Goal: Task Accomplishment & Management: Manage account settings

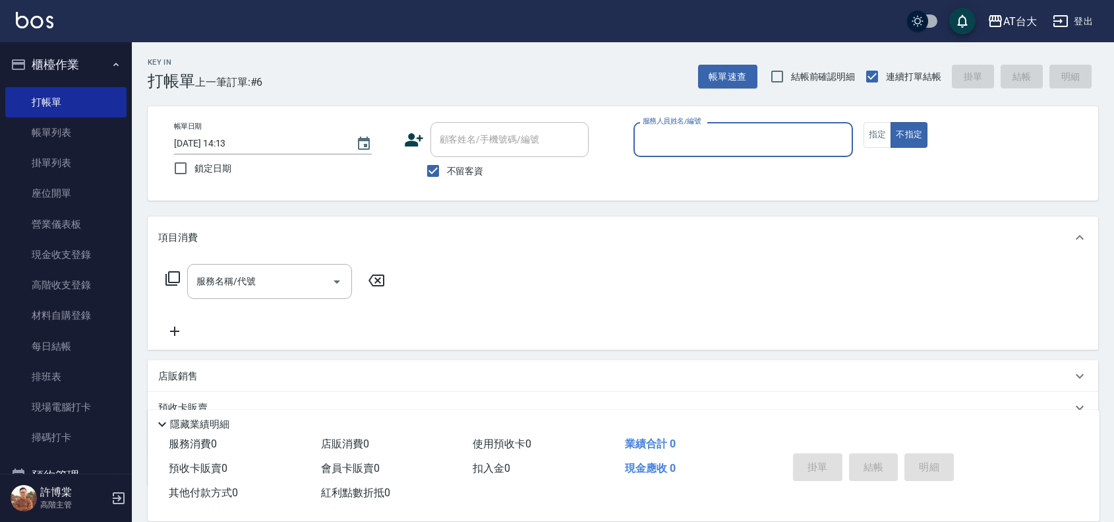
click at [778, 137] on input "服務人員姓名/編號" at bounding box center [744, 139] width 208 height 23
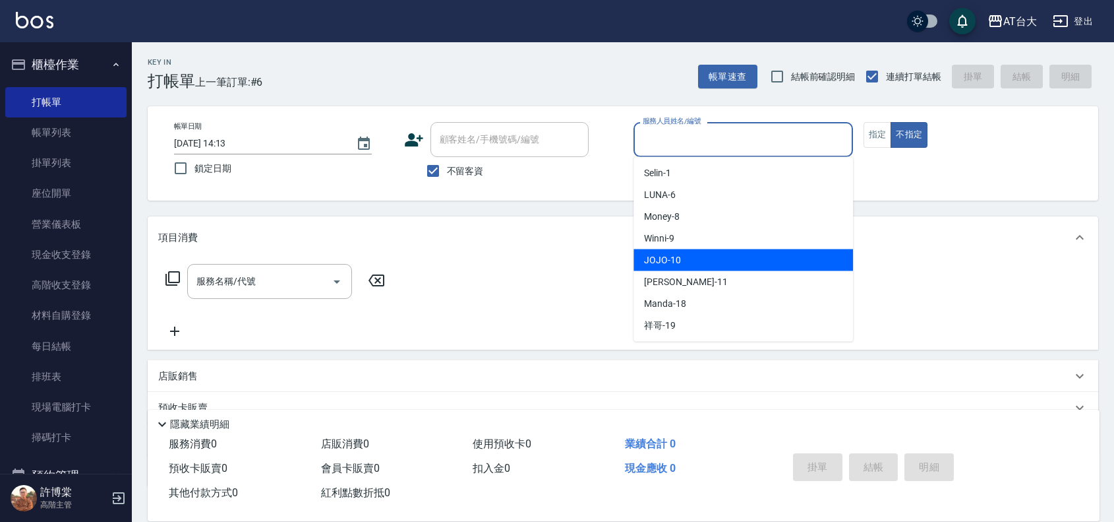
drag, startPoint x: 673, startPoint y: 257, endPoint x: 704, endPoint y: 244, distance: 34.3
click at [673, 258] on span "JOJO -10" at bounding box center [662, 260] width 37 height 14
type input "JOJO-10"
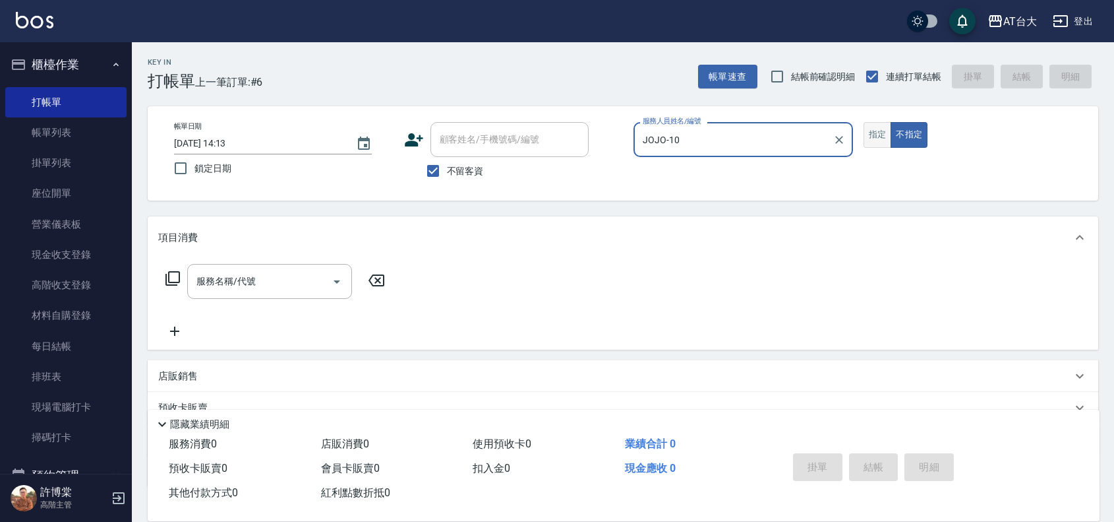
click at [867, 139] on button "指定" at bounding box center [878, 135] width 28 height 26
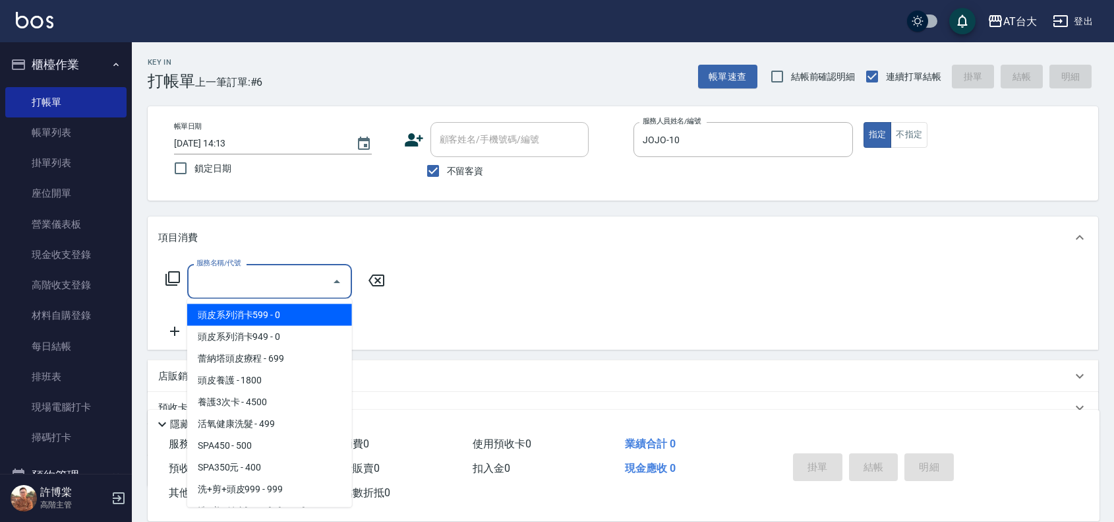
click at [323, 274] on input "服務名稱/代號" at bounding box center [259, 281] width 133 height 23
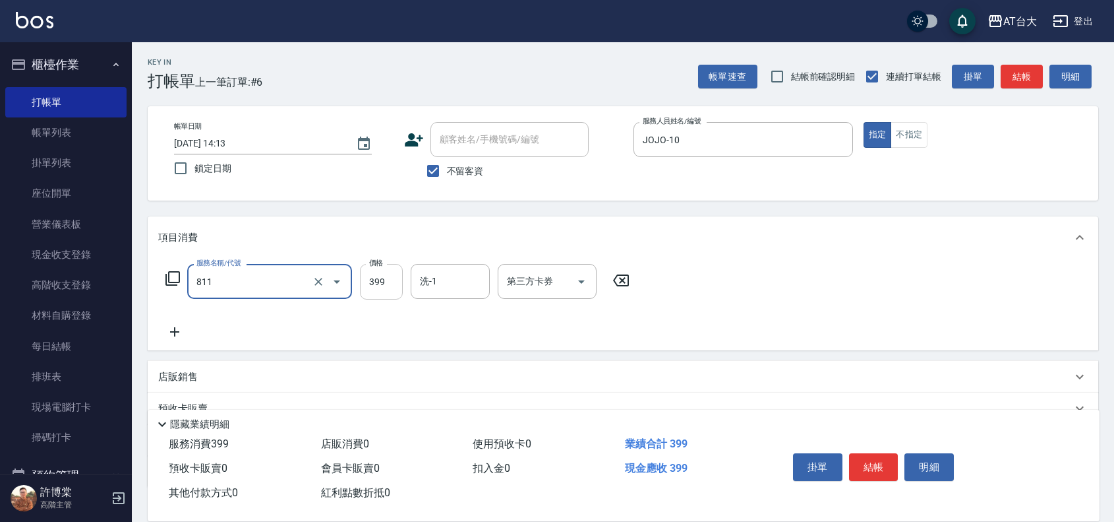
type input "洗+剪(811)"
click at [386, 272] on input "399" at bounding box center [381, 282] width 43 height 36
type input "599"
click at [208, 380] on div "店販銷售" at bounding box center [615, 377] width 914 height 14
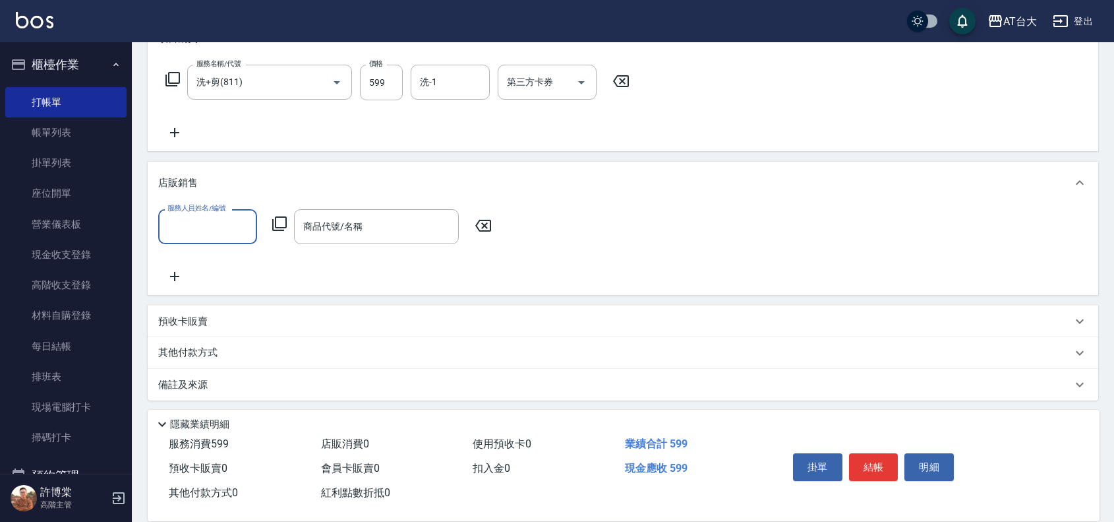
scroll to position [203, 0]
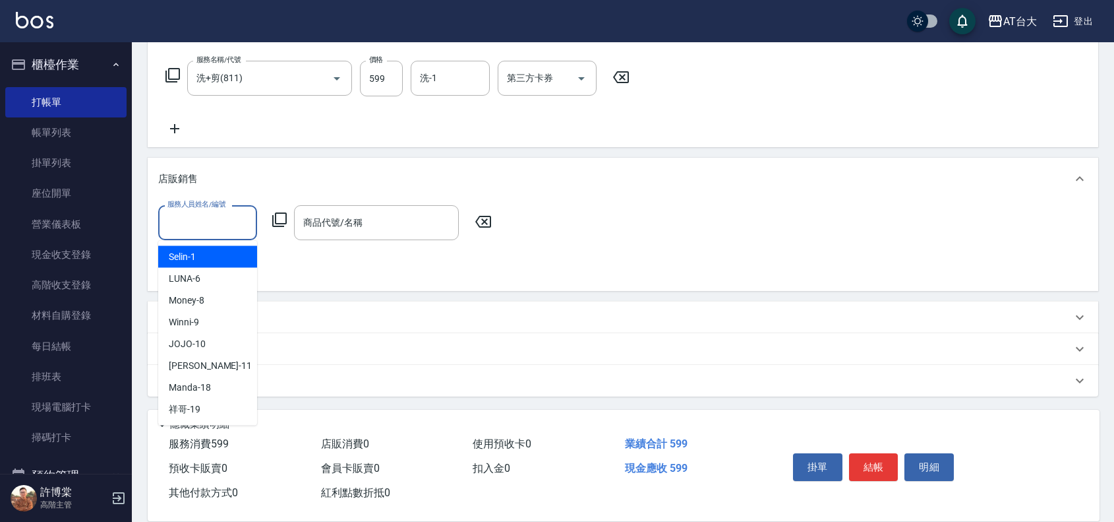
click at [204, 227] on input "服務人員姓名/編號" at bounding box center [207, 222] width 87 height 23
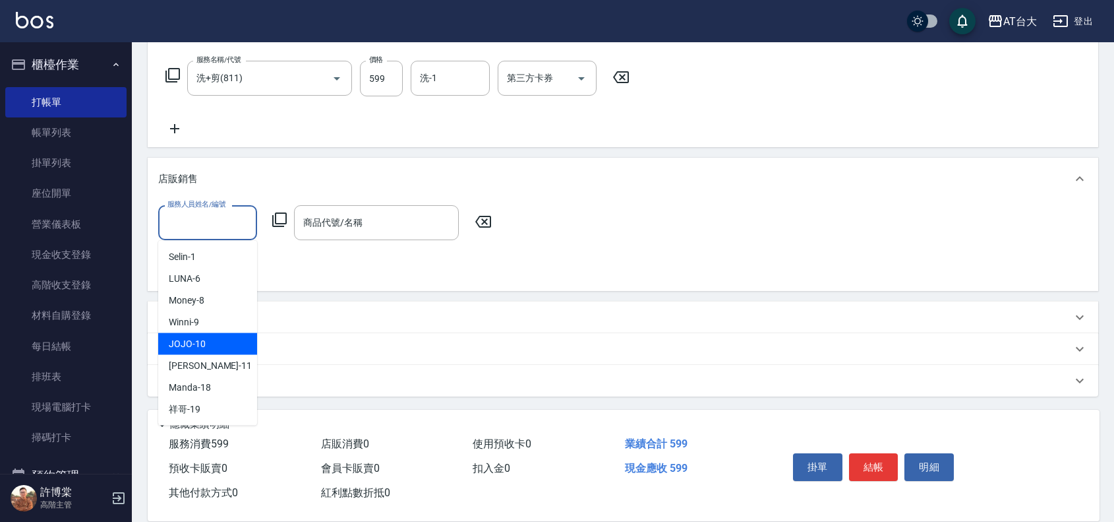
click at [213, 344] on div "JOJO -10" at bounding box center [207, 344] width 99 height 22
type input "JOJO-10"
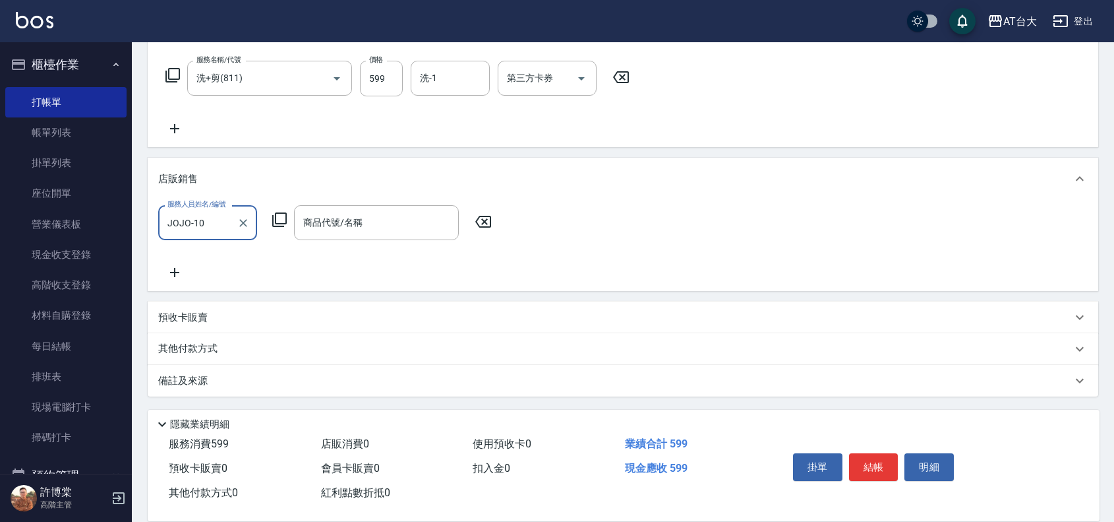
click at [333, 227] on div "商品代號/名稱 商品代號/名稱" at bounding box center [376, 222] width 165 height 35
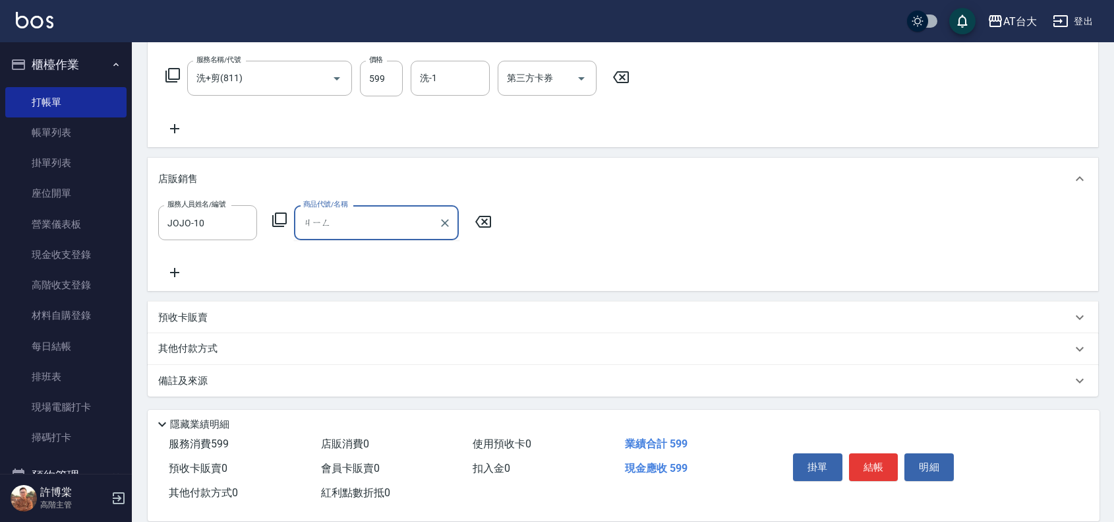
type input "竟"
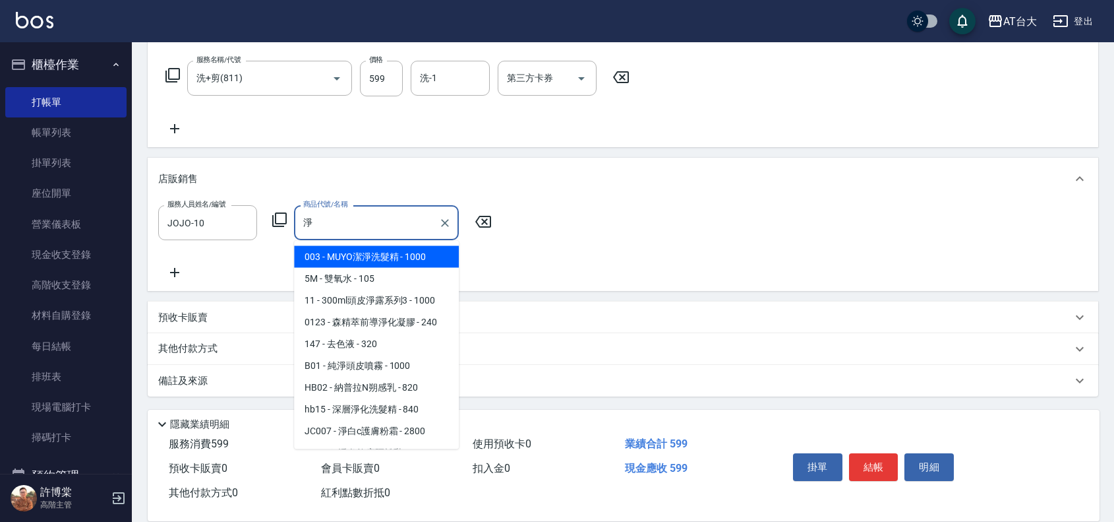
click at [383, 340] on span "147 - 去色液 - 320" at bounding box center [376, 344] width 165 height 22
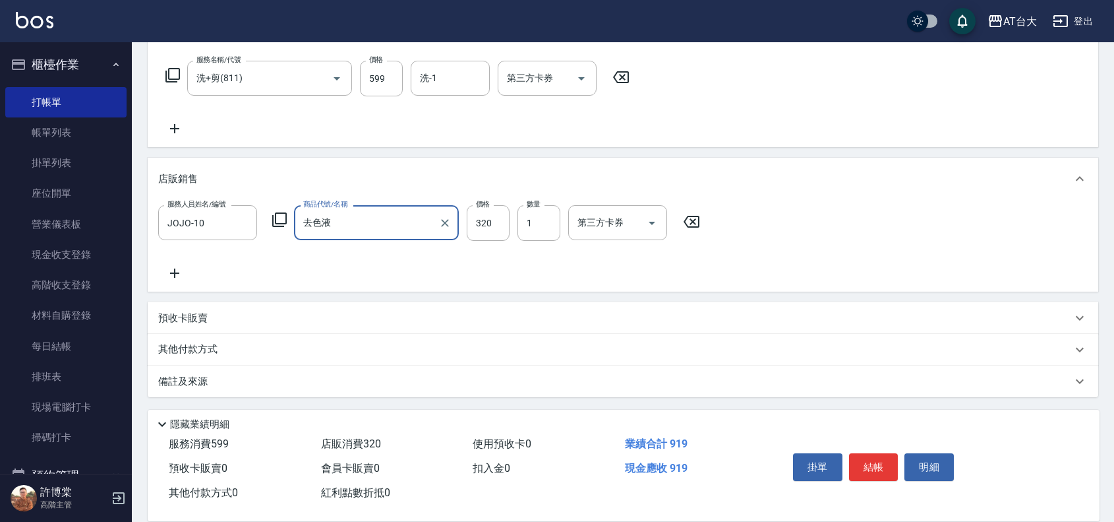
click at [364, 235] on div "去色液 商品代號/名稱" at bounding box center [376, 222] width 165 height 35
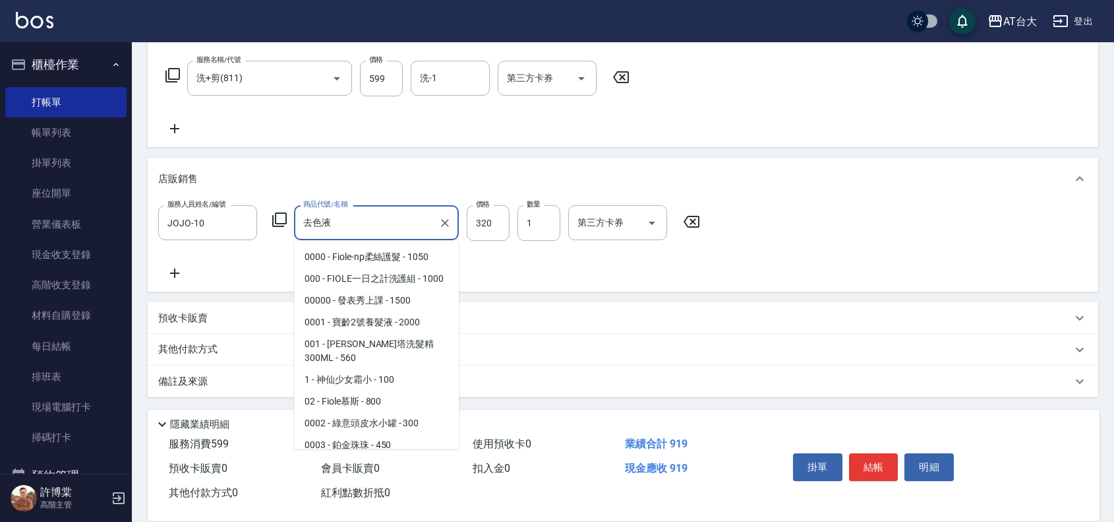
scroll to position [1337, 0]
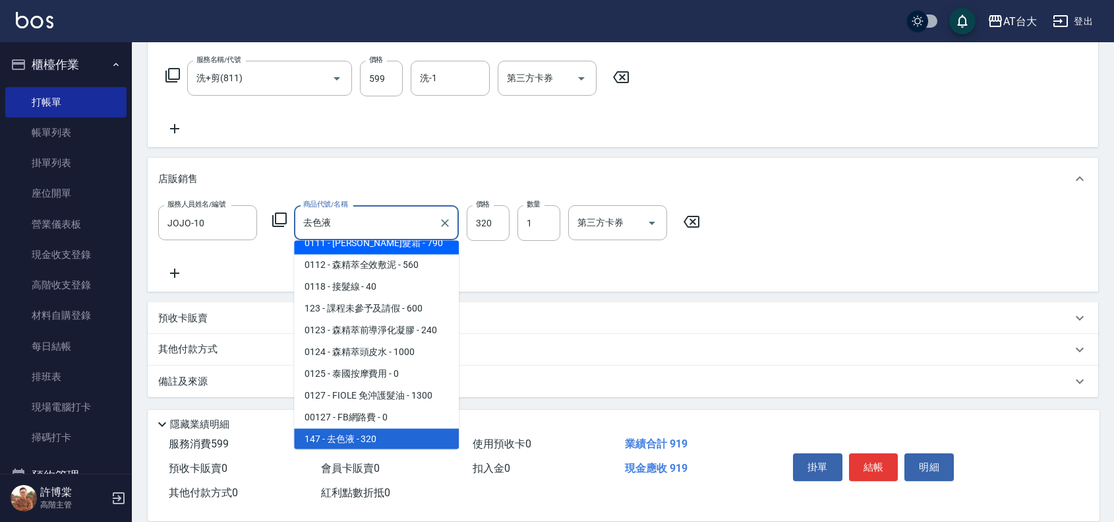
click at [368, 235] on div "去色液 商品代號/名稱" at bounding box center [376, 222] width 165 height 35
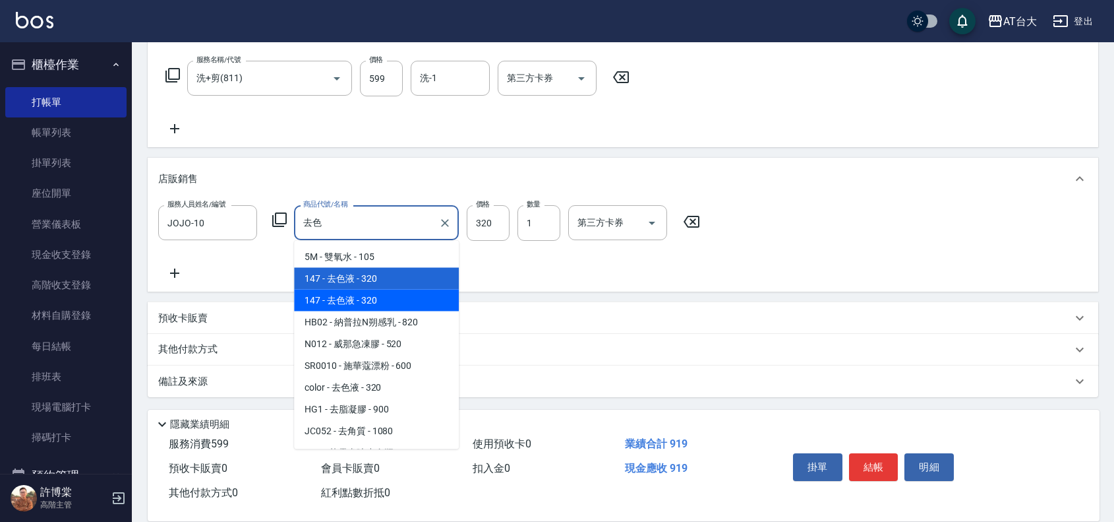
type input "去"
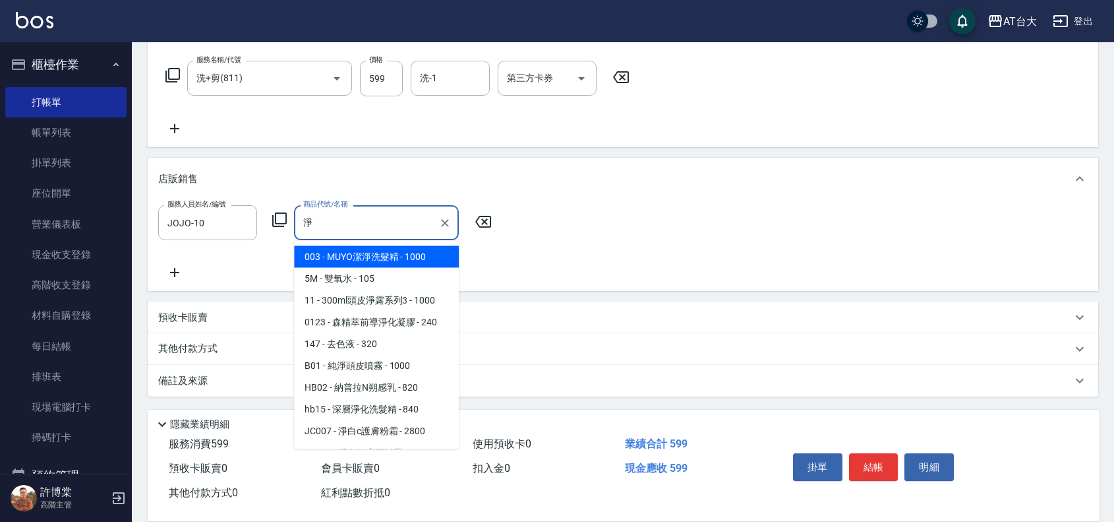
click at [380, 341] on span "147 - 去色液 - 320" at bounding box center [376, 344] width 165 height 22
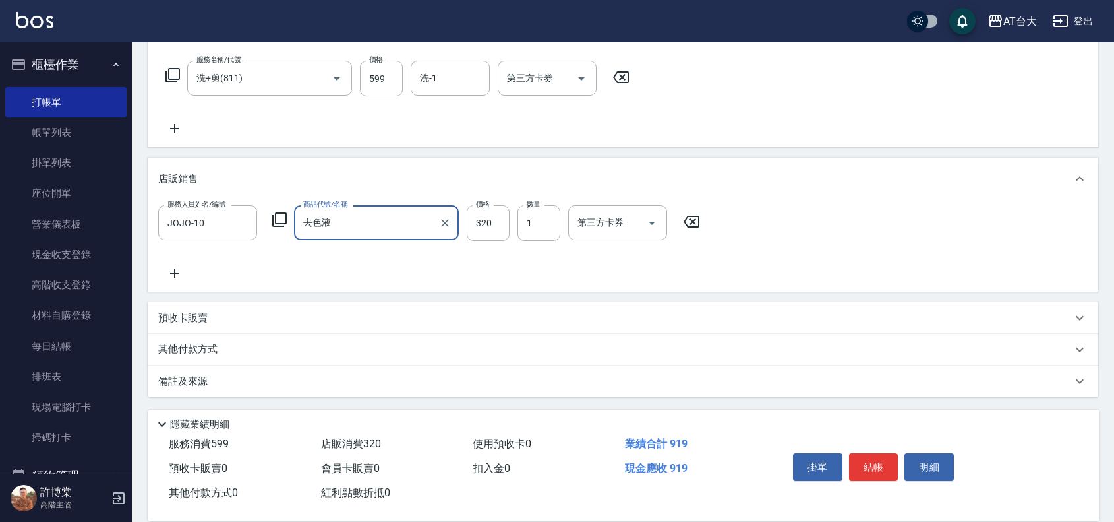
click at [357, 236] on div "去色液 商品代號/名稱" at bounding box center [376, 222] width 165 height 35
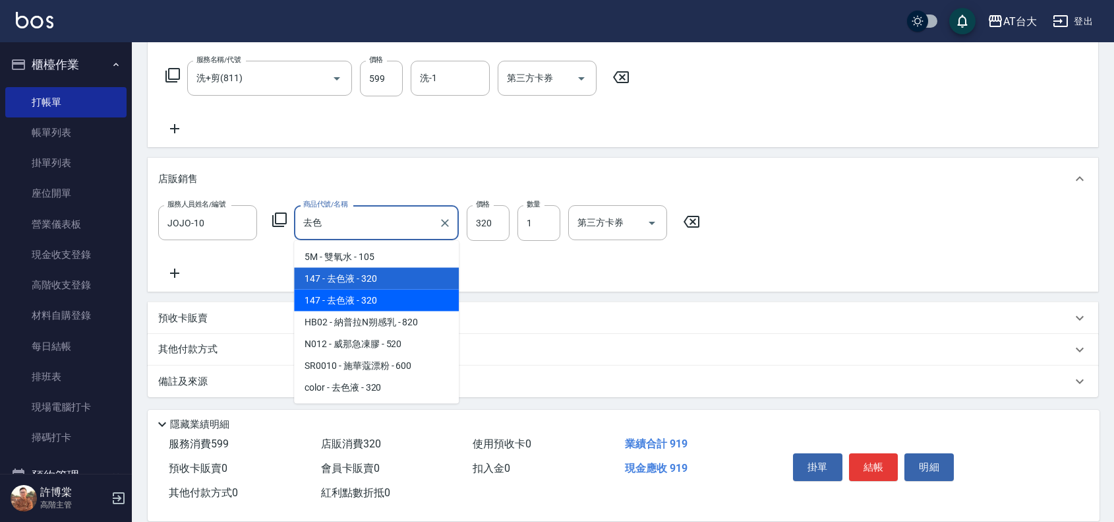
type input "去"
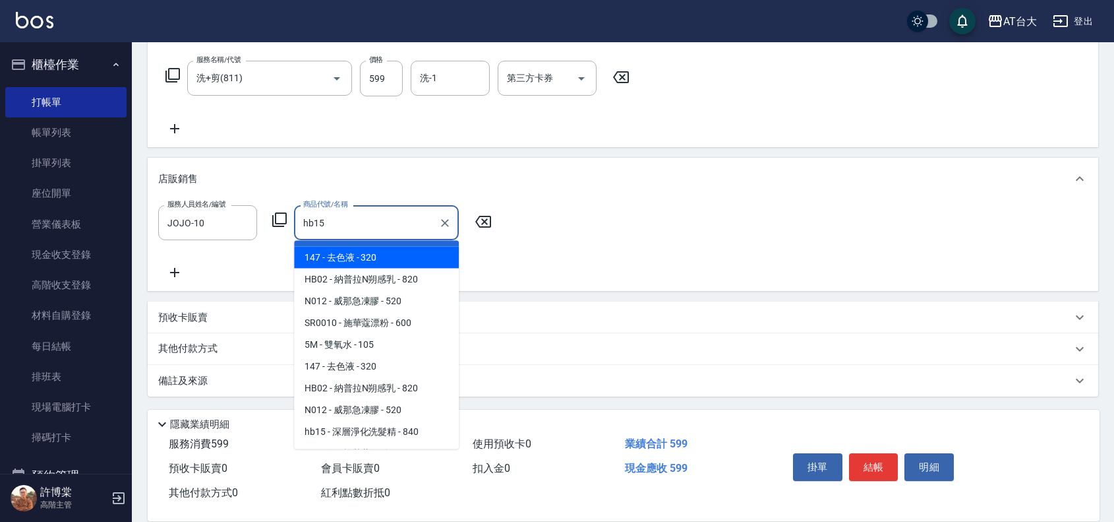
scroll to position [63, 0]
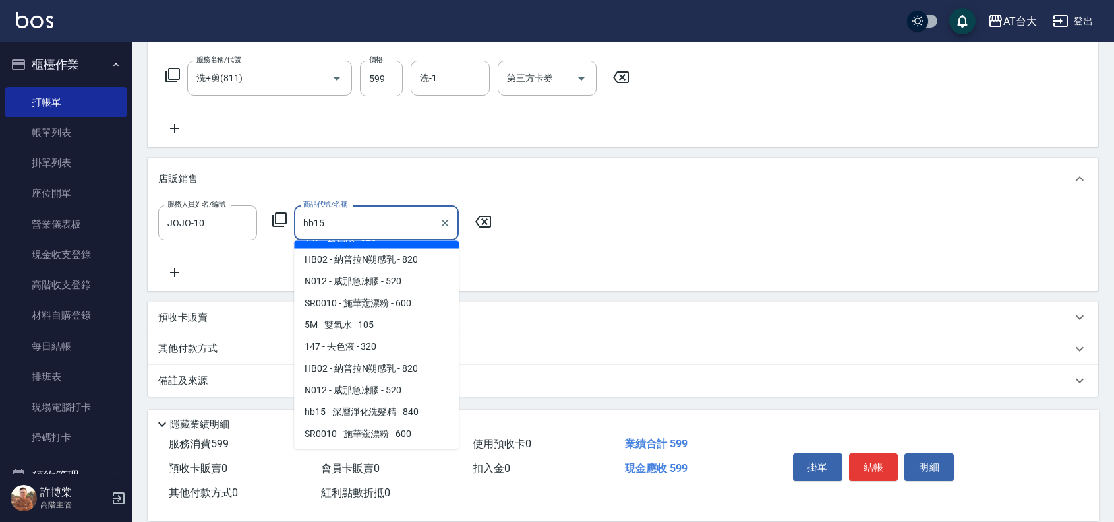
click at [387, 410] on span "hb15 - 深層淨化洗髮精 - 840" at bounding box center [376, 412] width 165 height 22
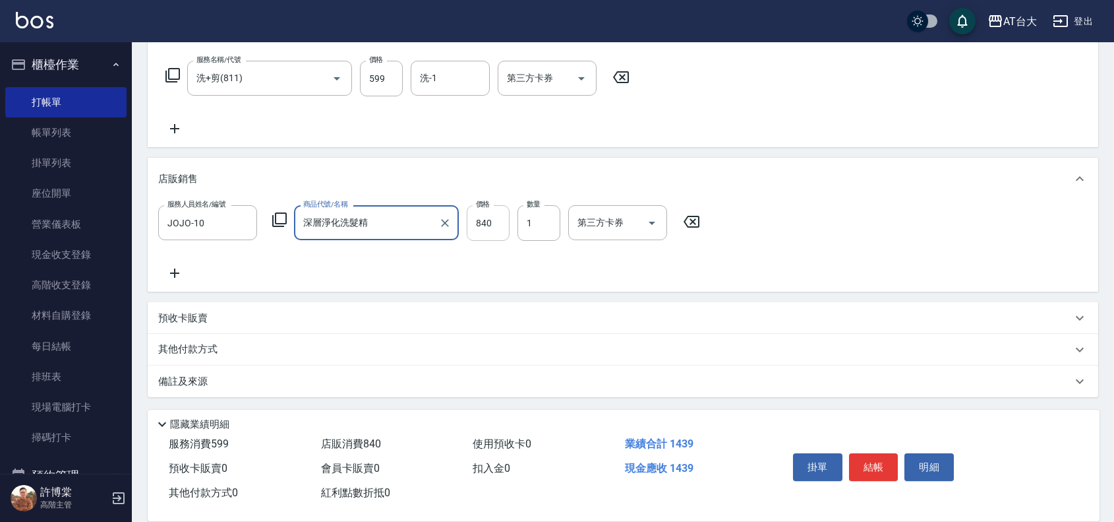
type input "深層淨化洗髮精"
click at [473, 227] on input "840" at bounding box center [488, 223] width 43 height 36
type input "600"
click at [864, 456] on button "結帳" at bounding box center [873, 467] width 49 height 28
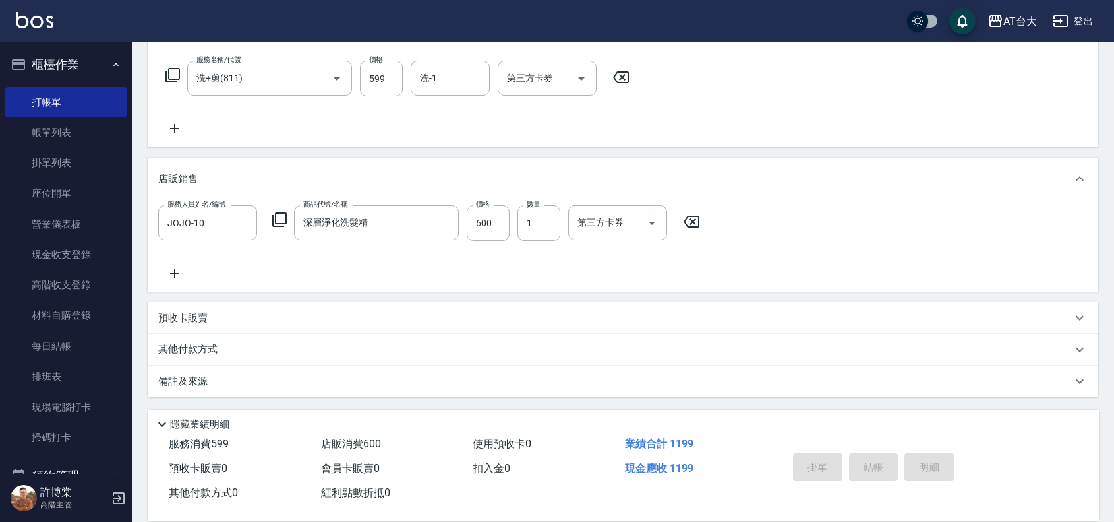
type input "[DATE] 14:46"
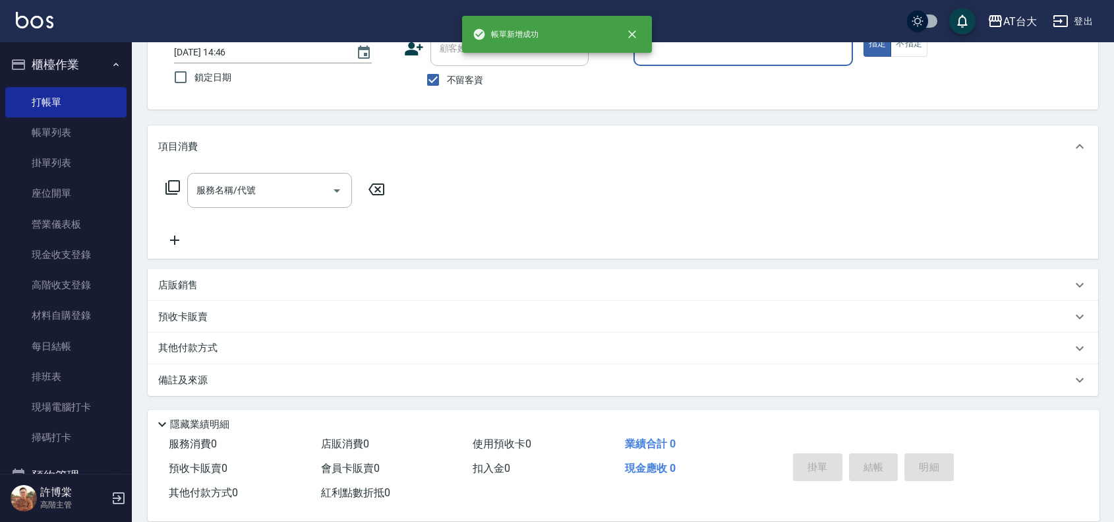
scroll to position [0, 0]
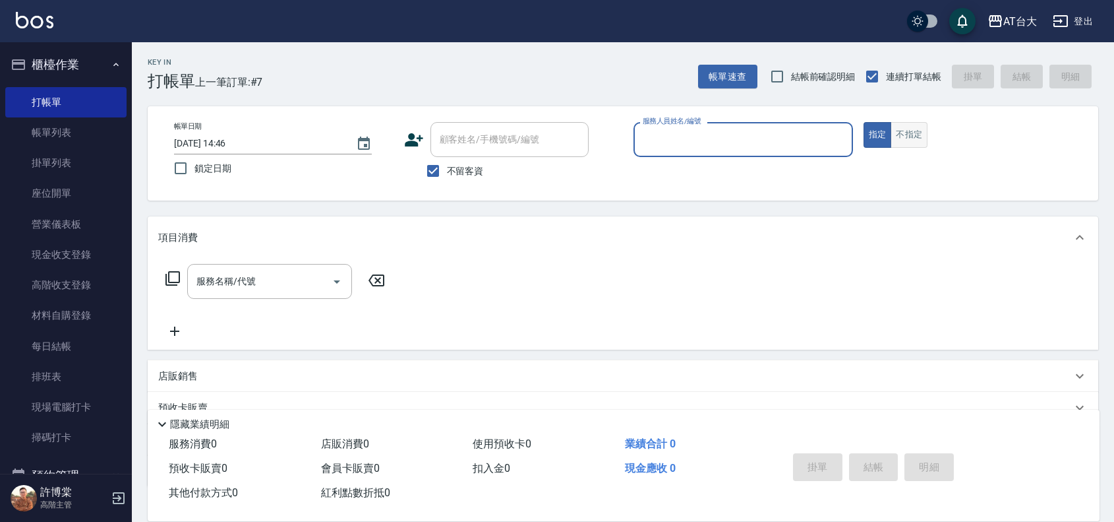
click at [911, 133] on button "不指定" at bounding box center [909, 135] width 37 height 26
click at [765, 130] on input "服務人員姓名/編號" at bounding box center [744, 139] width 208 height 23
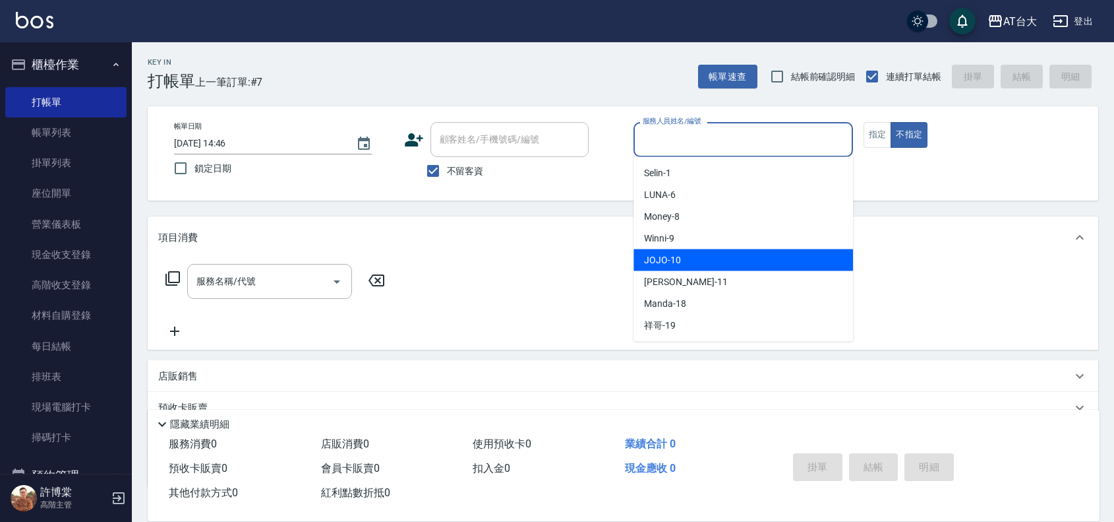
click at [700, 258] on div "JOJO -10" at bounding box center [744, 260] width 220 height 22
type input "JOJO-10"
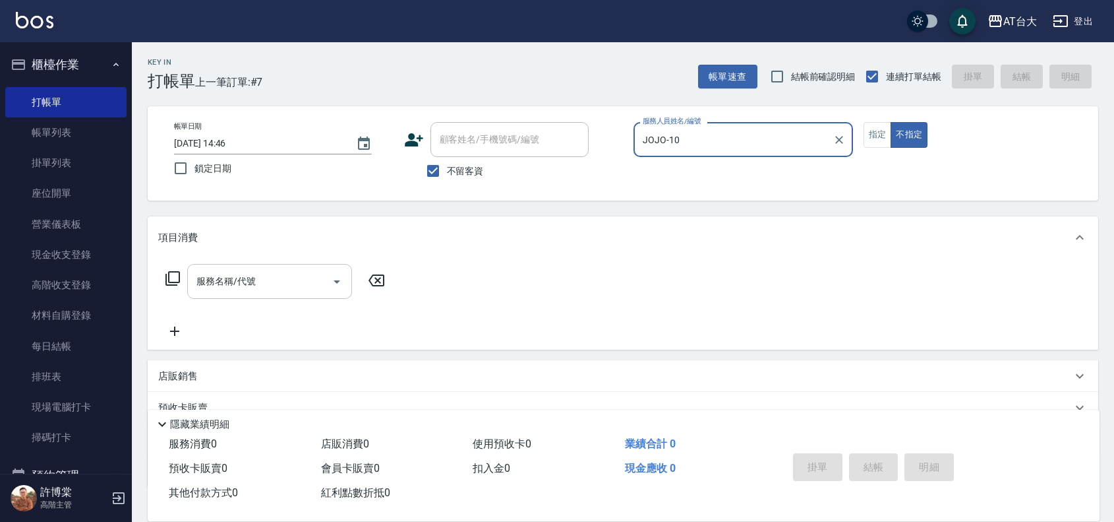
click at [243, 264] on div "服務名稱/代號" at bounding box center [269, 281] width 165 height 35
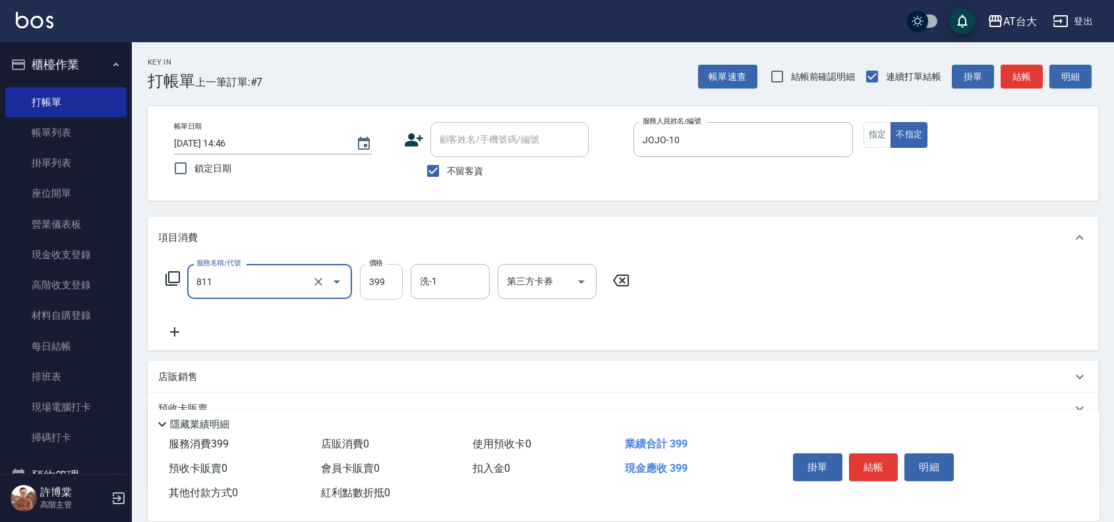
type input "洗+剪(811)"
click at [394, 287] on input "399" at bounding box center [381, 282] width 43 height 36
type input "450"
click at [862, 459] on button "結帳" at bounding box center [873, 467] width 49 height 28
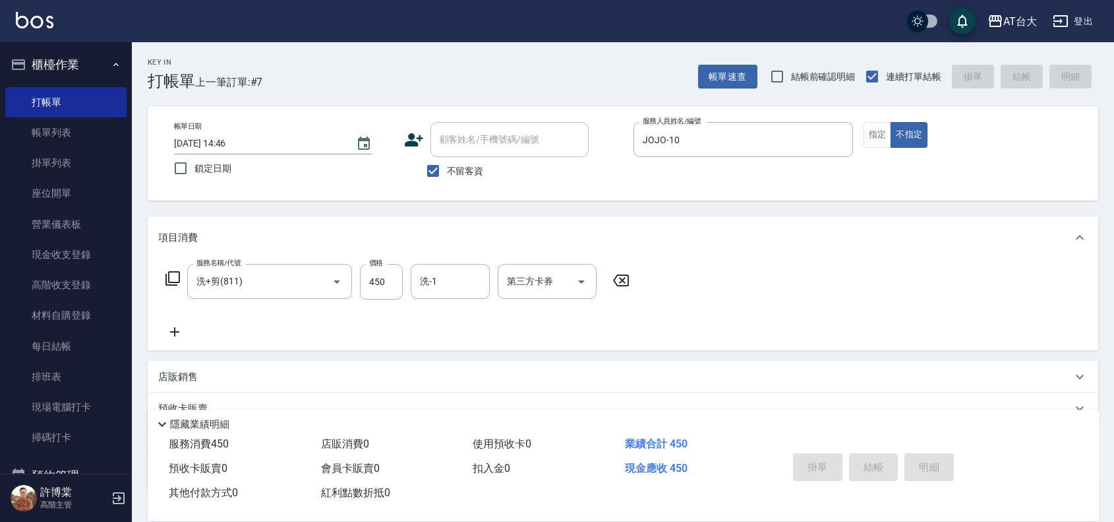
type input "[DATE] 15:10"
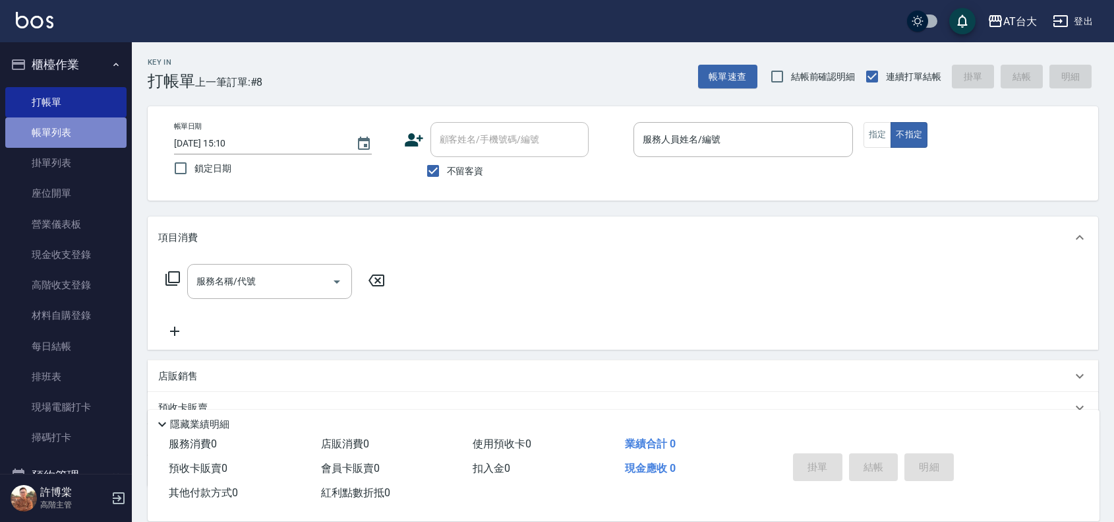
click at [83, 133] on link "帳單列表" at bounding box center [65, 132] width 121 height 30
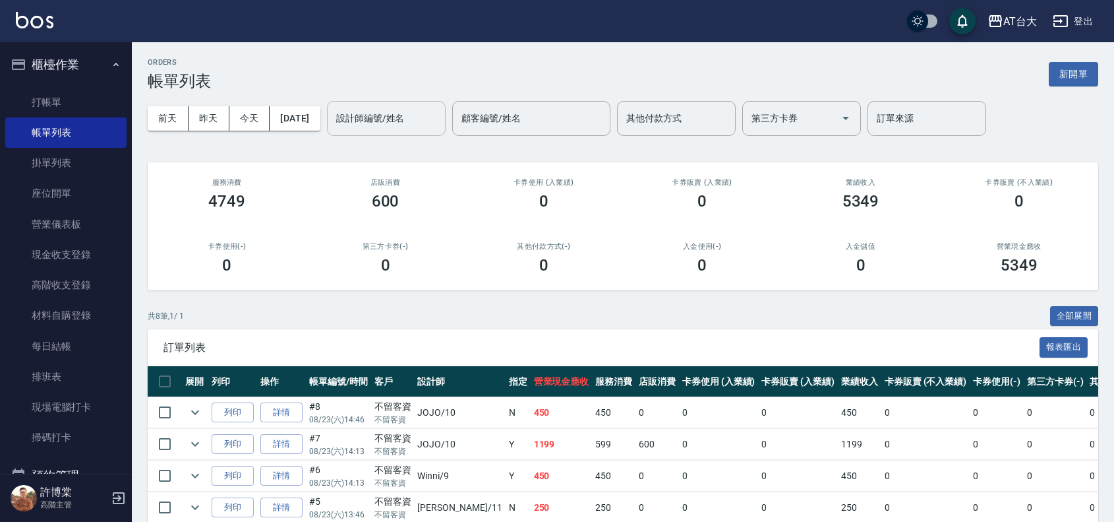
click at [413, 107] on div "設計師編號/姓名 設計師編號/姓名" at bounding box center [386, 118] width 119 height 35
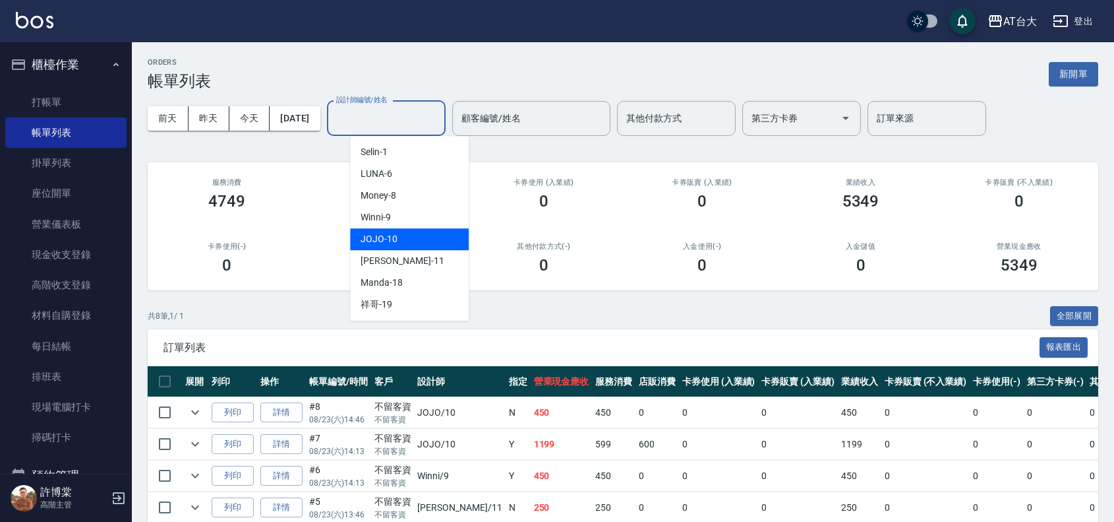
click at [393, 228] on div "JOJO -10" at bounding box center [409, 239] width 119 height 22
type input "JOJO-10"
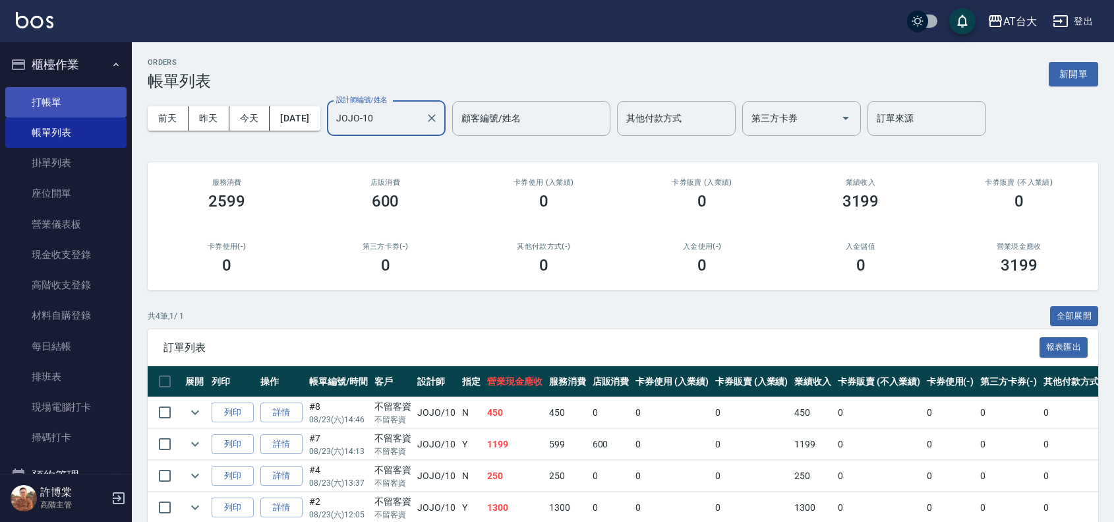
click at [86, 103] on link "打帳單" at bounding box center [65, 102] width 121 height 30
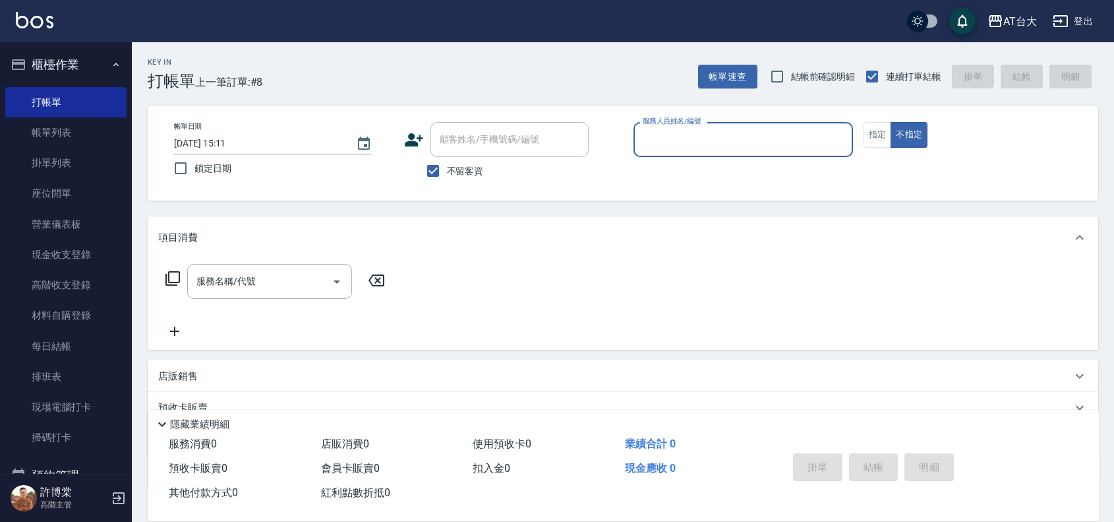
click at [660, 137] on input "服務人員姓名/編號" at bounding box center [744, 139] width 208 height 23
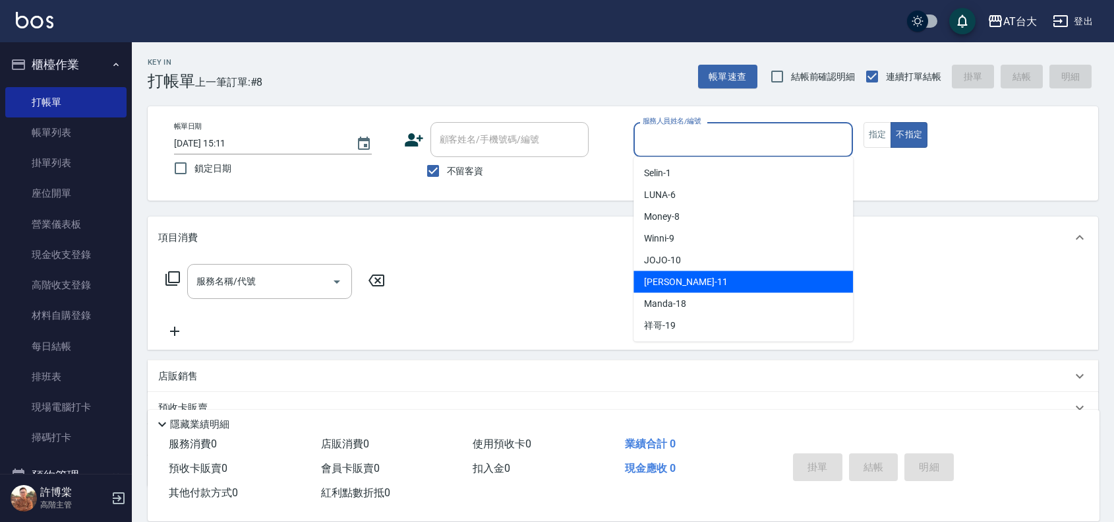
click at [698, 280] on div "[PERSON_NAME] -11" at bounding box center [744, 282] width 220 height 22
type input "[PERSON_NAME]-11"
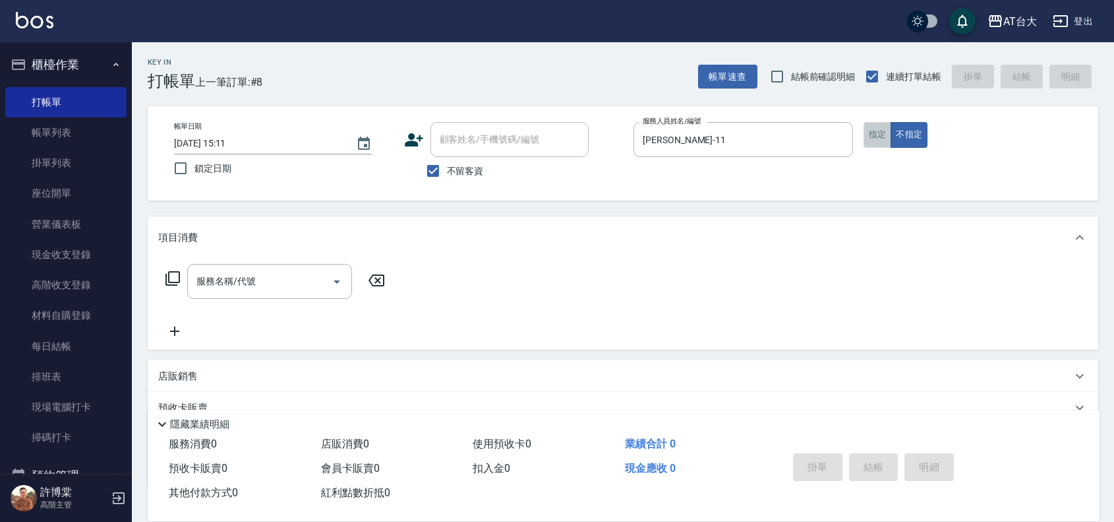
click at [876, 137] on button "指定" at bounding box center [878, 135] width 28 height 26
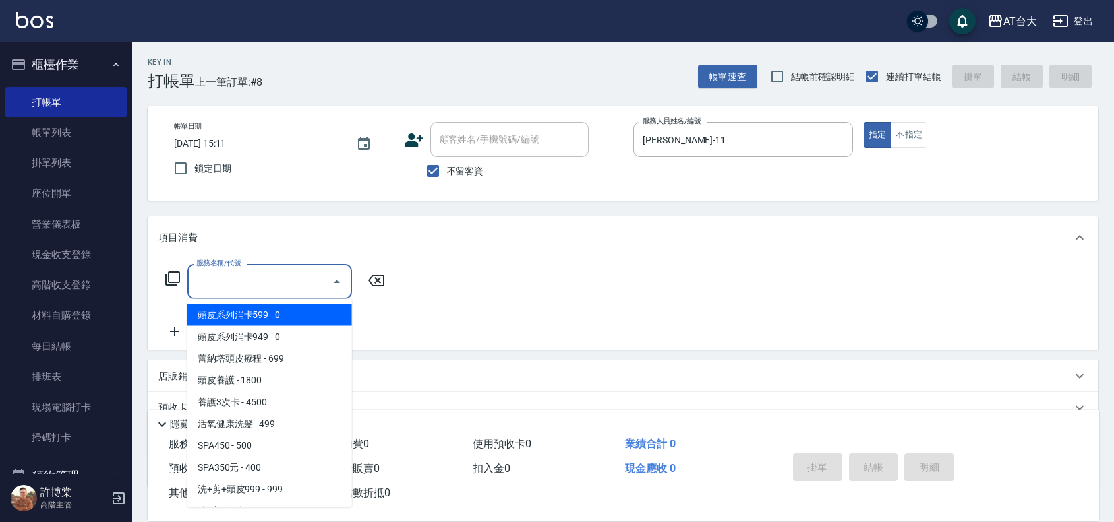
click at [261, 271] on input "服務名稱/代號" at bounding box center [259, 281] width 133 height 23
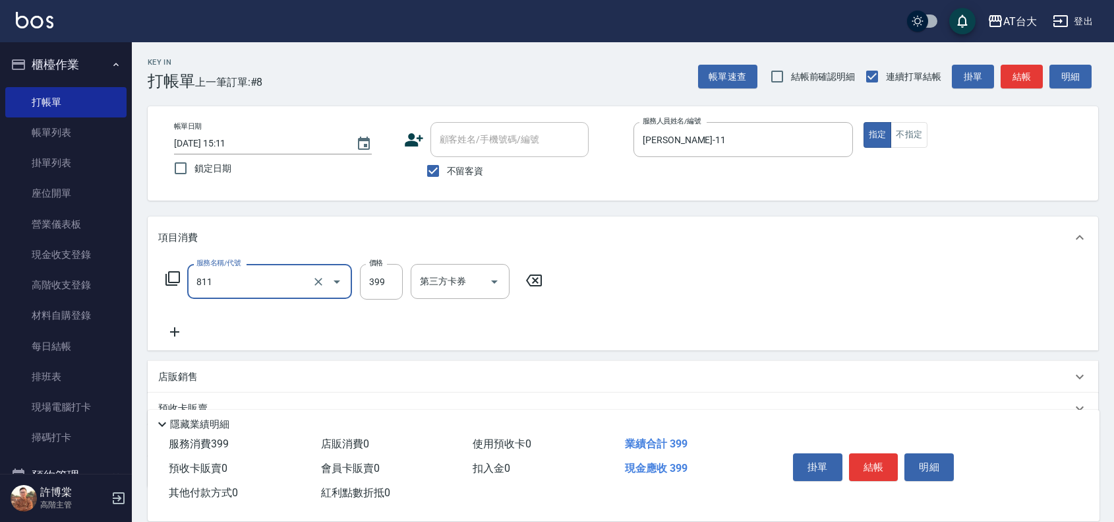
type input "洗+剪(811)"
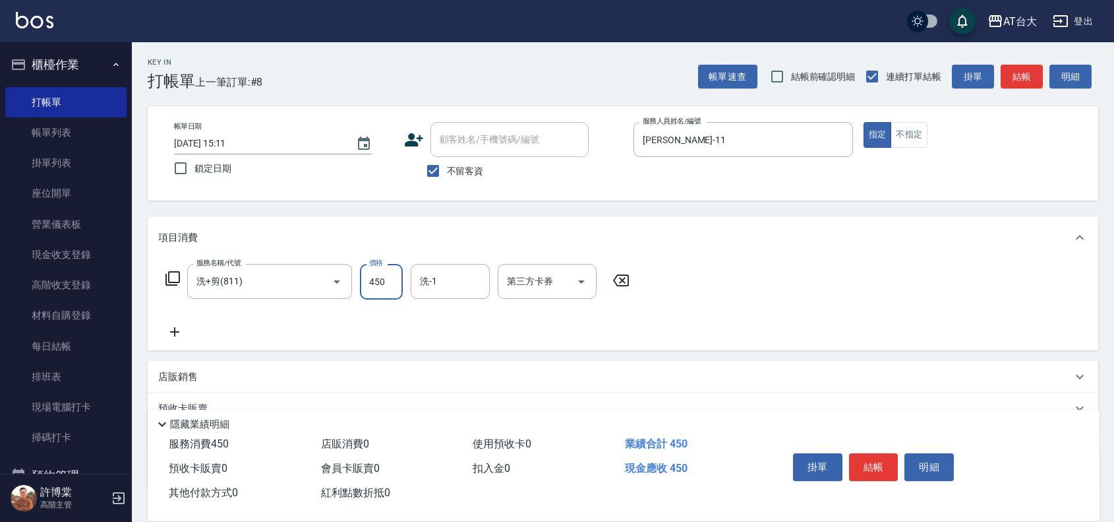
type input "450"
click at [882, 459] on button "結帳" at bounding box center [873, 467] width 49 height 28
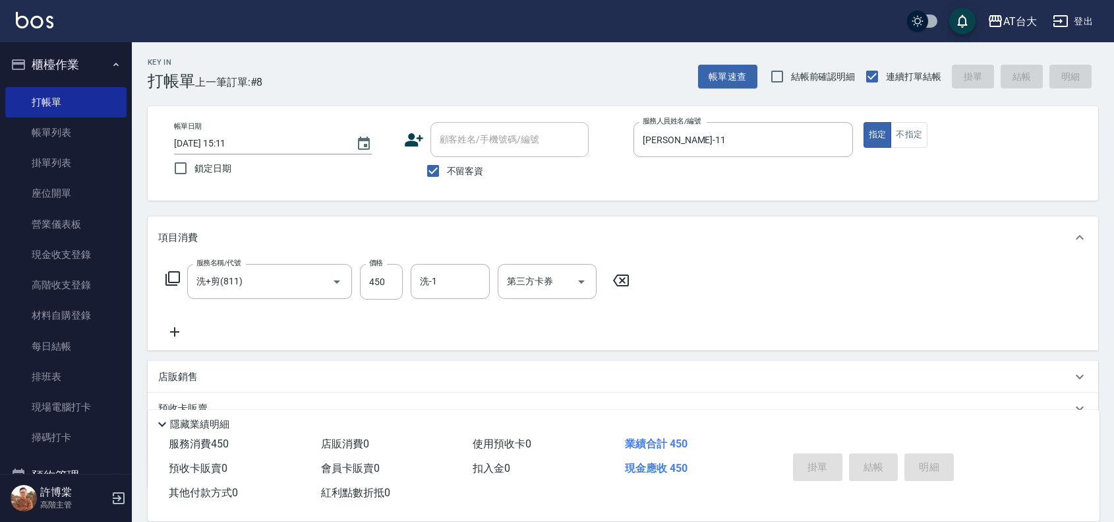
type input "[DATE] 15:12"
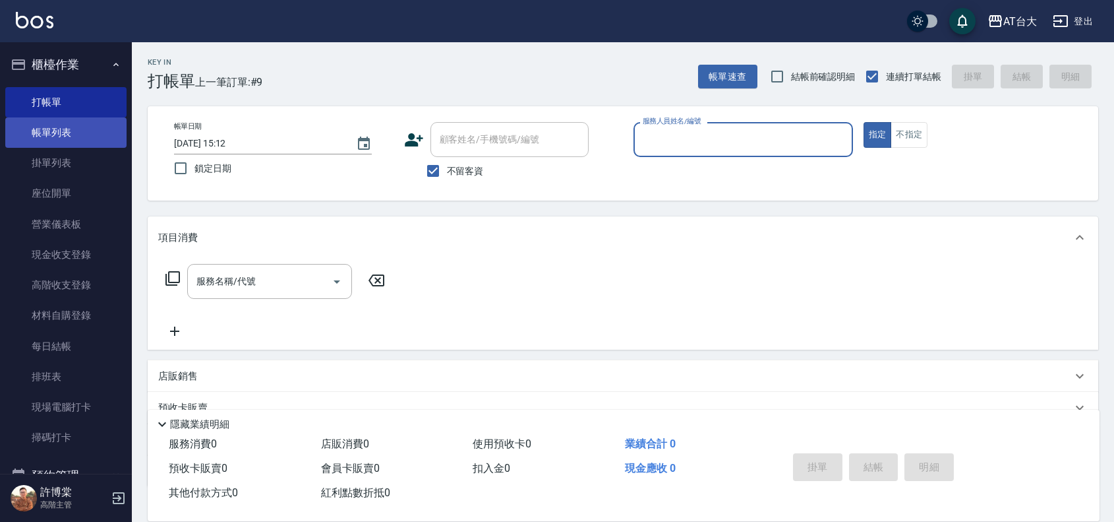
drag, startPoint x: 77, startPoint y: 133, endPoint x: 87, endPoint y: 133, distance: 9.9
click at [77, 133] on link "帳單列表" at bounding box center [65, 132] width 121 height 30
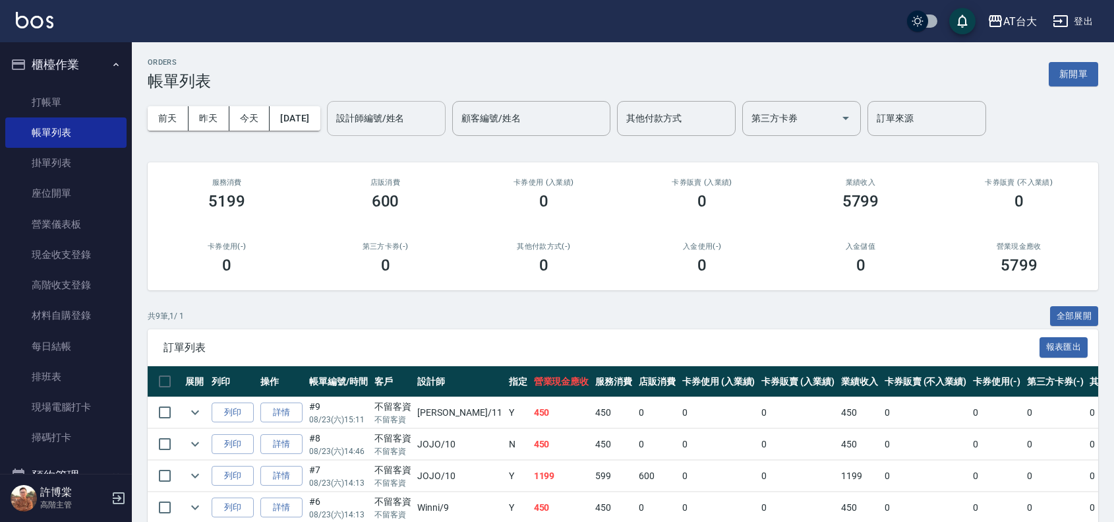
click at [404, 114] on input "設計師編號/姓名" at bounding box center [386, 118] width 107 height 23
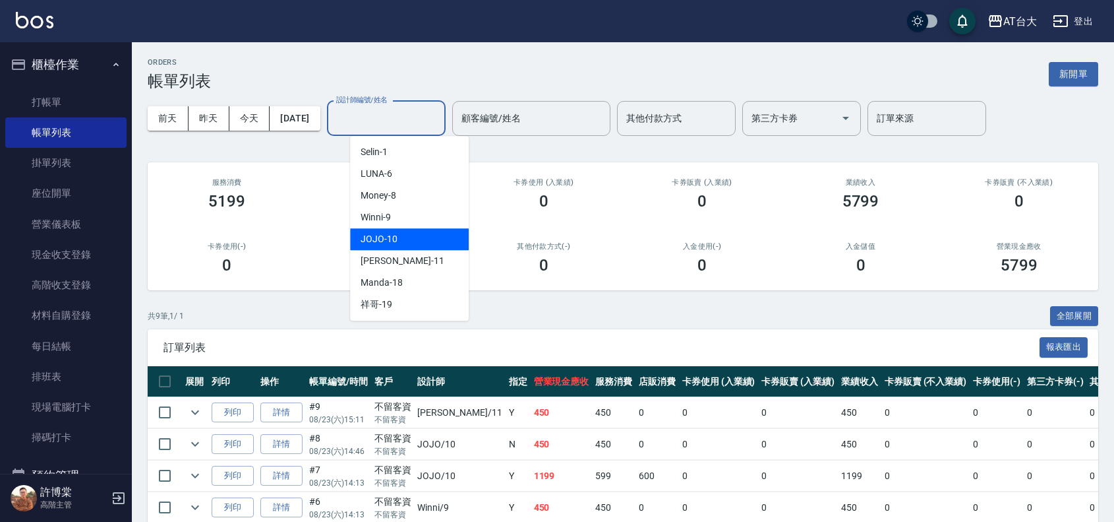
click at [408, 237] on div "JOJO -10" at bounding box center [409, 239] width 119 height 22
type input "JOJO-10"
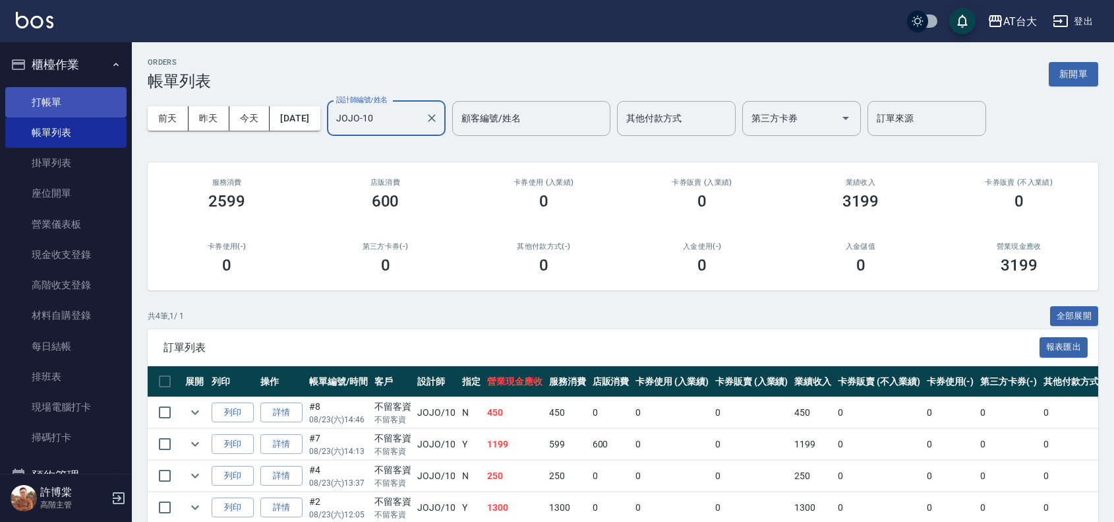
click at [64, 96] on link "打帳單" at bounding box center [65, 102] width 121 height 30
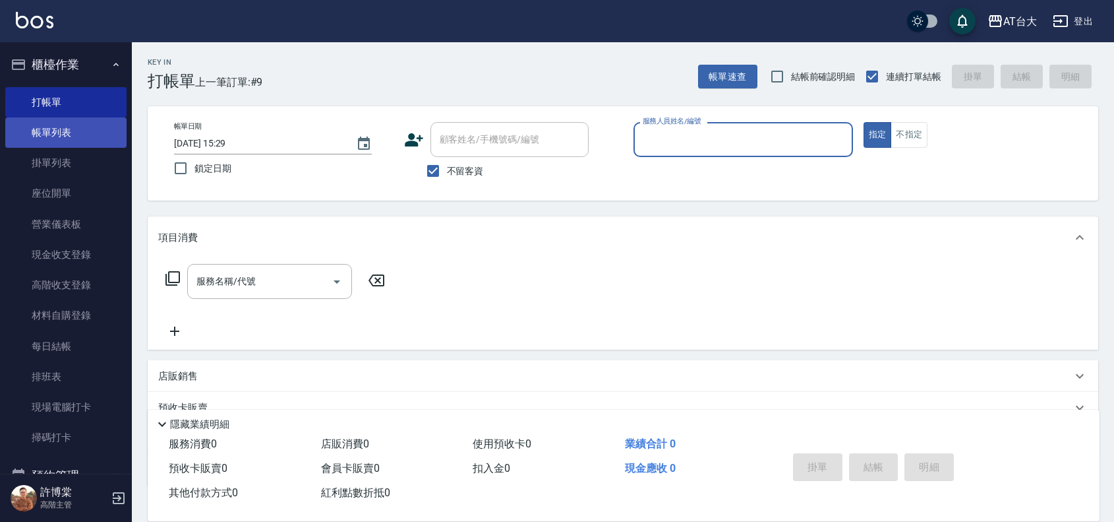
click at [93, 142] on link "帳單列表" at bounding box center [65, 132] width 121 height 30
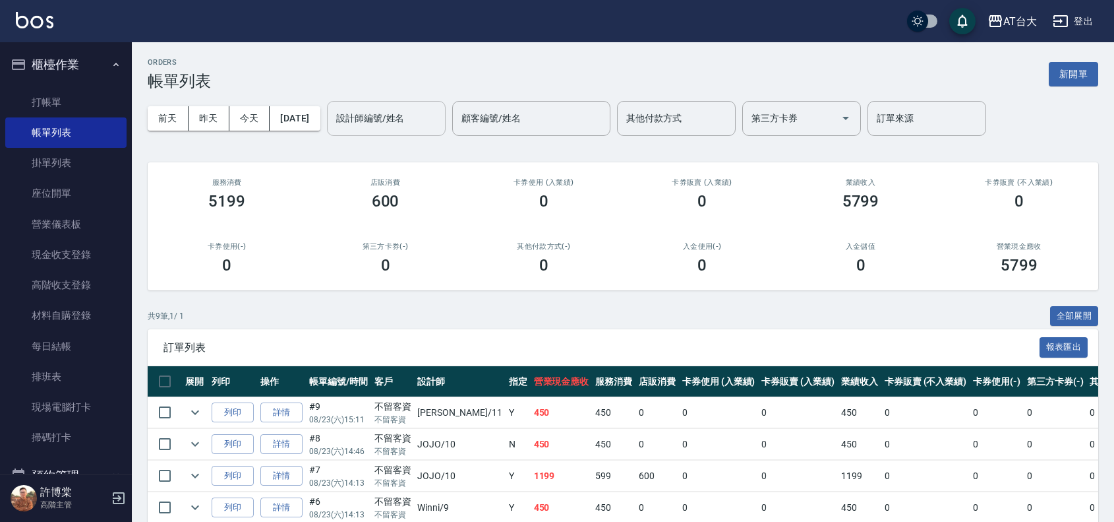
click at [386, 119] on input "設計師編號/姓名" at bounding box center [386, 118] width 107 height 23
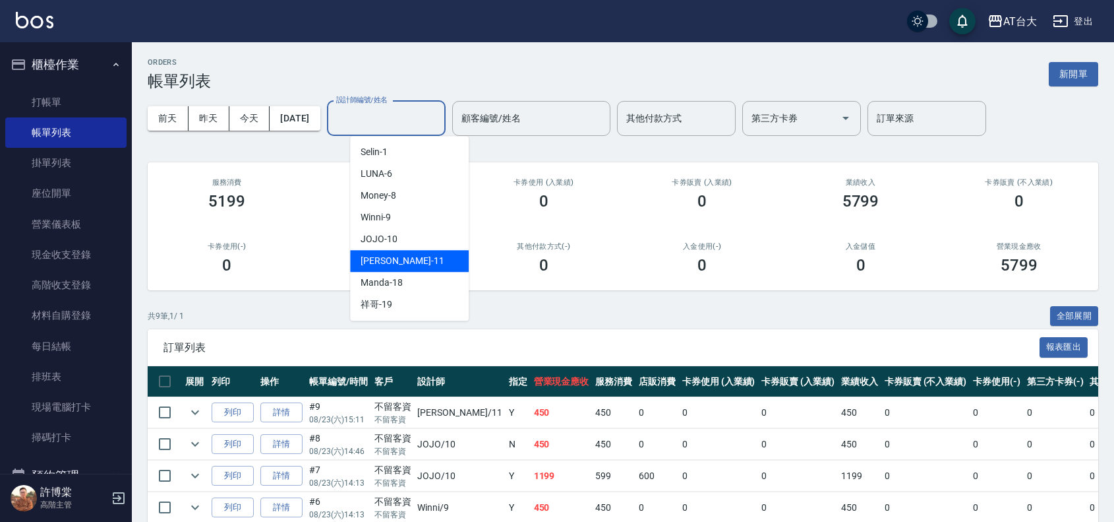
click at [408, 258] on div "[PERSON_NAME] -11" at bounding box center [409, 261] width 119 height 22
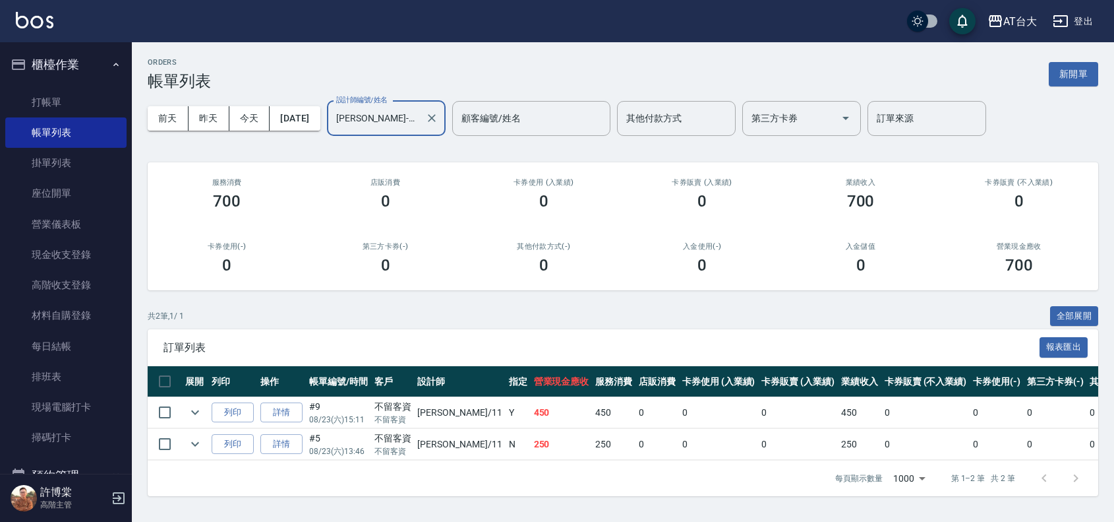
click at [419, 124] on input "[PERSON_NAME]-11" at bounding box center [376, 118] width 87 height 23
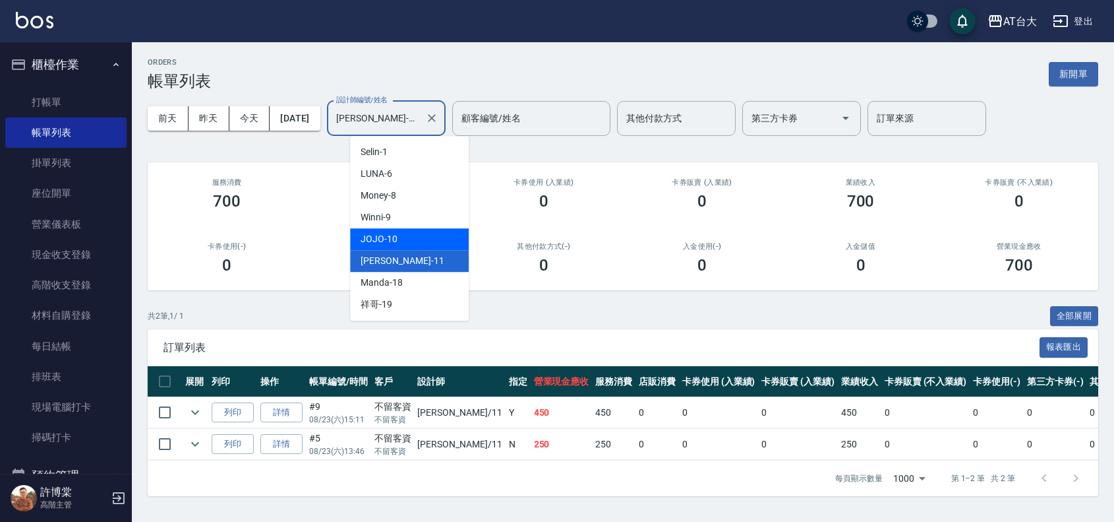
click at [411, 237] on div "JOJO -10" at bounding box center [409, 239] width 119 height 22
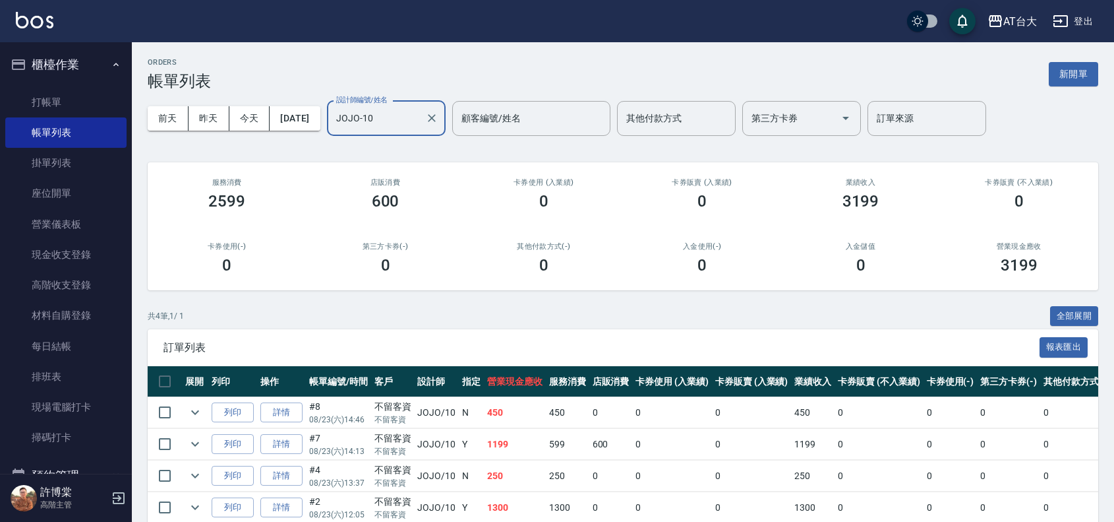
click at [417, 122] on input "JOJO-10" at bounding box center [376, 118] width 87 height 23
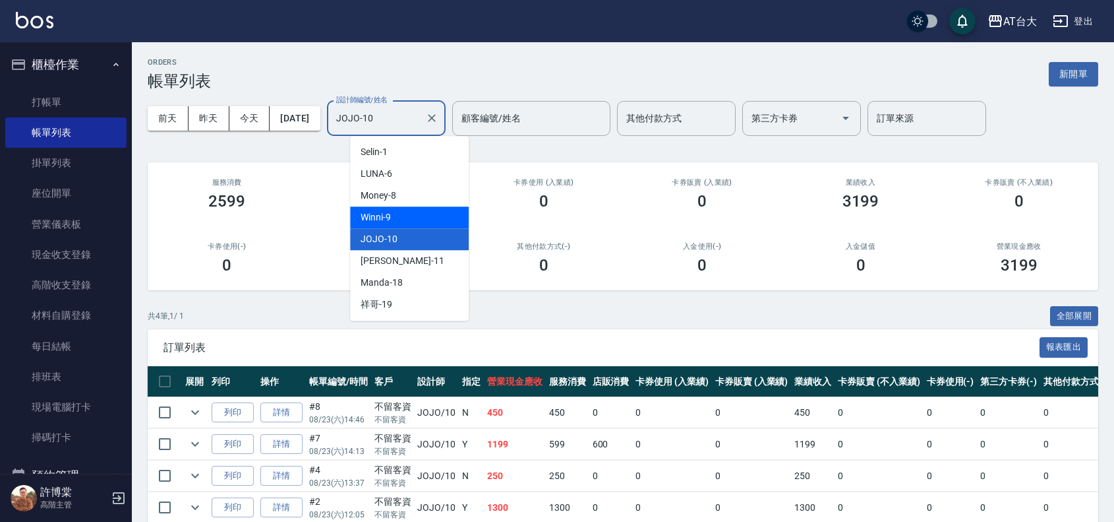
click at [396, 212] on div "Winni -9" at bounding box center [409, 217] width 119 height 22
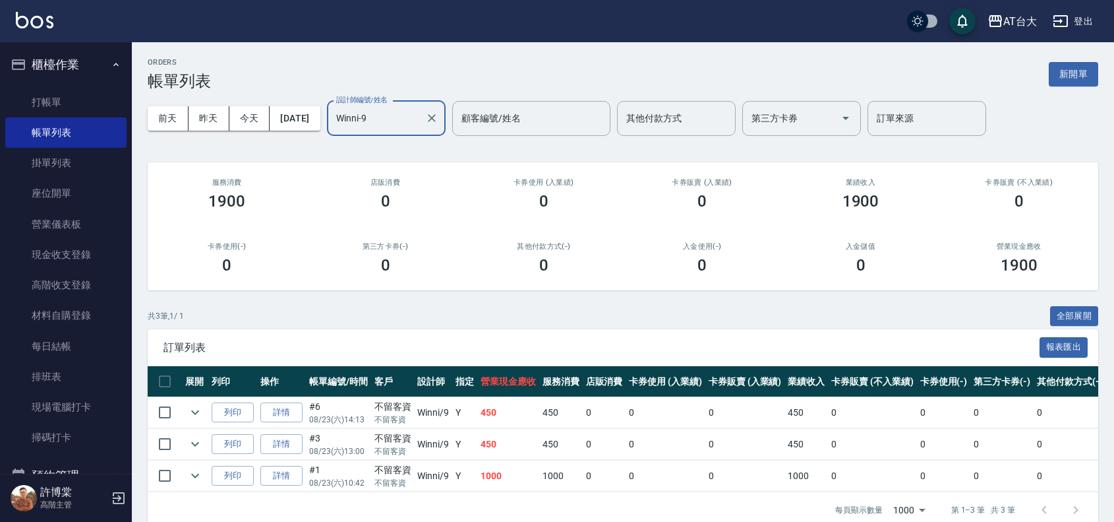
click at [380, 117] on input "Winni-9" at bounding box center [376, 118] width 87 height 23
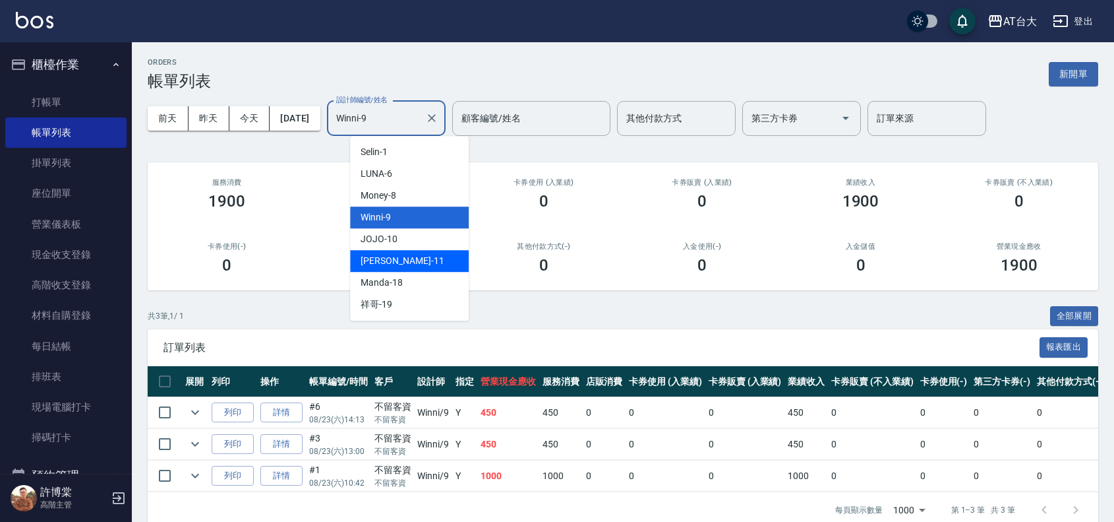
click at [425, 258] on div "[PERSON_NAME] -11" at bounding box center [409, 261] width 119 height 22
type input "[PERSON_NAME]-11"
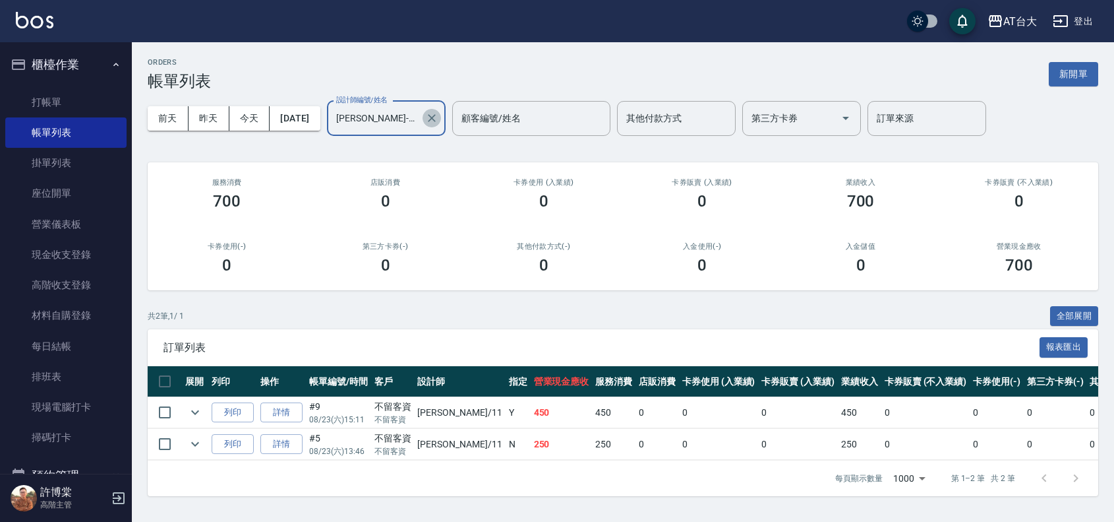
click at [438, 119] on icon "Clear" at bounding box center [431, 117] width 13 height 13
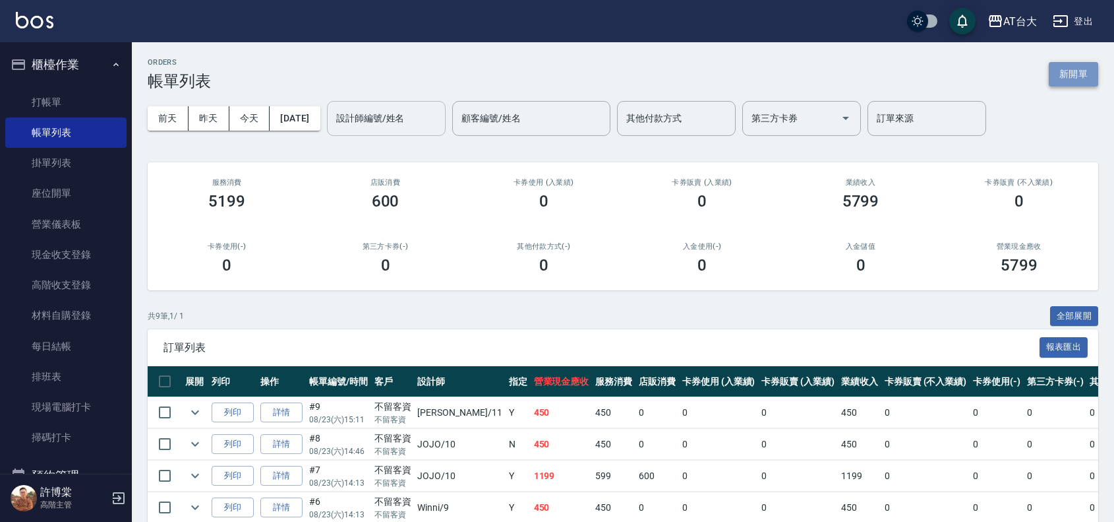
click at [1063, 79] on button "新開單" at bounding box center [1073, 74] width 49 height 24
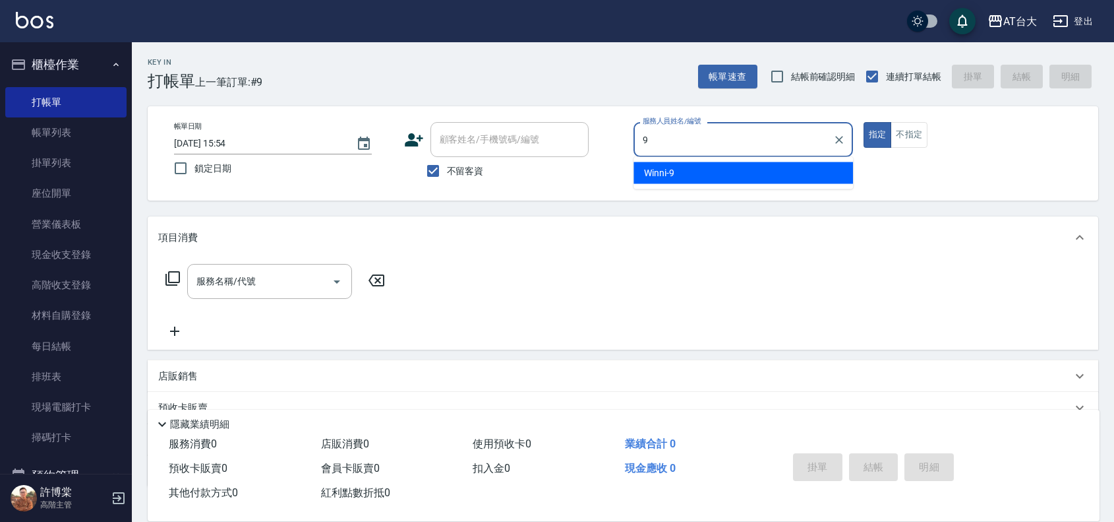
type input "9"
type button "true"
type input "Winni-9"
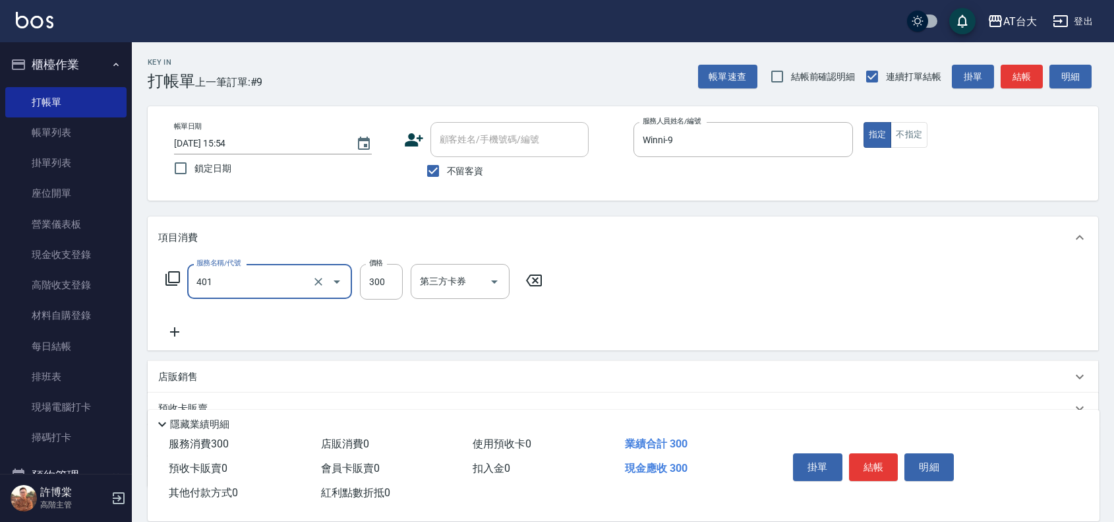
type input "自備護髮(401)"
type input "1999"
click at [885, 456] on button "結帳" at bounding box center [873, 467] width 49 height 28
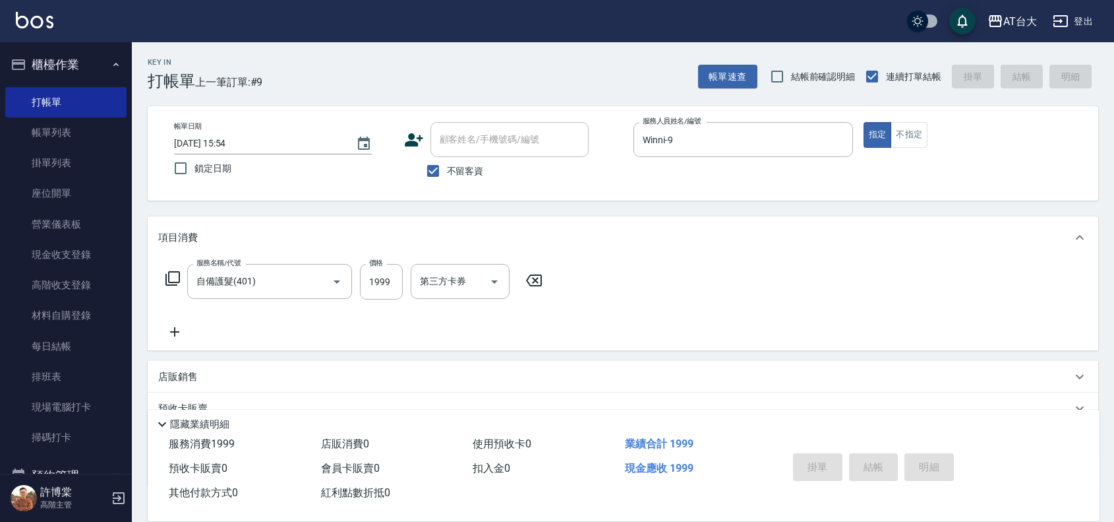
type input "[DATE] 15:56"
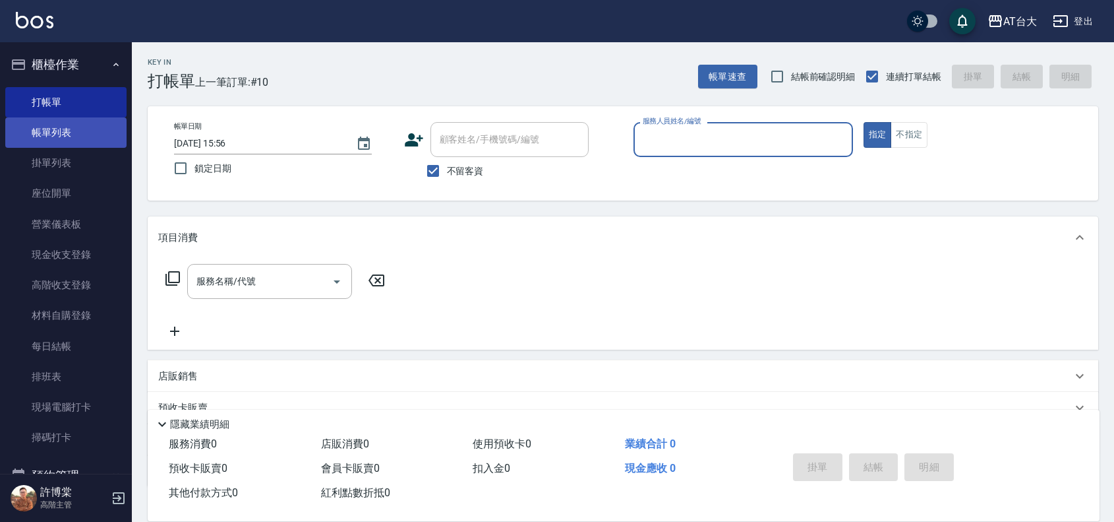
click at [57, 123] on link "帳單列表" at bounding box center [65, 132] width 121 height 30
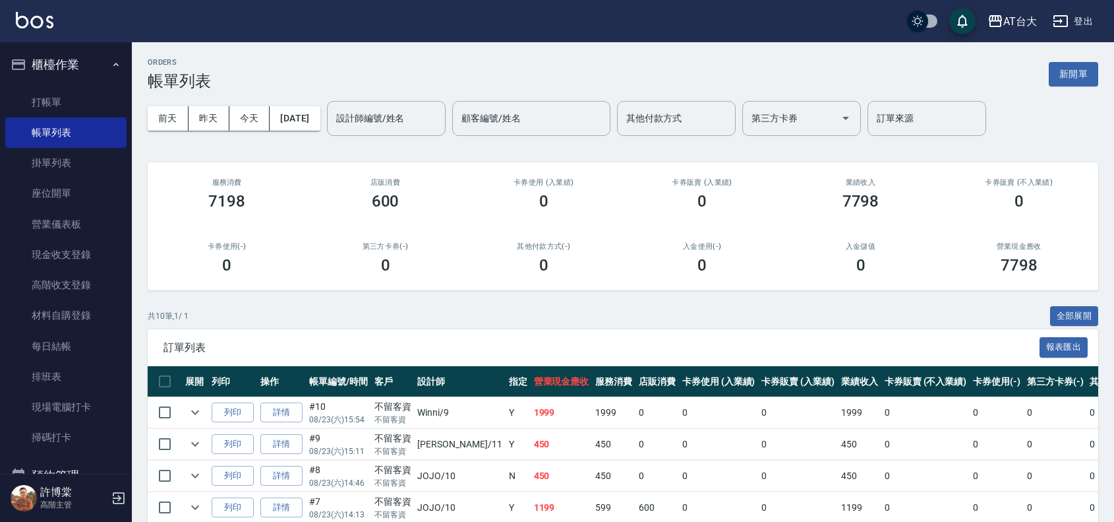
click at [404, 136] on div "[DATE] [DATE] [DATE] [DATE] 設計師編號/姓名 設計師編號/姓名 顧客編號/姓名 顧客編號/姓名 其他付款方式 其他付款方式 第三方…" at bounding box center [623, 118] width 951 height 56
click at [396, 127] on input "設計師編號/姓名" at bounding box center [386, 118] width 107 height 23
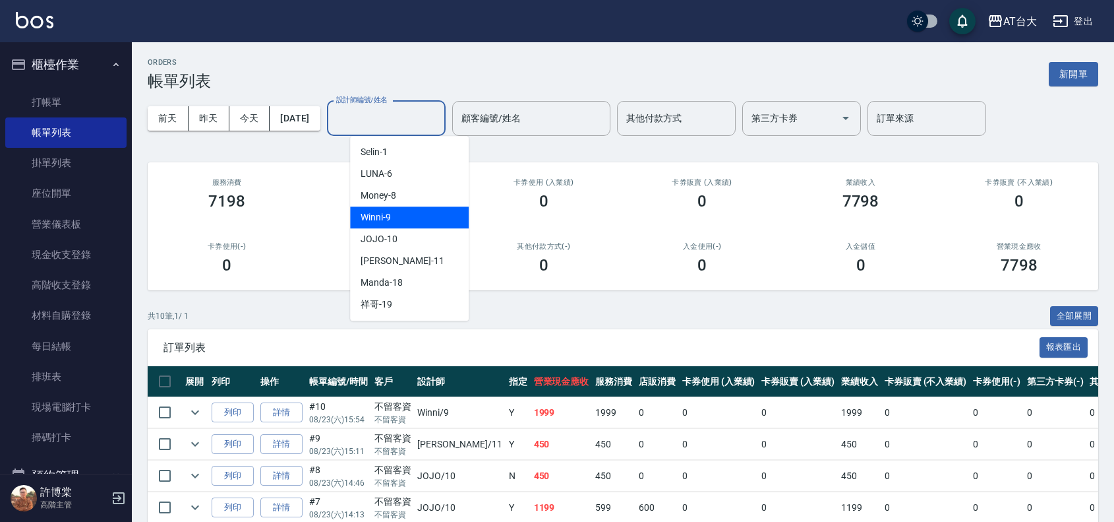
click at [445, 213] on div "Winni -9" at bounding box center [409, 217] width 119 height 22
type input "Winni-9"
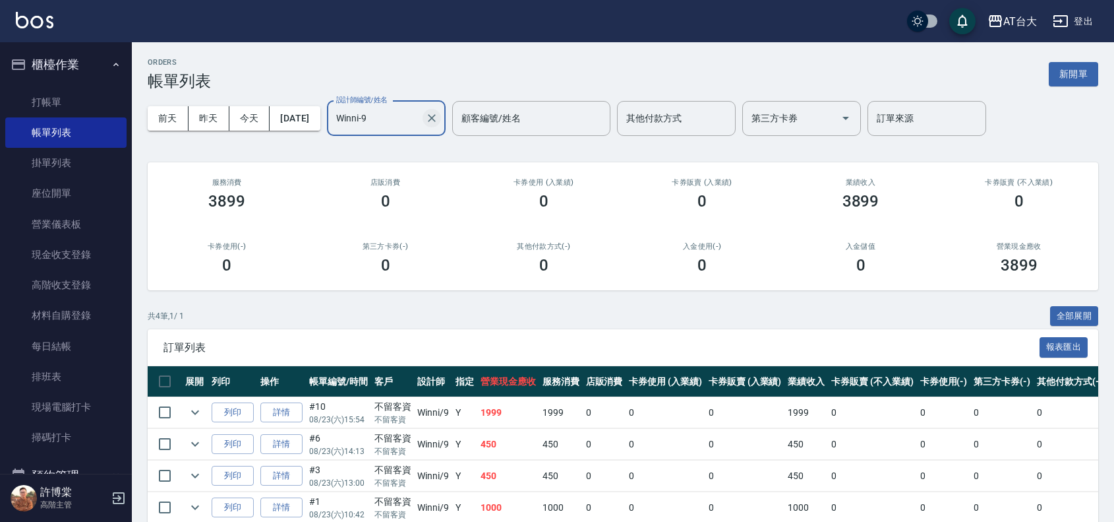
click at [438, 113] on icon "Clear" at bounding box center [431, 117] width 13 height 13
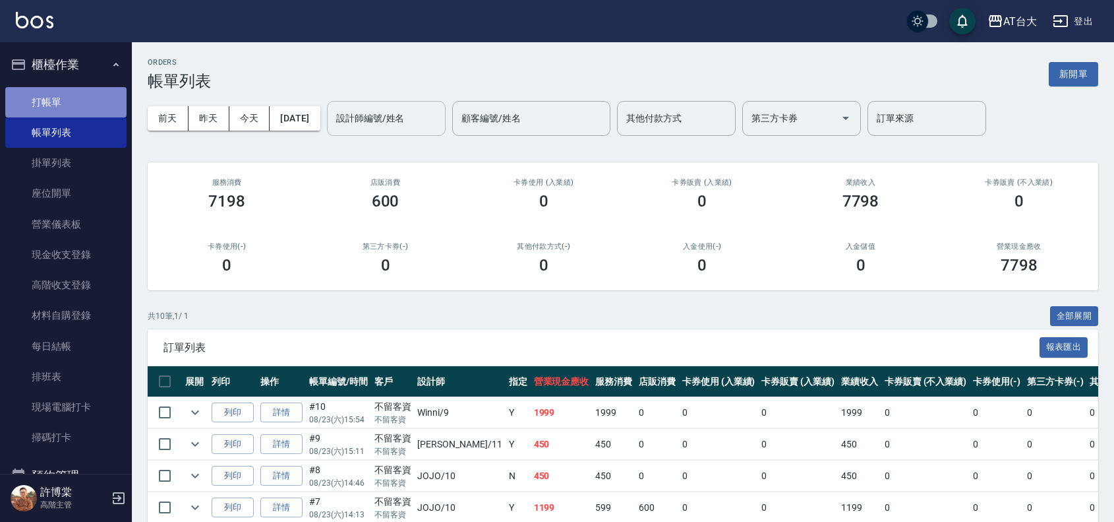
click at [73, 96] on link "打帳單" at bounding box center [65, 102] width 121 height 30
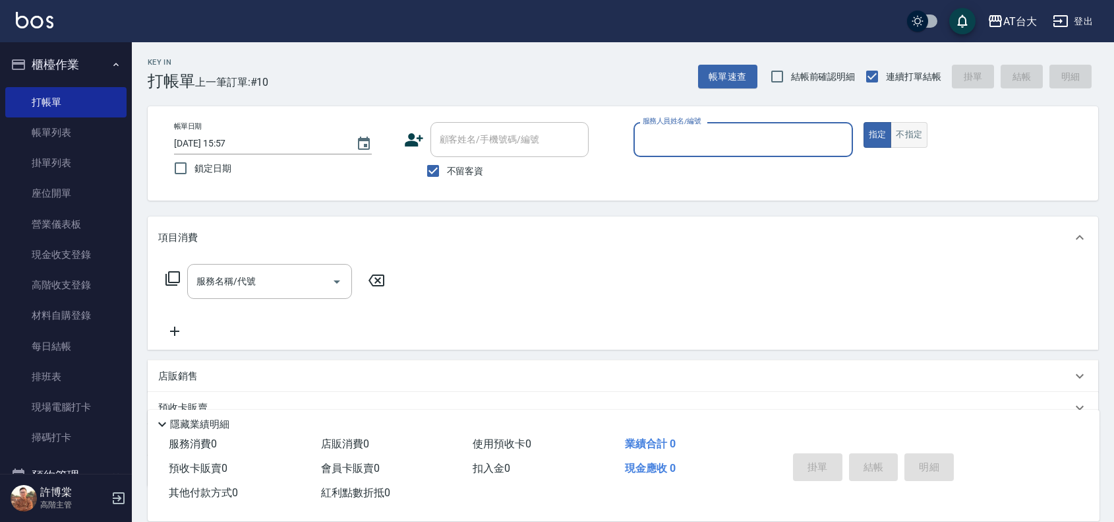
click at [904, 126] on button "不指定" at bounding box center [909, 135] width 37 height 26
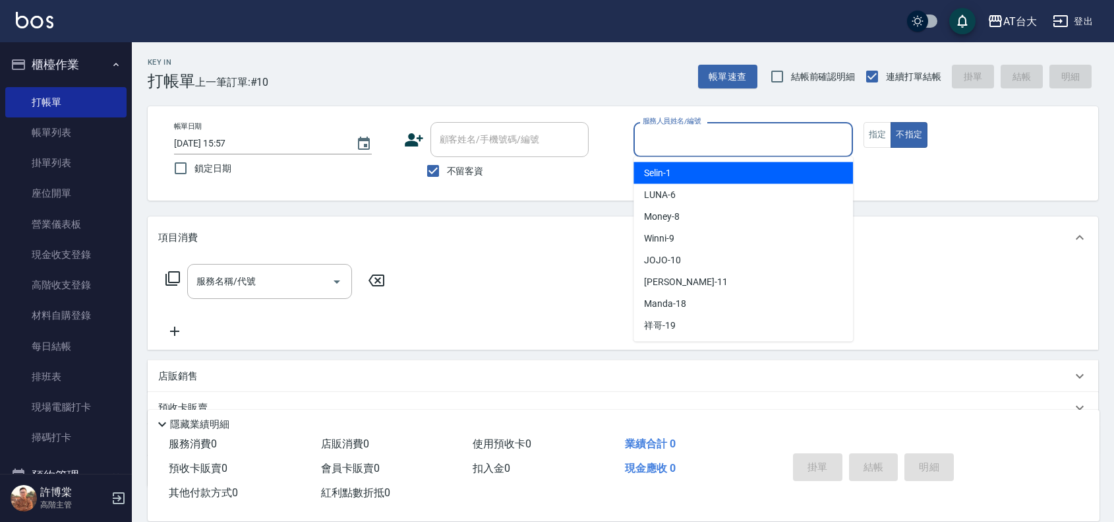
click at [754, 139] on input "服務人員姓名/編號" at bounding box center [744, 139] width 208 height 23
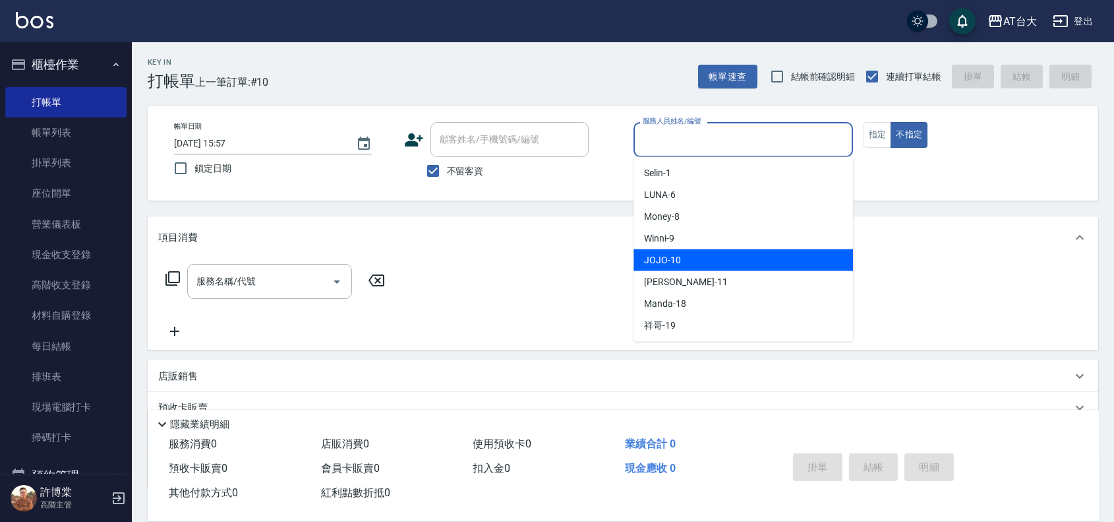
click at [723, 268] on div "JOJO -10" at bounding box center [744, 260] width 220 height 22
type input "JOJO-10"
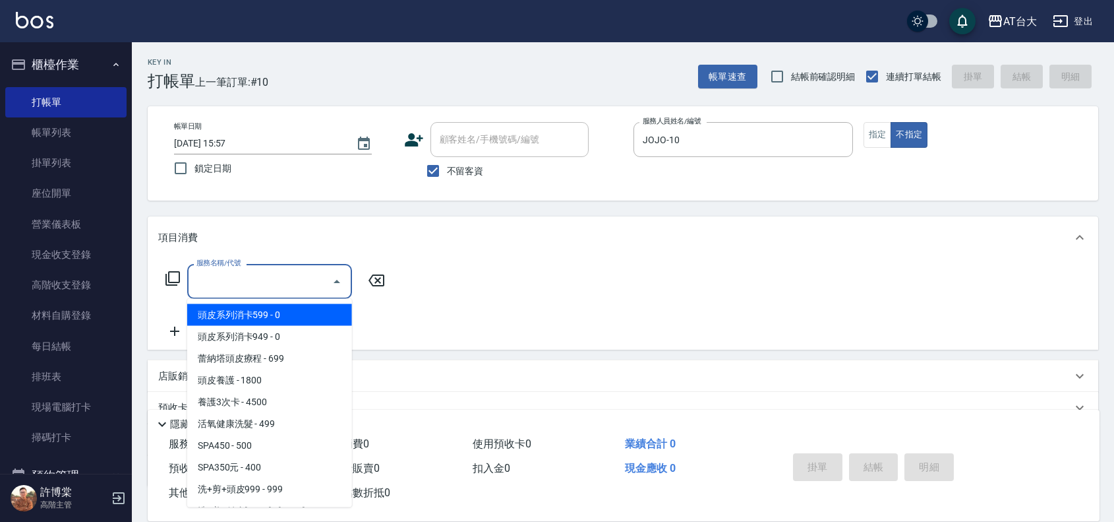
click at [206, 289] on input "服務名稱/代號" at bounding box center [259, 281] width 133 height 23
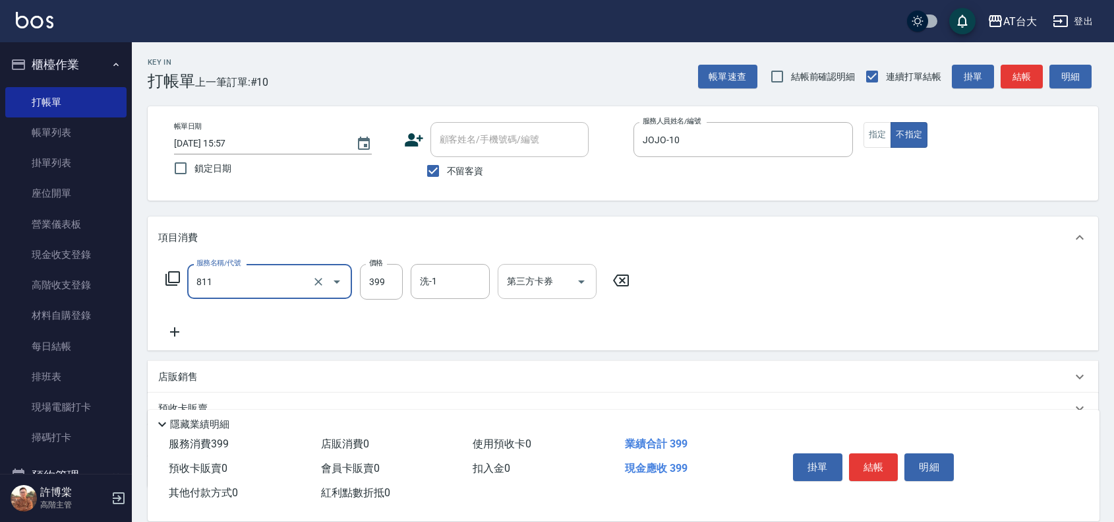
type input "洗+剪(811)"
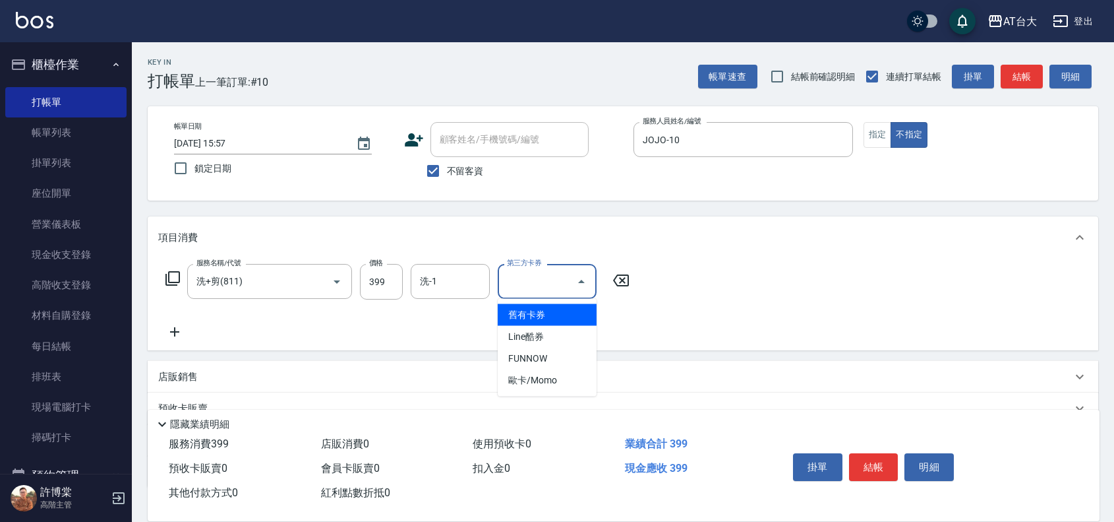
click at [506, 292] on input "第三方卡券" at bounding box center [537, 281] width 67 height 23
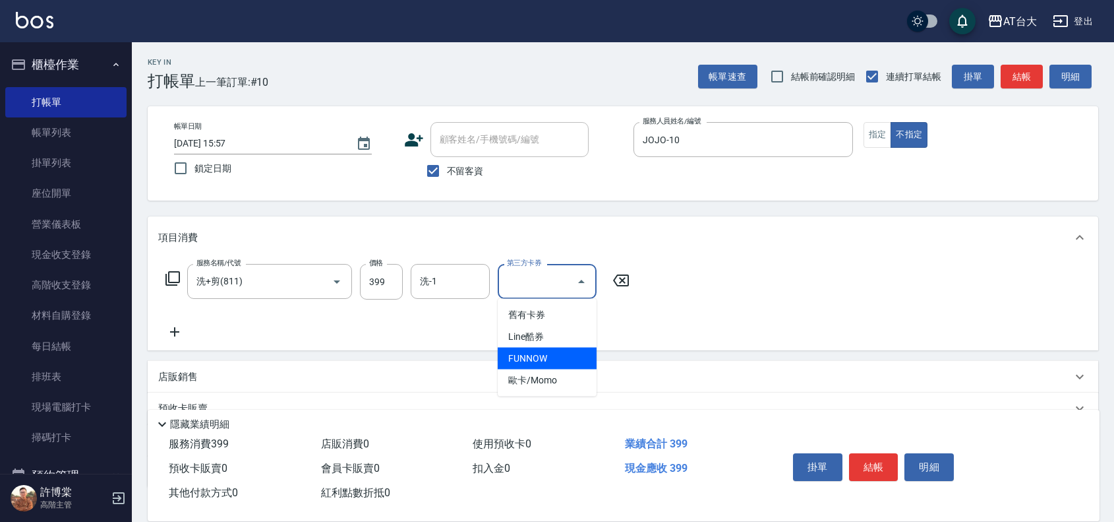
click at [526, 351] on span "FUNNOW" at bounding box center [547, 358] width 99 height 22
type input "FUNNOW"
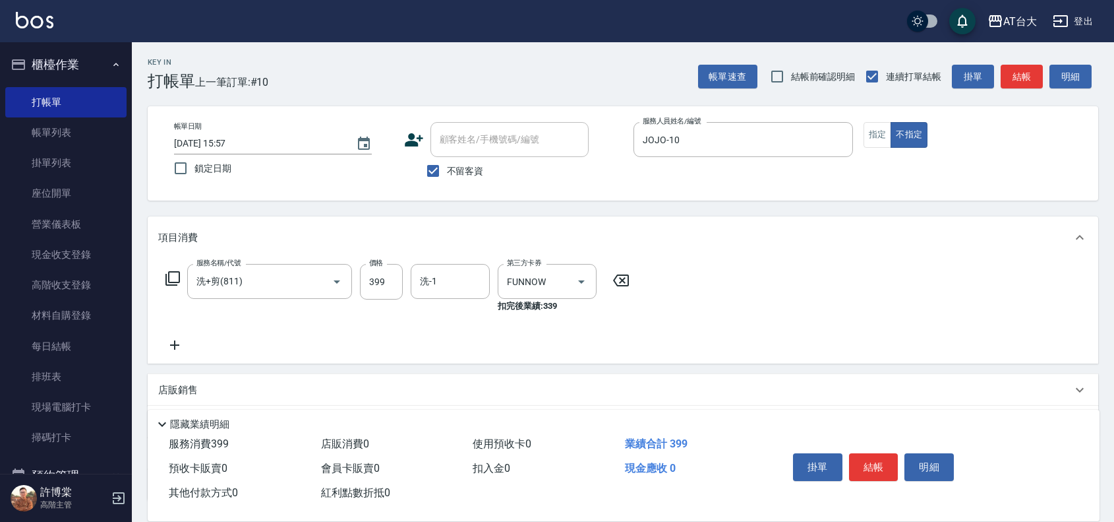
click at [178, 346] on icon at bounding box center [174, 345] width 33 height 16
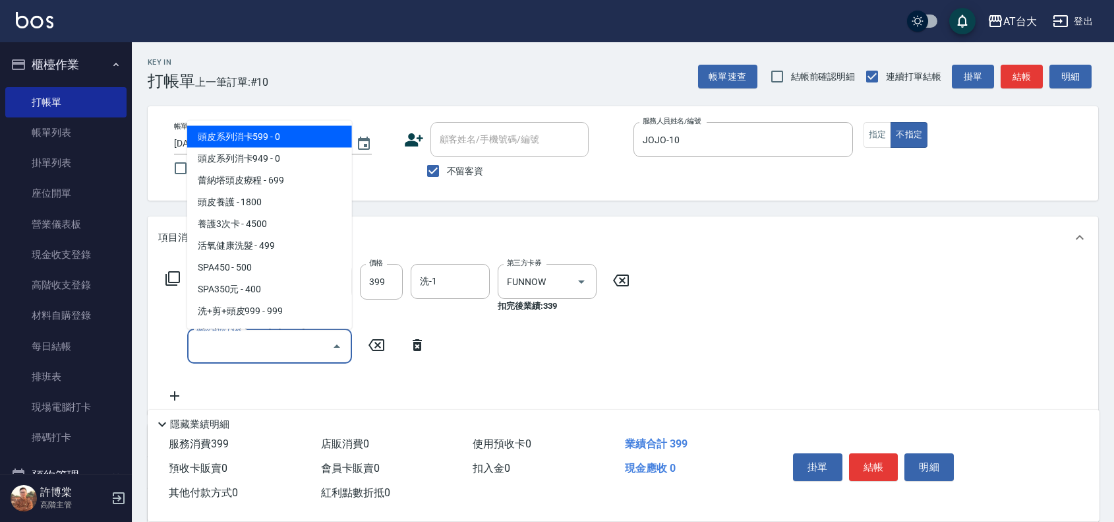
click at [225, 335] on input "服務名稱/代號" at bounding box center [259, 345] width 133 height 23
click at [257, 356] on input "服務名稱/代號" at bounding box center [259, 345] width 133 height 23
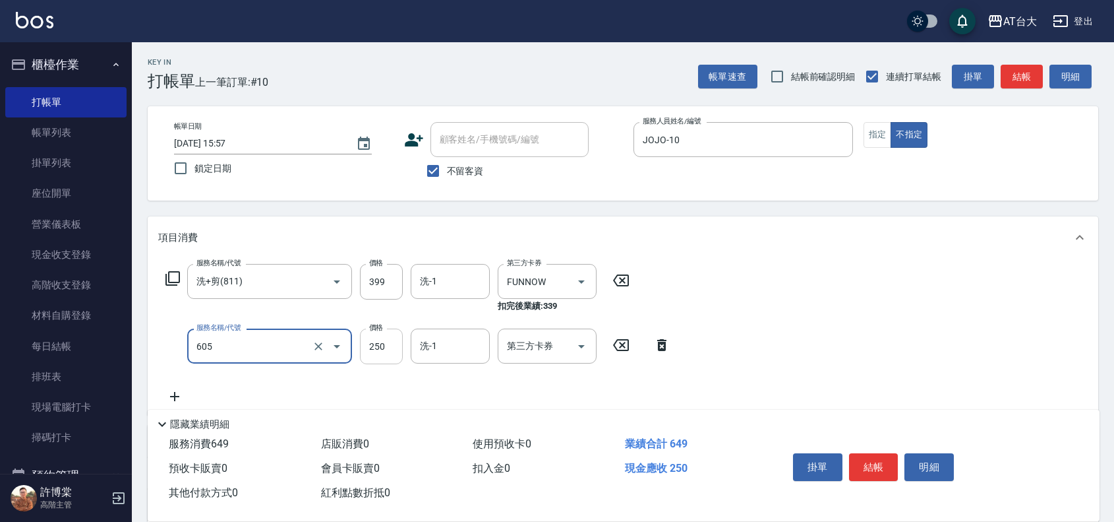
type input "洗髮 (女)(605)"
click at [369, 351] on input "250" at bounding box center [381, 346] width 43 height 36
type input "100"
click at [890, 453] on button "結帳" at bounding box center [873, 467] width 49 height 28
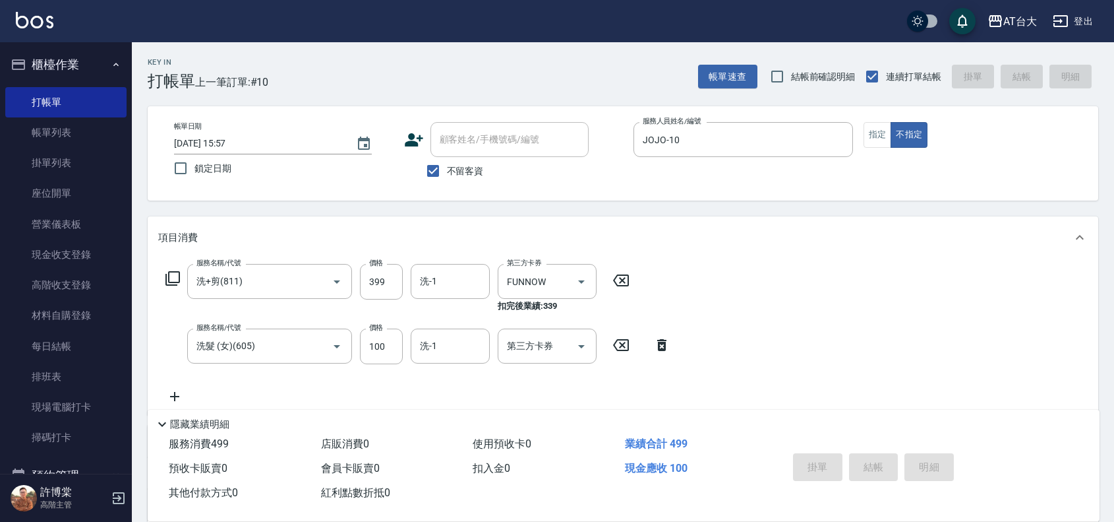
type input "[DATE] 16:19"
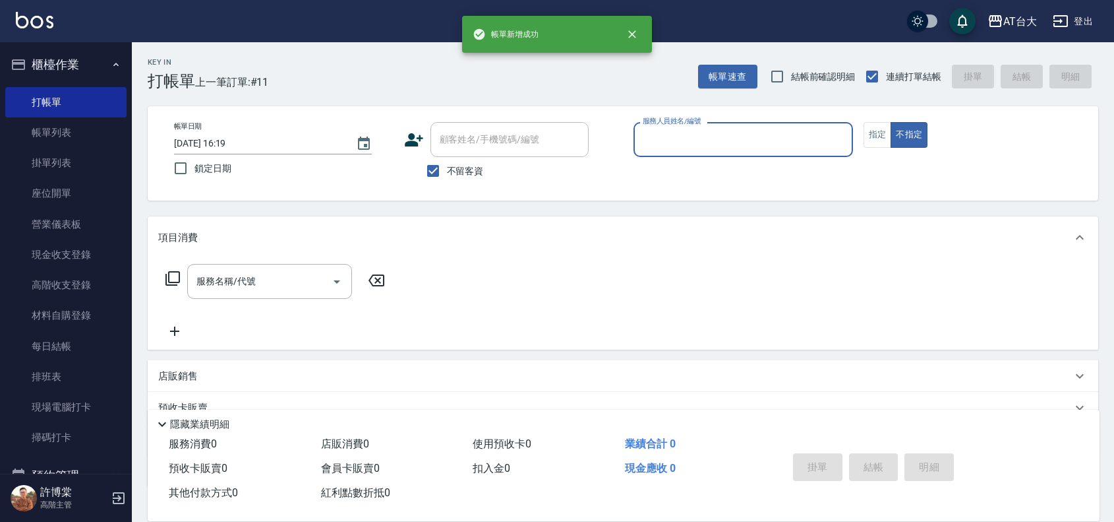
drag, startPoint x: 76, startPoint y: 124, endPoint x: 51, endPoint y: 5, distance: 122.1
click at [76, 124] on link "帳單列表" at bounding box center [65, 132] width 121 height 30
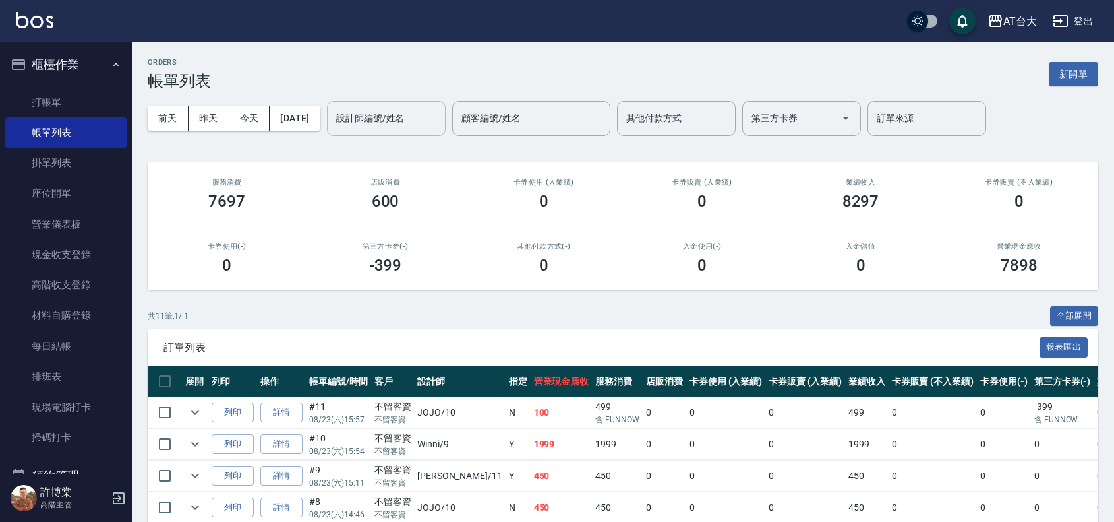
click at [387, 123] on input "設計師編號/姓名" at bounding box center [386, 118] width 107 height 23
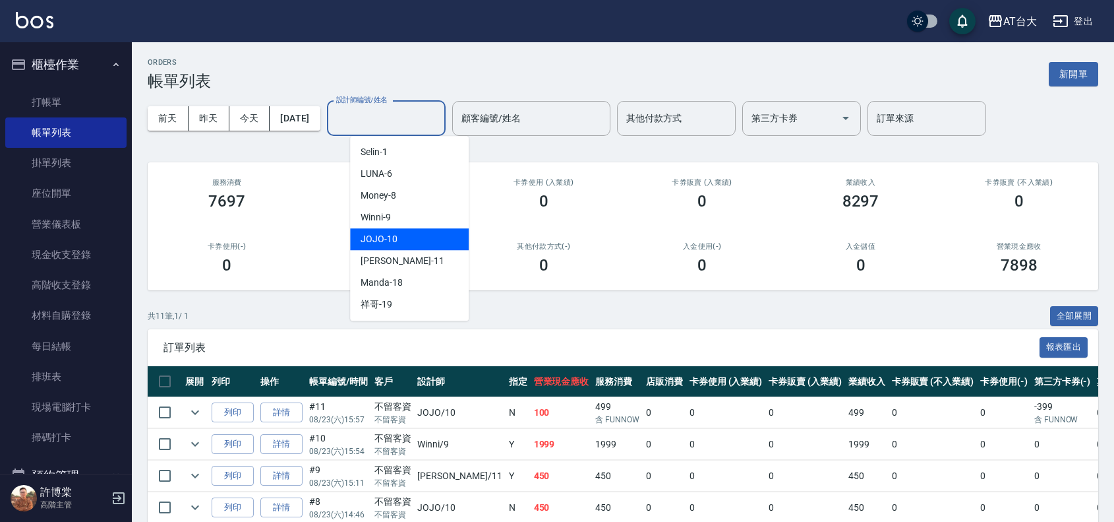
click at [396, 229] on div "JOJO -10" at bounding box center [409, 239] width 119 height 22
type input "JOJO-10"
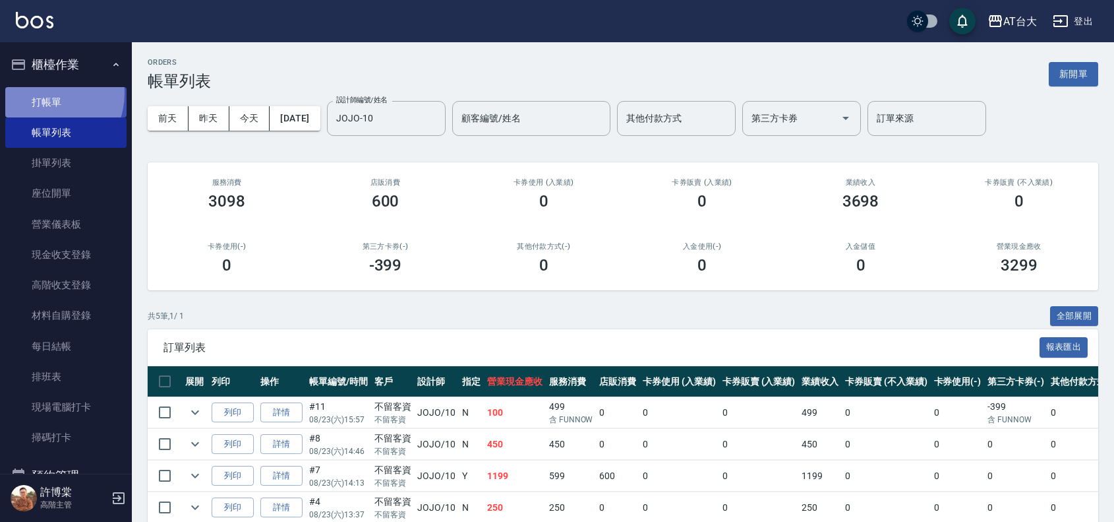
click at [43, 93] on link "打帳單" at bounding box center [65, 102] width 121 height 30
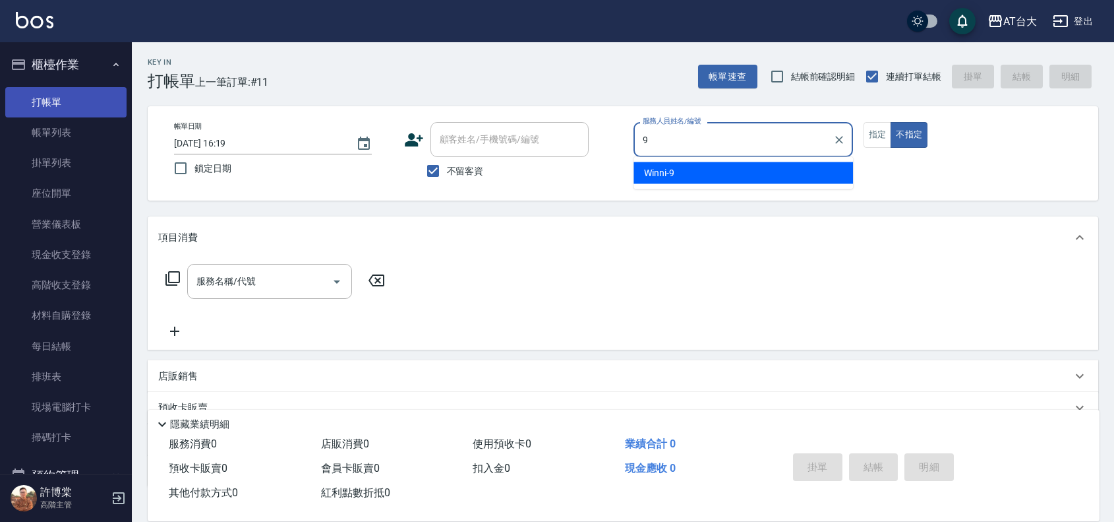
type input "Winni-9"
type button "false"
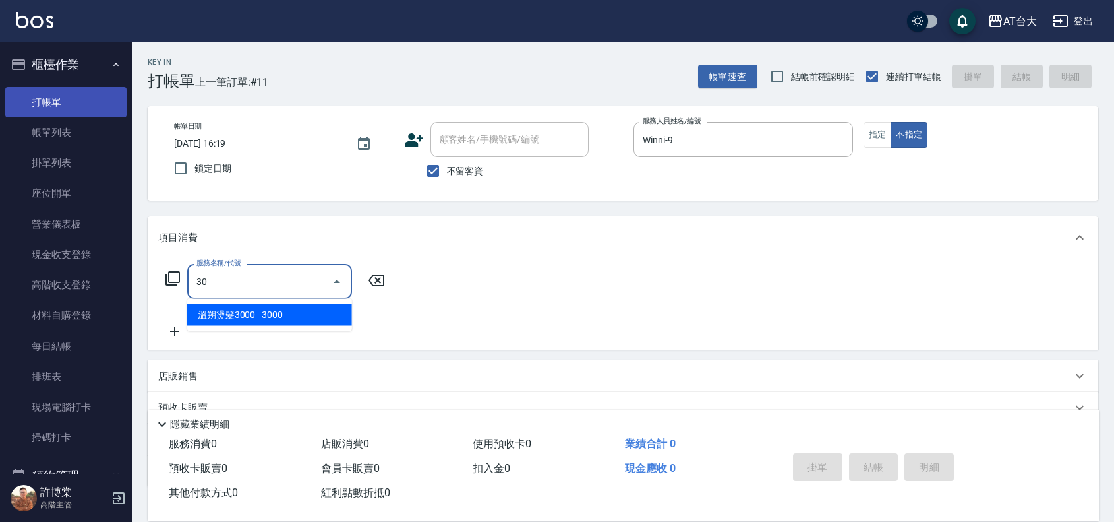
type input "305"
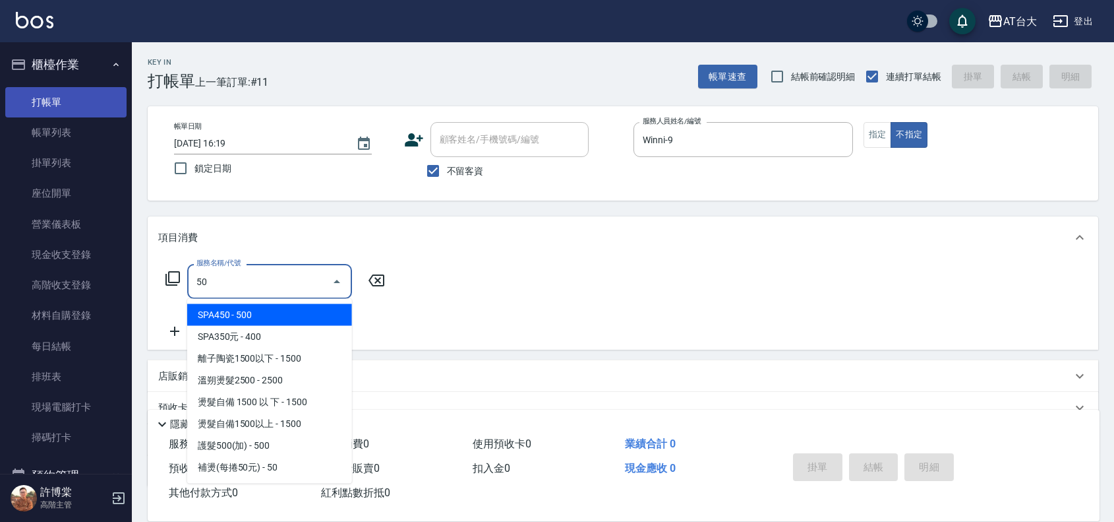
type input "5"
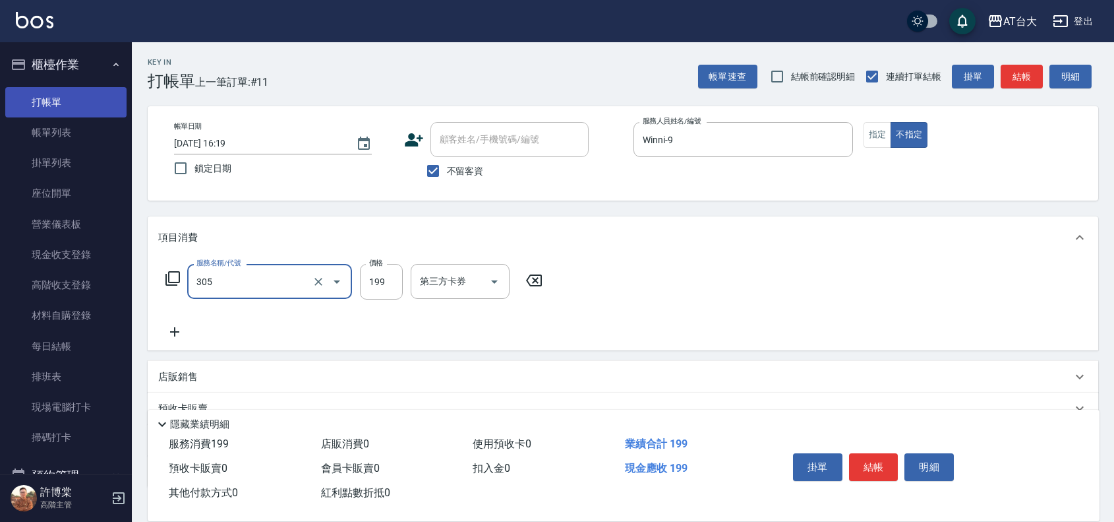
type input "剪髮(305)"
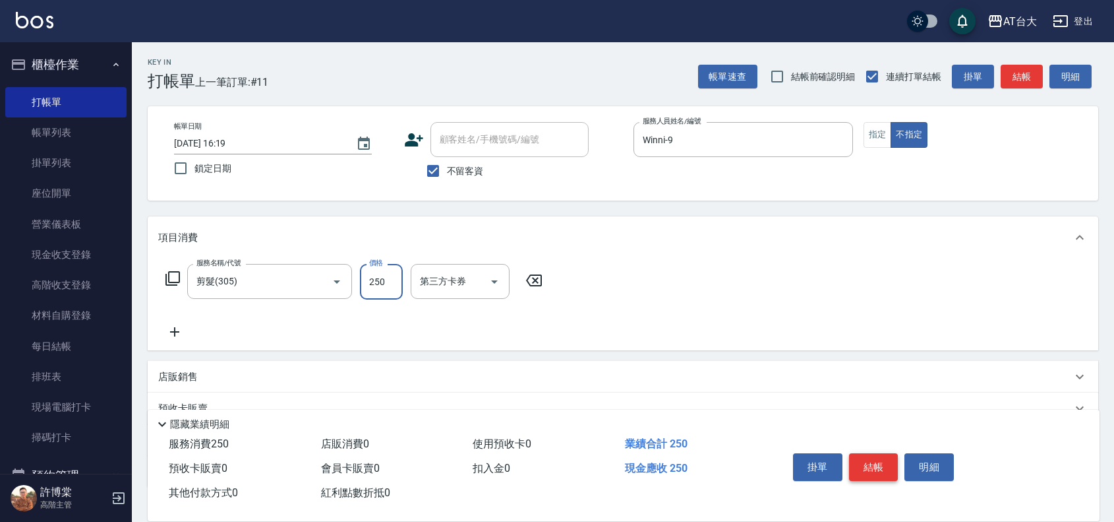
type input "250"
click at [884, 470] on button "結帳" at bounding box center [873, 467] width 49 height 28
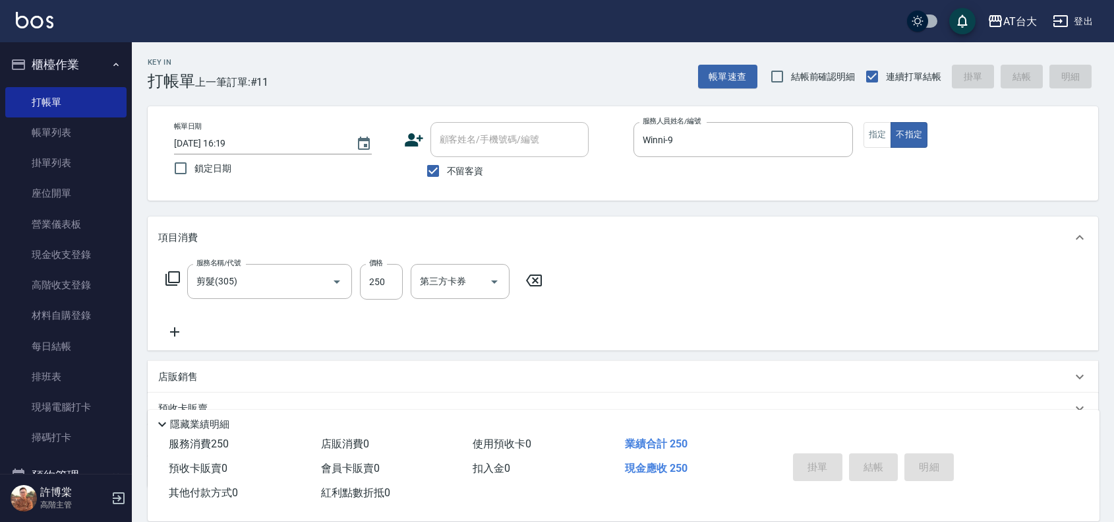
type input "[DATE] 16:22"
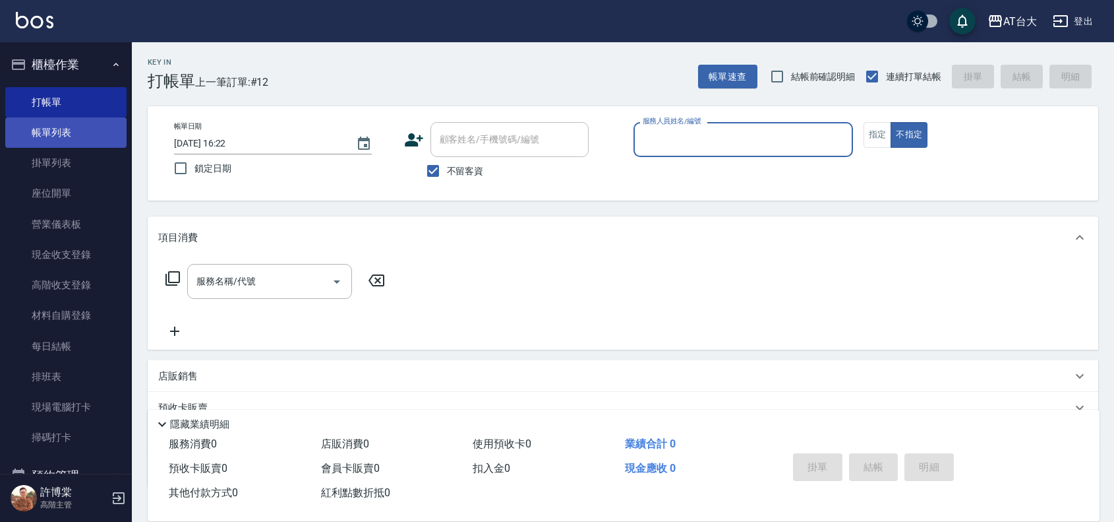
click at [30, 123] on link "帳單列表" at bounding box center [65, 132] width 121 height 30
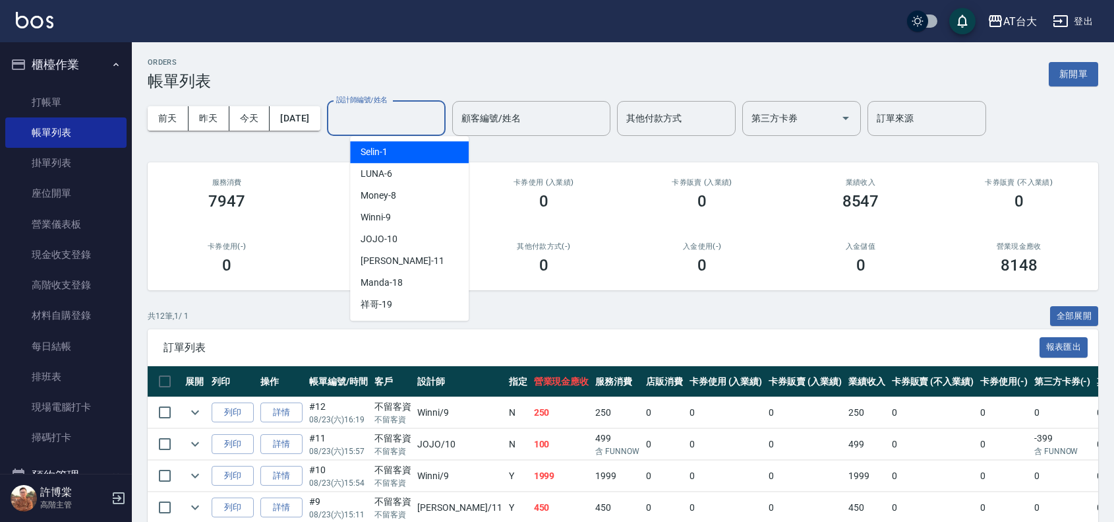
click at [402, 123] on input "設計師編號/姓名" at bounding box center [386, 118] width 107 height 23
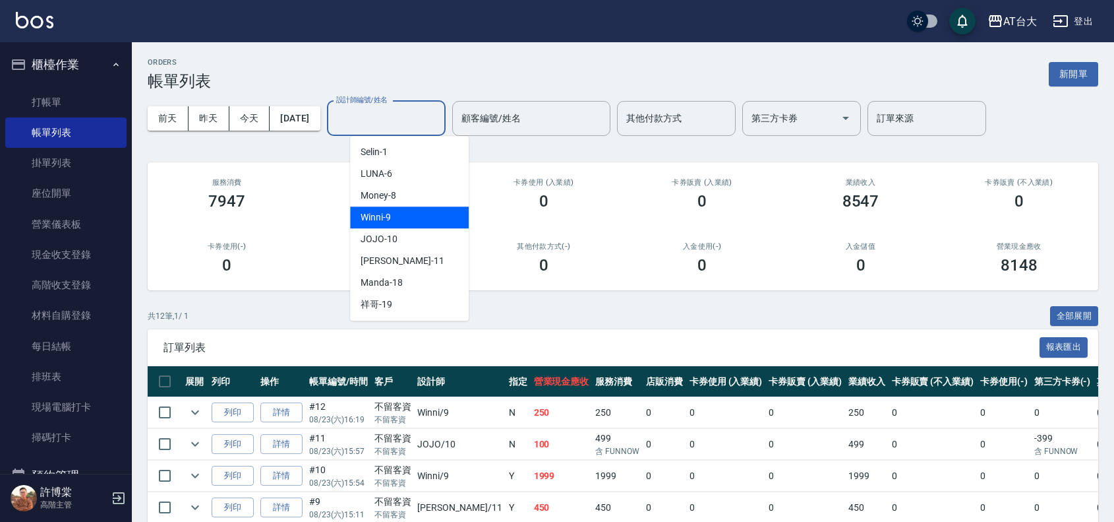
click at [442, 211] on div "Winni -9" at bounding box center [409, 217] width 119 height 22
type input "Winni-9"
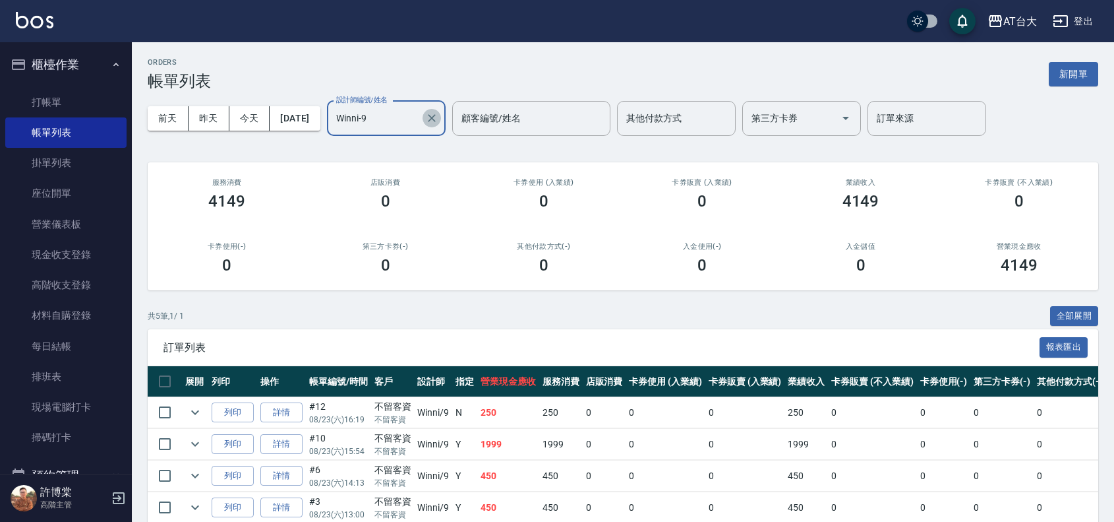
click at [438, 117] on icon "Clear" at bounding box center [431, 117] width 13 height 13
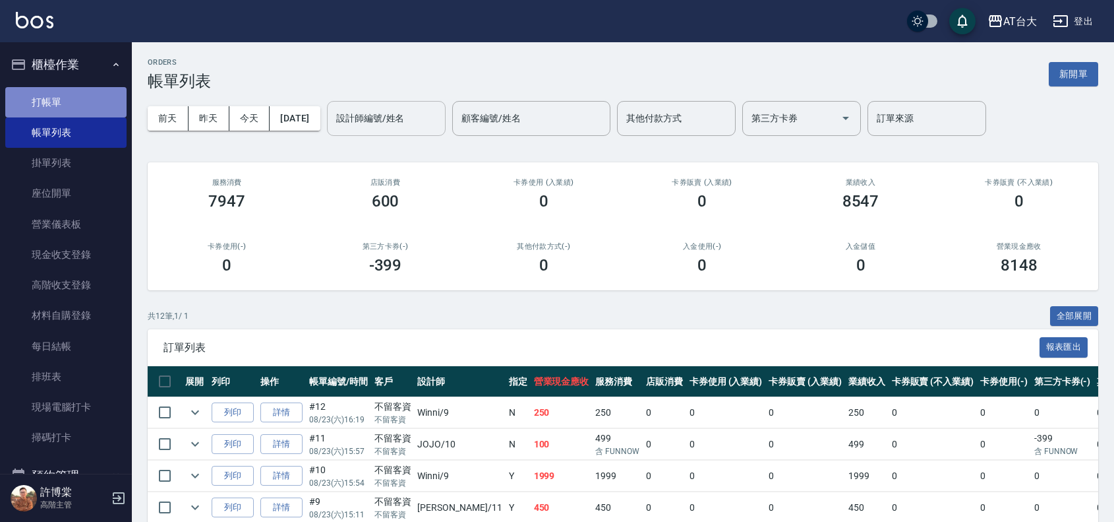
click at [84, 106] on link "打帳單" at bounding box center [65, 102] width 121 height 30
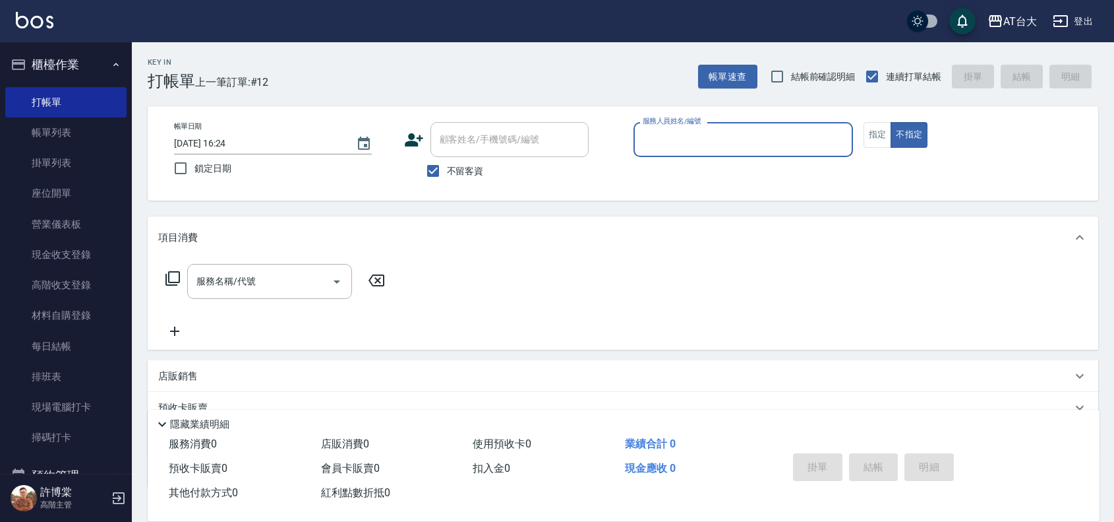
click at [698, 142] on input "服務人員姓名/編號" at bounding box center [744, 139] width 208 height 23
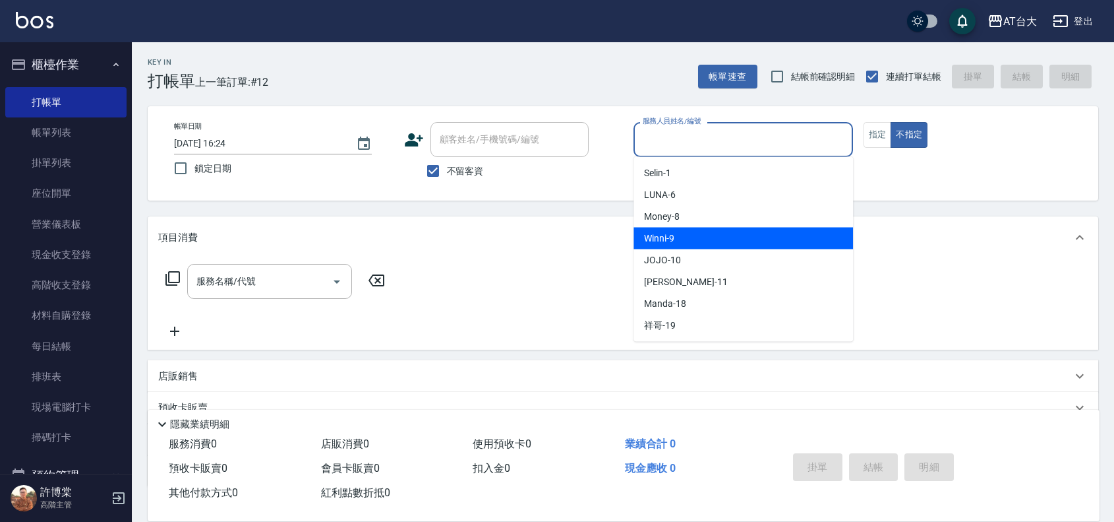
click at [742, 241] on div "Winni -9" at bounding box center [744, 238] width 220 height 22
type input "Winni-9"
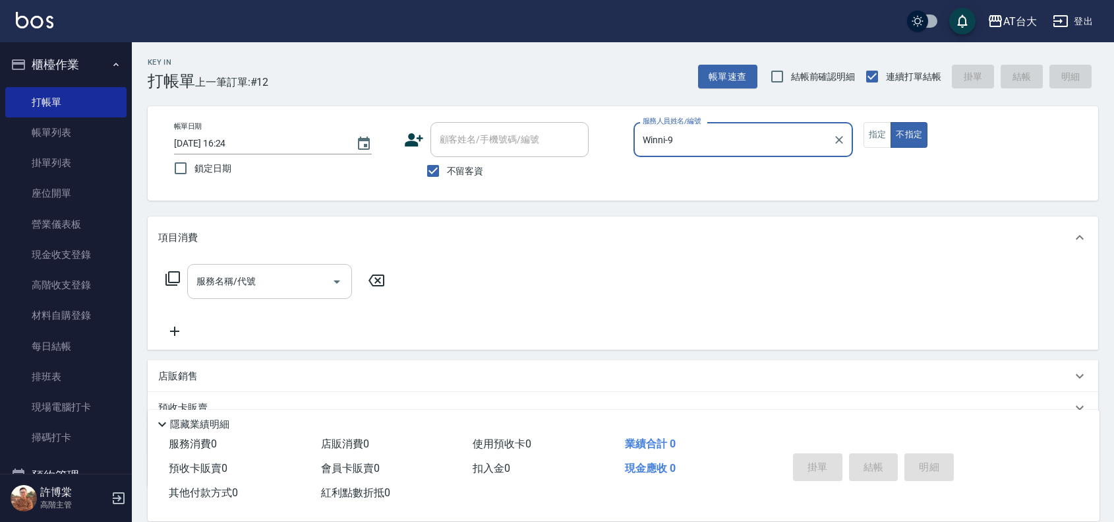
click at [258, 271] on input "服務名稱/代號" at bounding box center [259, 281] width 133 height 23
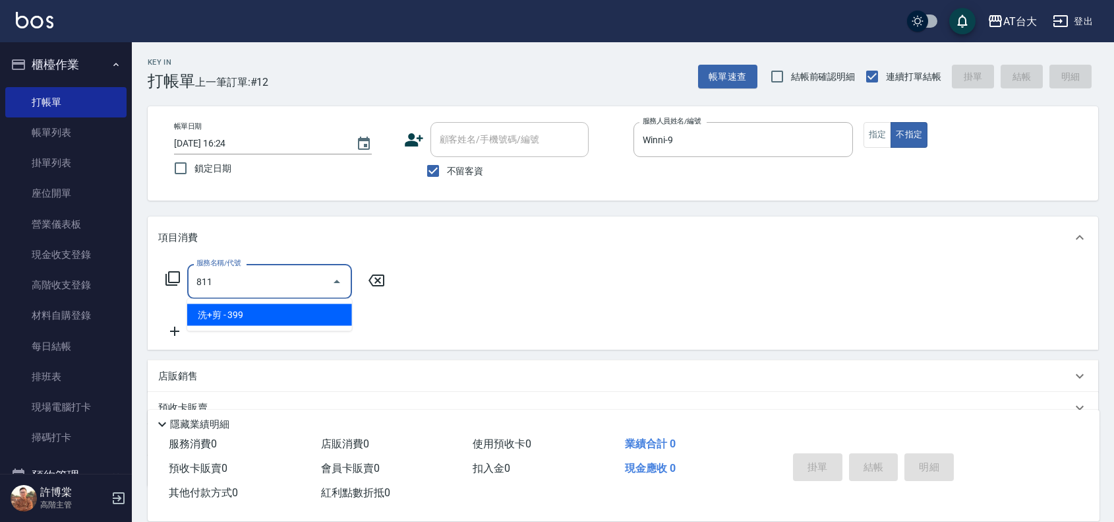
type input "洗+剪(811)"
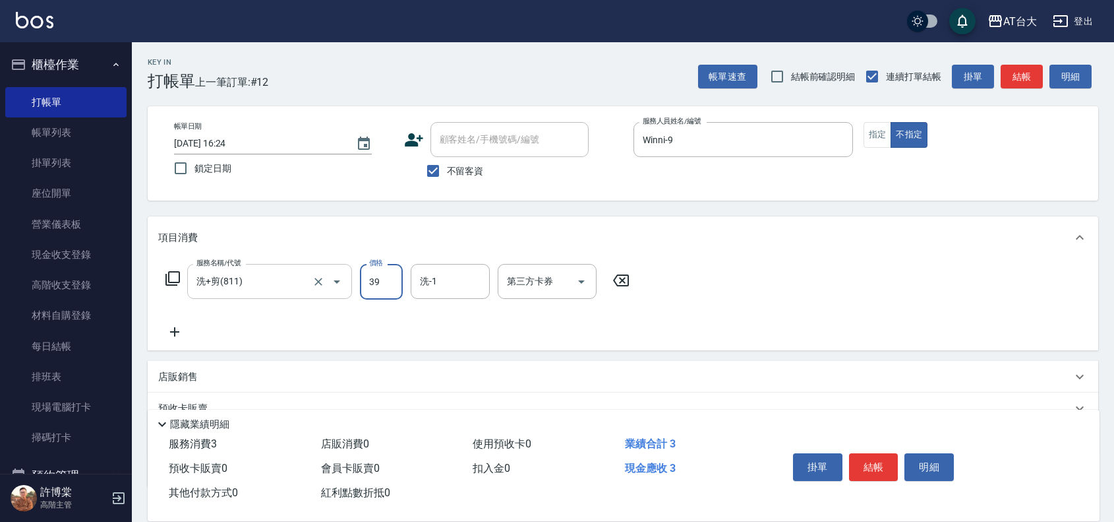
type input "399"
click at [549, 276] on input "第三方卡券" at bounding box center [537, 281] width 67 height 23
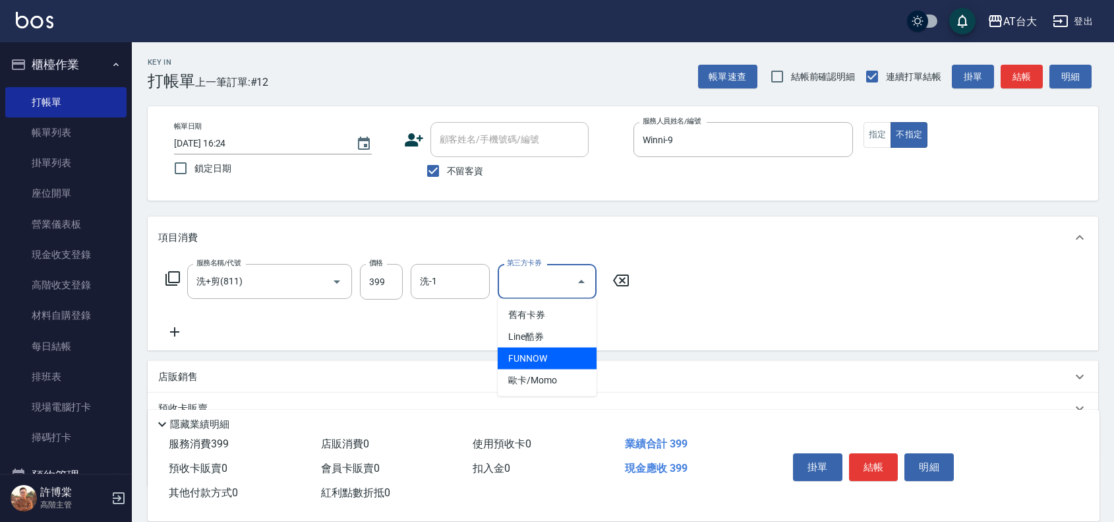
click at [558, 354] on span "FUNNOW" at bounding box center [547, 358] width 99 height 22
type input "FUNNOW"
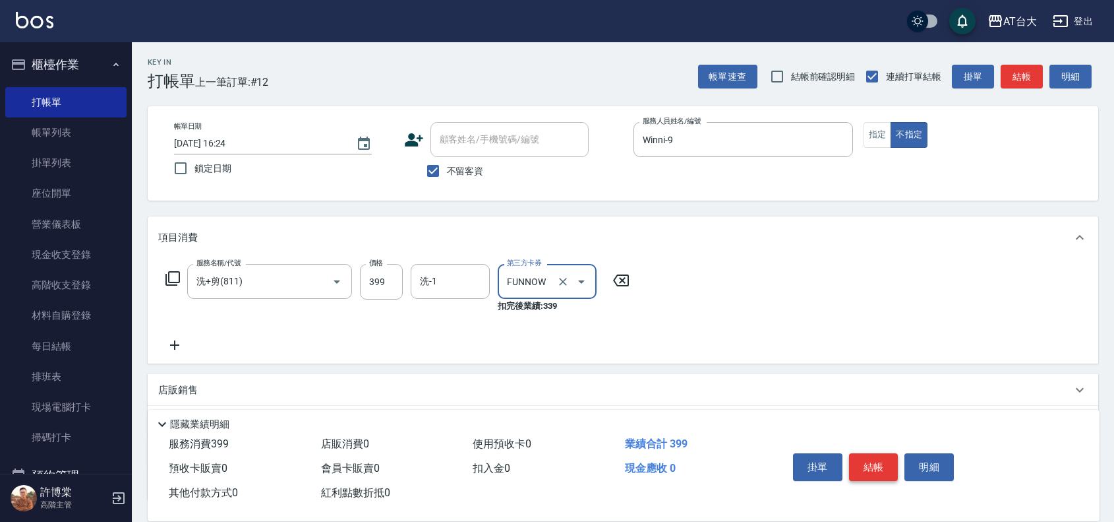
click at [869, 466] on button "結帳" at bounding box center [873, 467] width 49 height 28
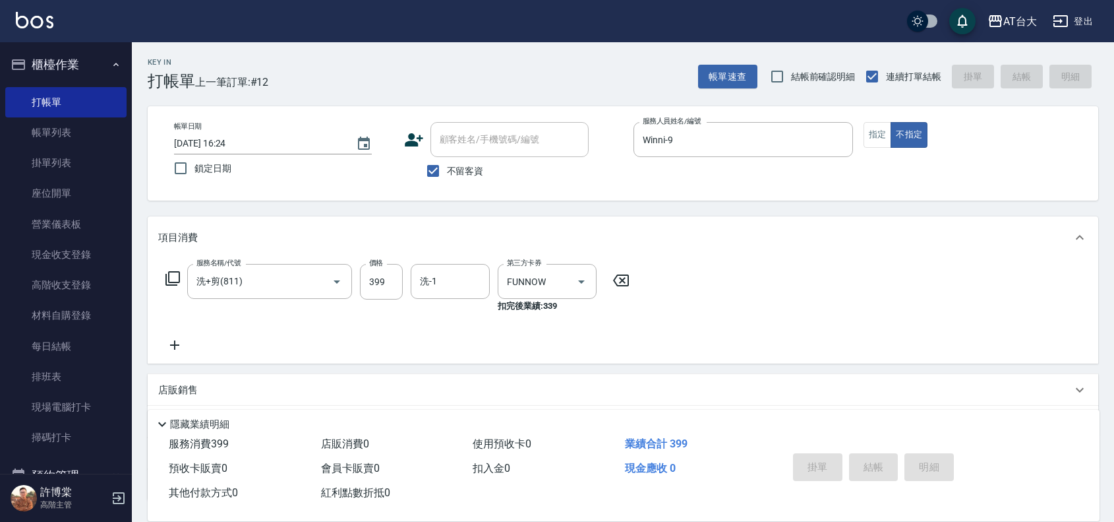
type input "[DATE] 16:50"
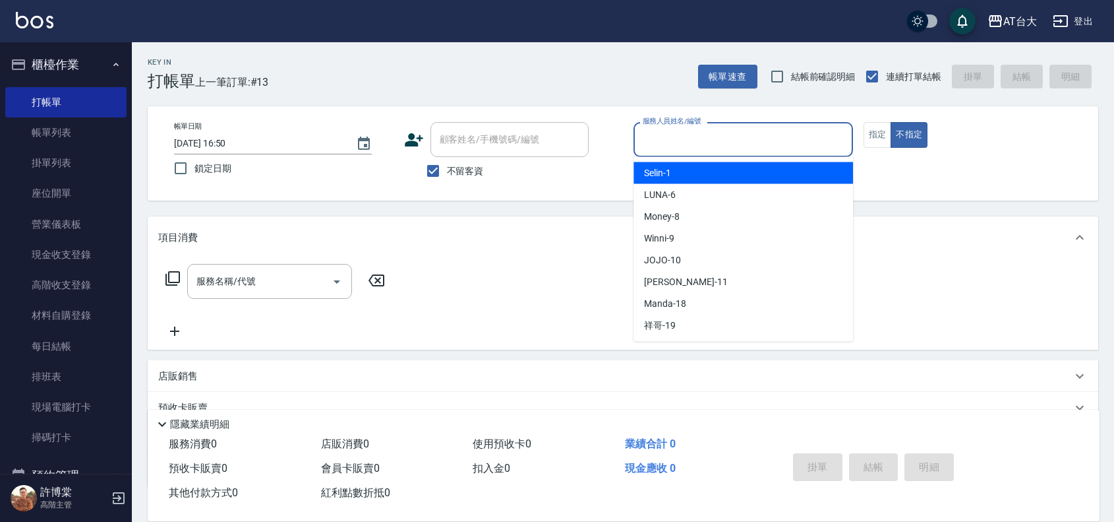
click at [769, 142] on input "服務人員姓名/編號" at bounding box center [744, 139] width 208 height 23
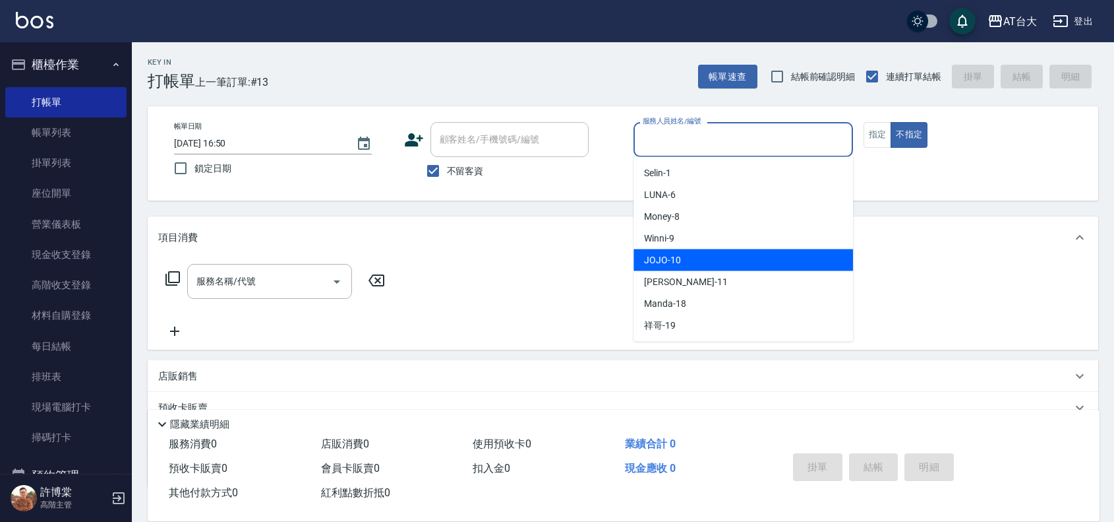
click at [740, 255] on div "JOJO -10" at bounding box center [744, 260] width 220 height 22
type input "JOJO-10"
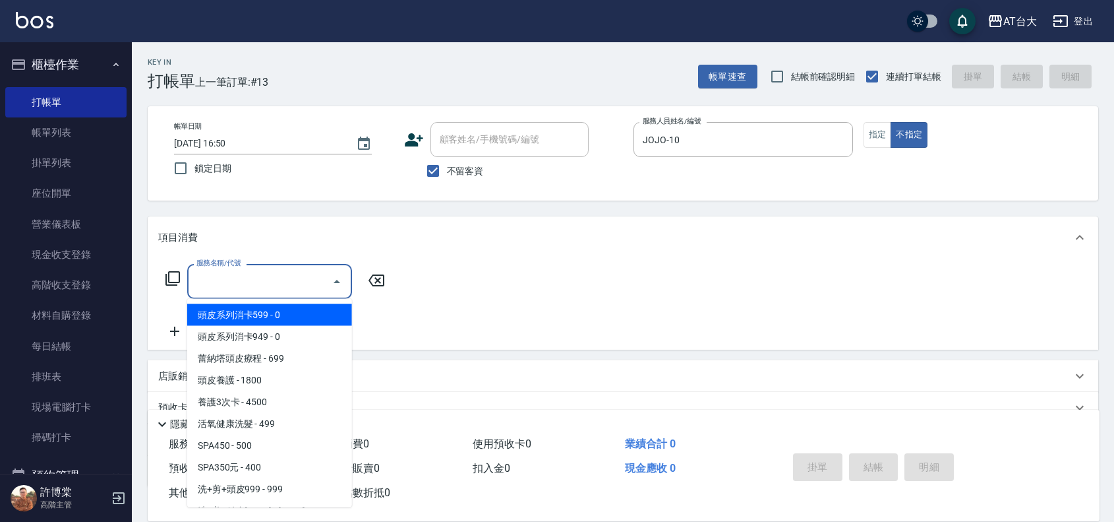
click at [295, 287] on input "服務名稱/代號" at bounding box center [259, 281] width 133 height 23
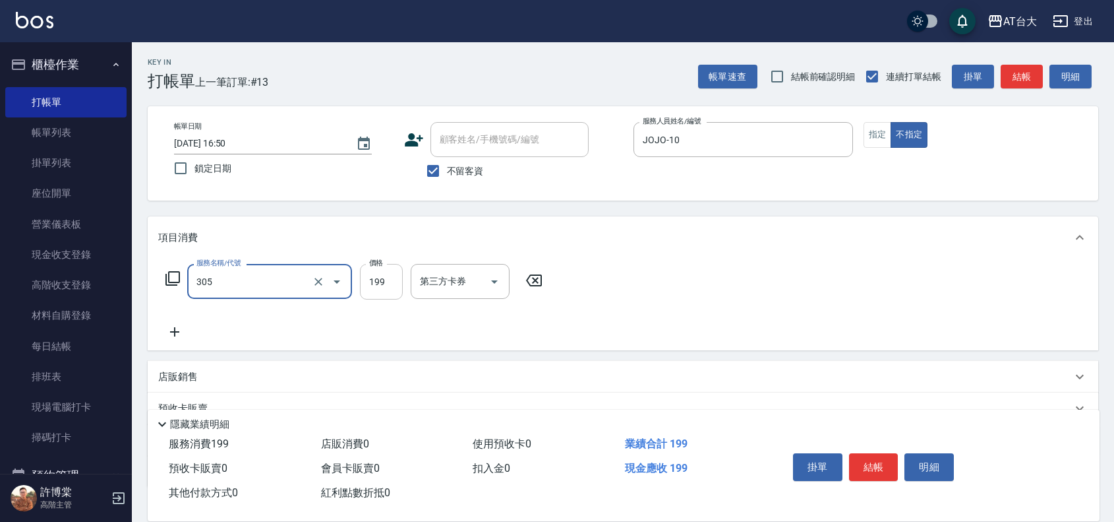
type input "剪髮(305)"
click at [388, 292] on input "199" at bounding box center [381, 282] width 43 height 36
type input "250"
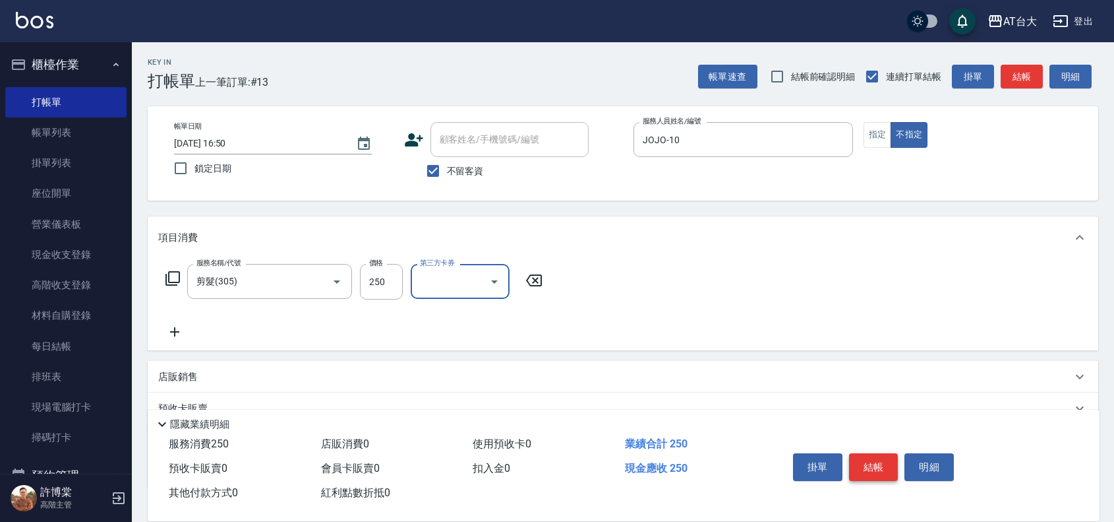
click at [868, 454] on button "結帳" at bounding box center [873, 467] width 49 height 28
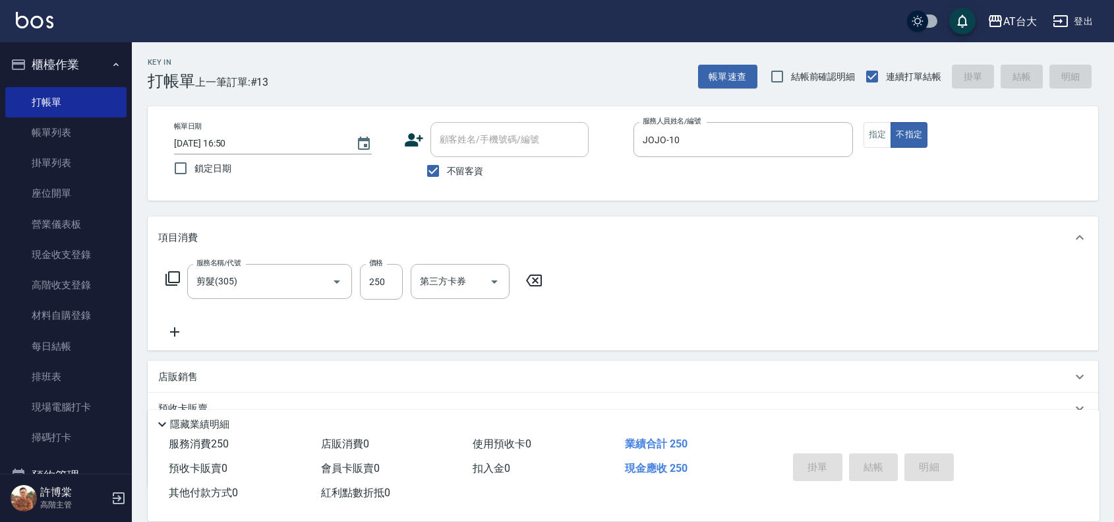
type input "[DATE] 17:08"
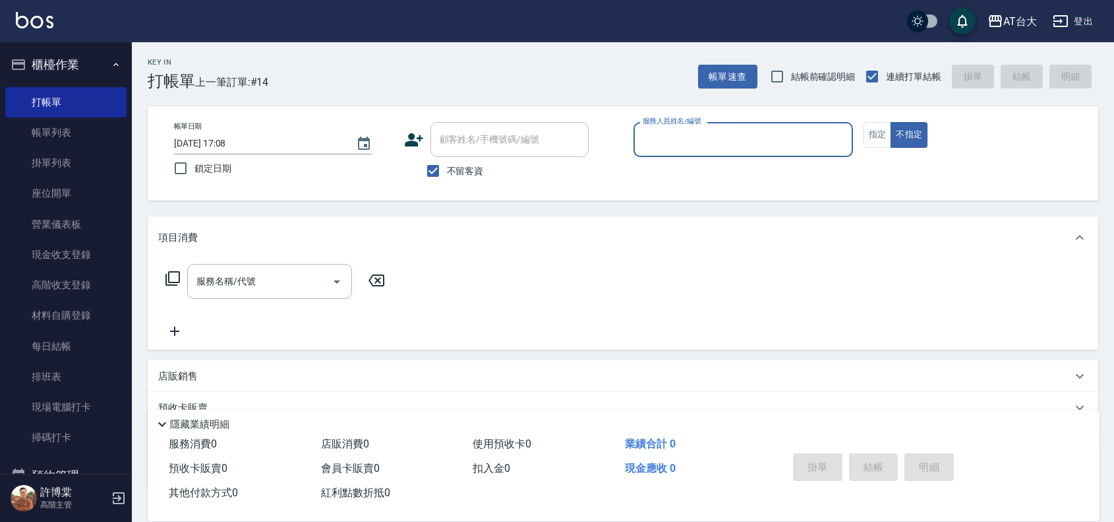
drag, startPoint x: 739, startPoint y: 170, endPoint x: 727, endPoint y: 150, distance: 22.7
click at [730, 153] on div "服務人員姓名/編號 服務人員姓名/編號" at bounding box center [744, 146] width 220 height 49
click at [727, 140] on input "服務人員姓名/編號" at bounding box center [744, 139] width 208 height 23
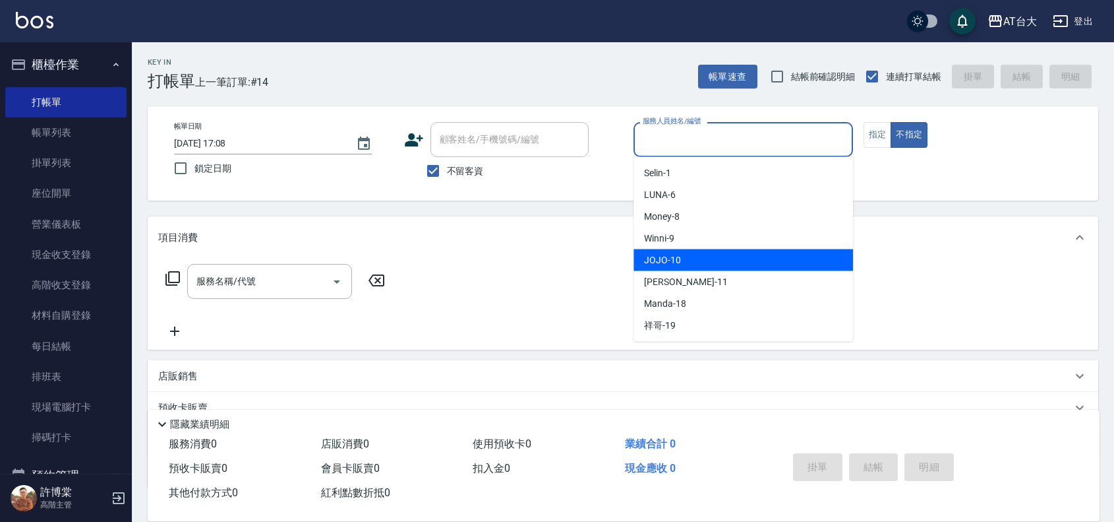
click at [700, 264] on div "JOJO -10" at bounding box center [744, 260] width 220 height 22
type input "JOJO-10"
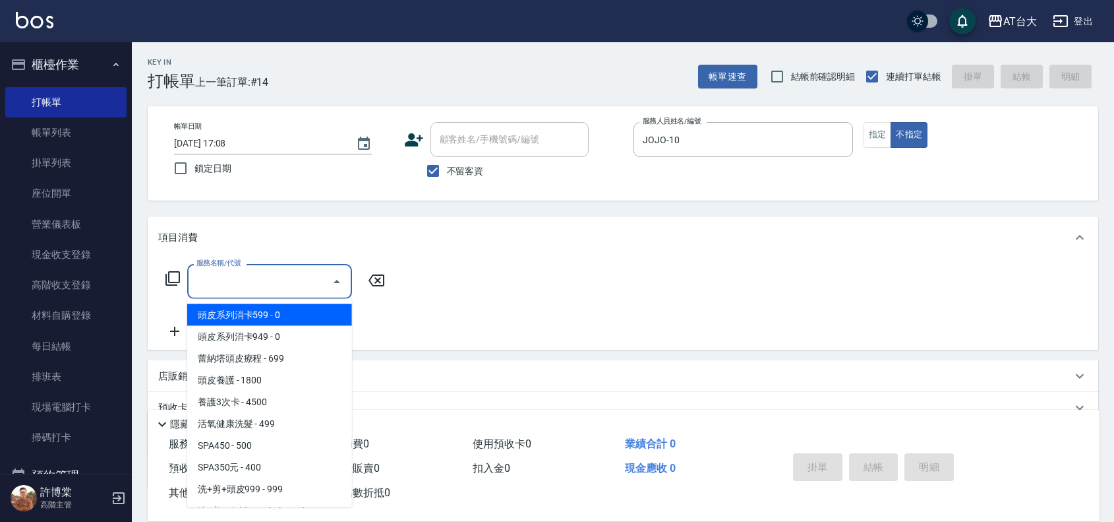
click at [318, 279] on input "服務名稱/代號" at bounding box center [259, 281] width 133 height 23
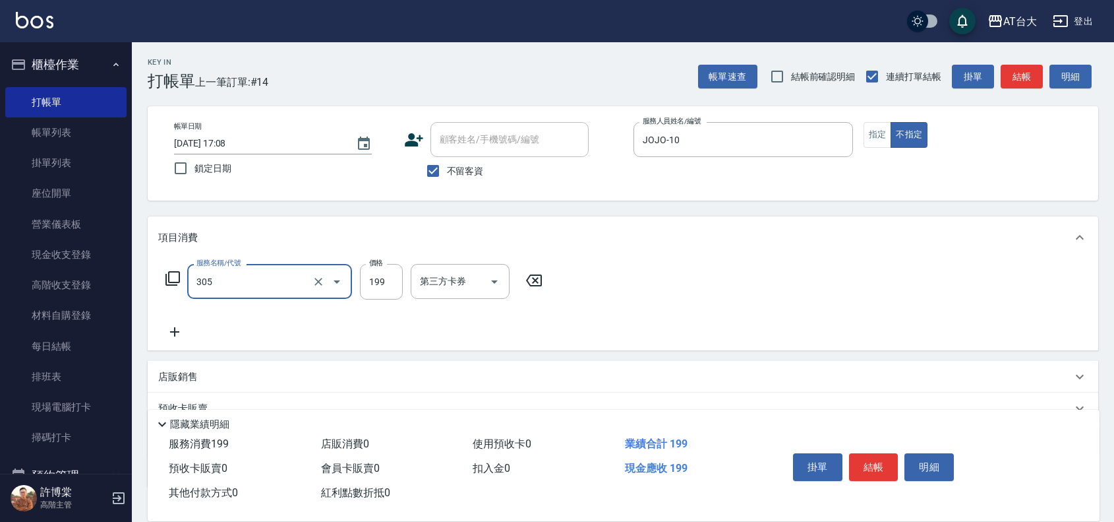
type input "剪髮(305)"
click at [355, 277] on div "服務名稱/代號 剪髮(305) 服務名稱/代號 價格 199 價格 第三方卡券 第三方卡券" at bounding box center [354, 282] width 392 height 36
click at [371, 281] on input "199" at bounding box center [381, 282] width 43 height 36
type input "250"
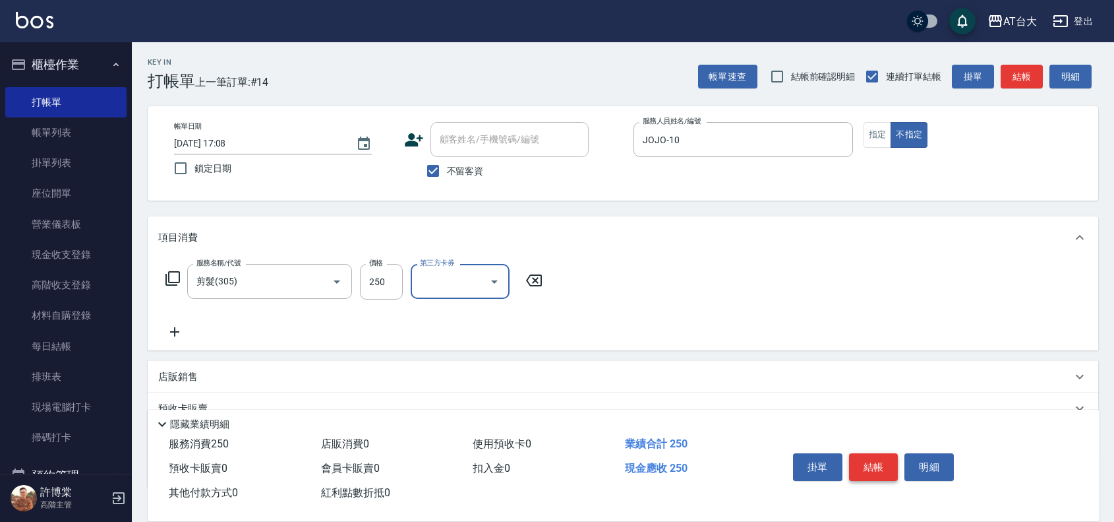
click at [888, 471] on button "結帳" at bounding box center [873, 467] width 49 height 28
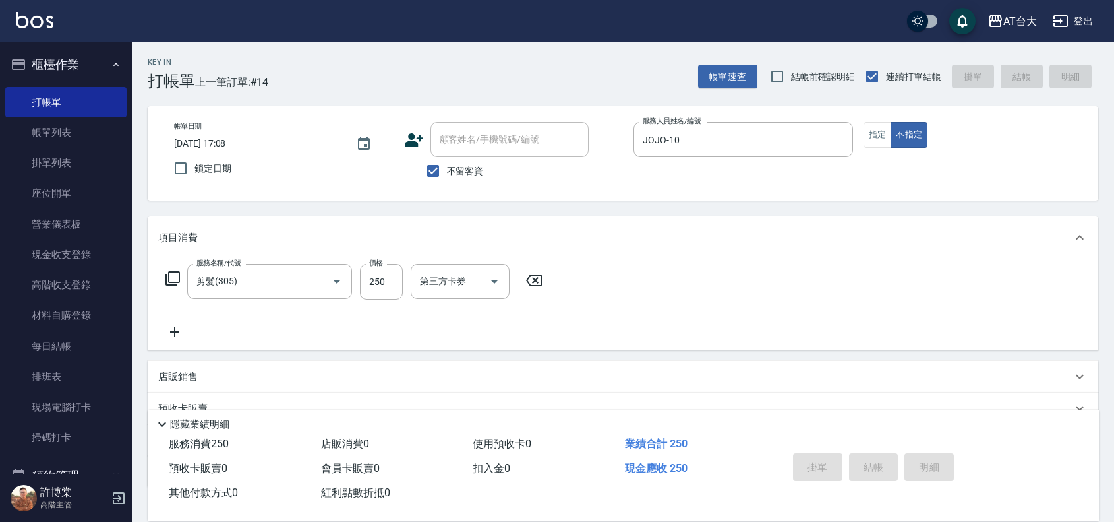
type input "[DATE] 17:17"
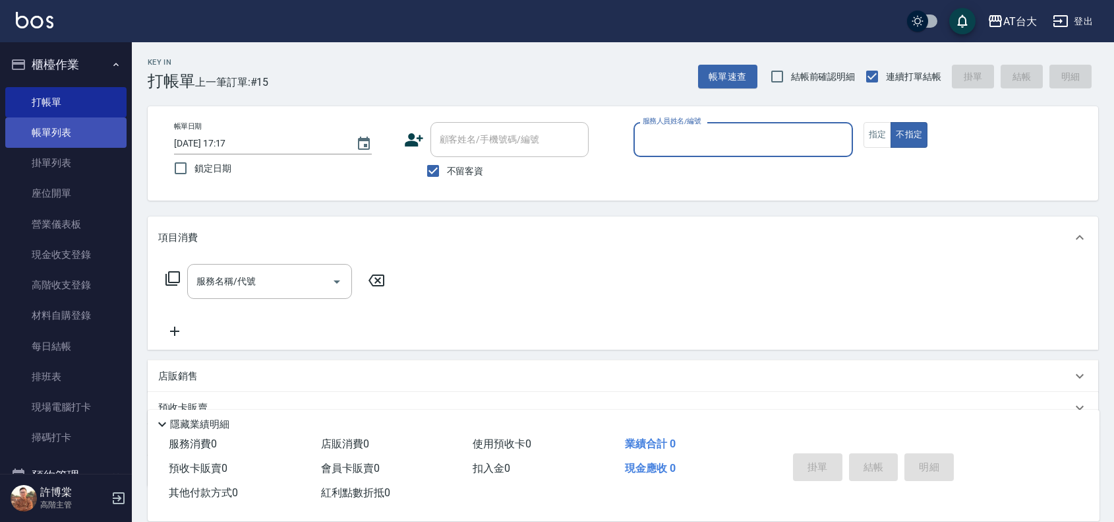
click at [75, 131] on link "帳單列表" at bounding box center [65, 132] width 121 height 30
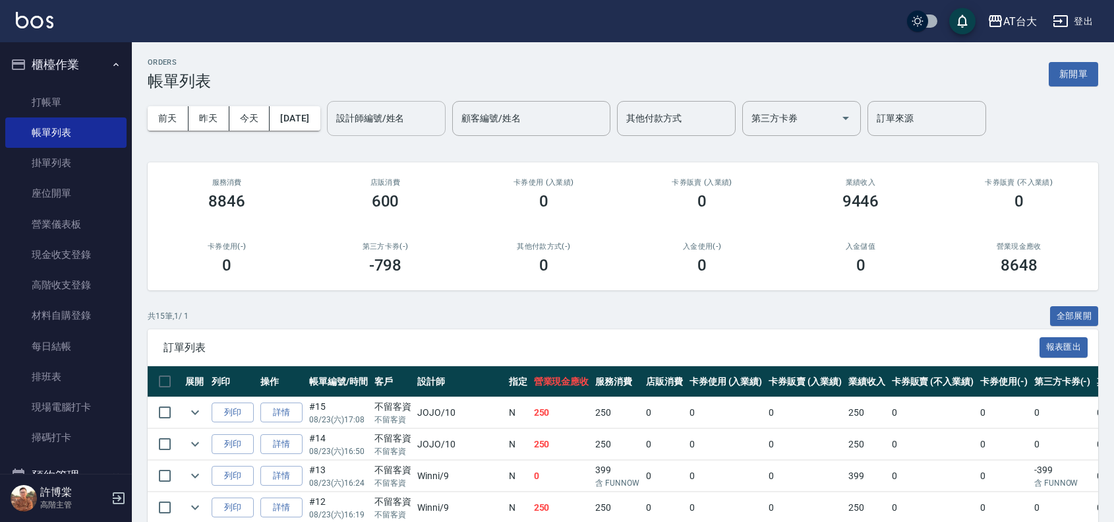
click at [411, 110] on input "設計師編號/姓名" at bounding box center [386, 118] width 107 height 23
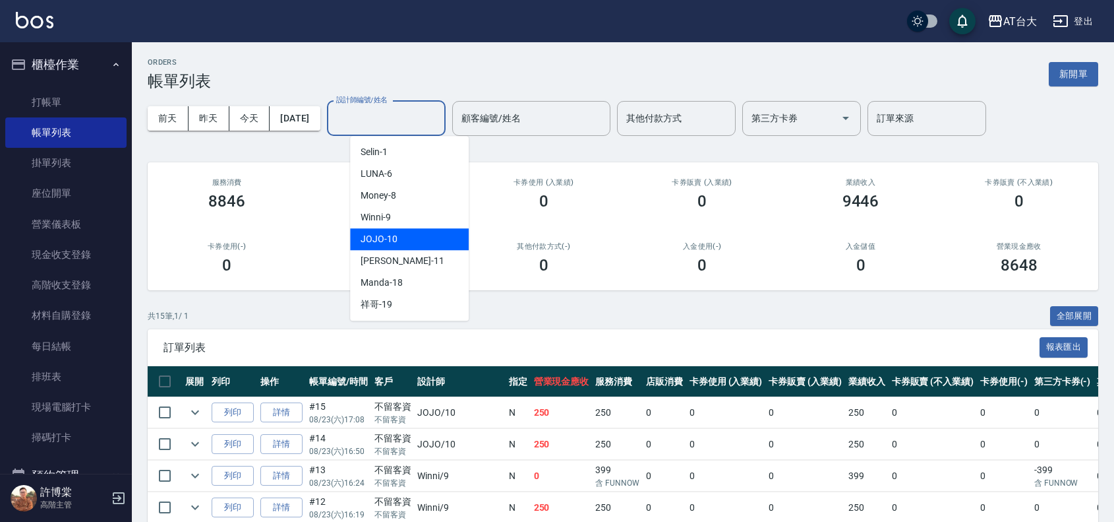
click at [394, 235] on span "JOJO -10" at bounding box center [379, 239] width 37 height 14
type input "JOJO-10"
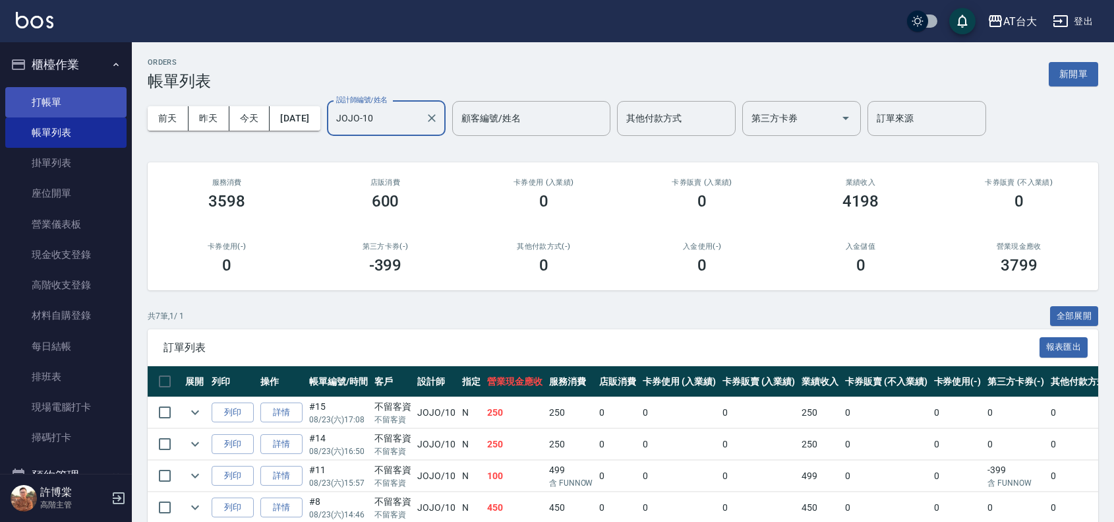
click at [80, 90] on link "打帳單" at bounding box center [65, 102] width 121 height 30
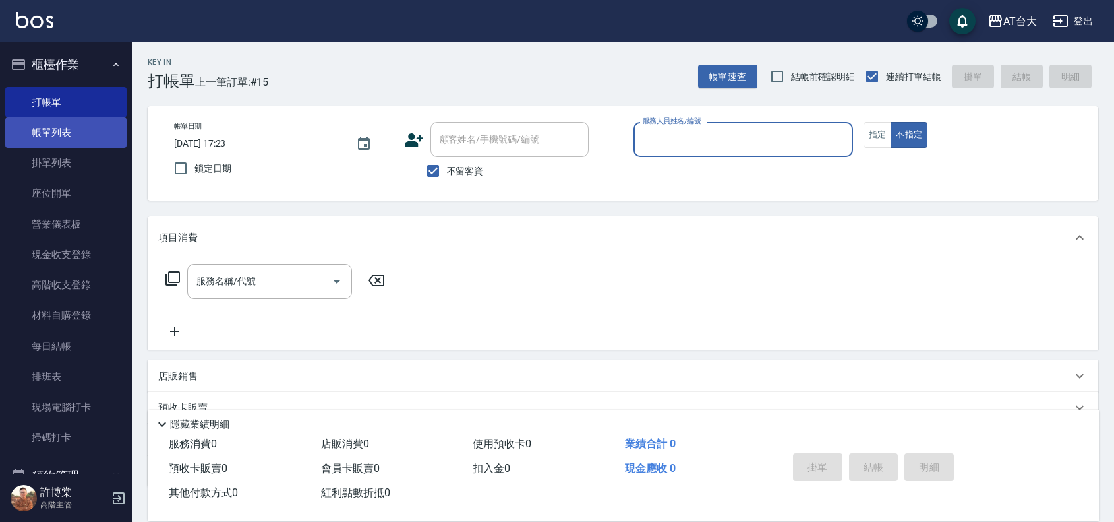
click at [65, 123] on link "帳單列表" at bounding box center [65, 132] width 121 height 30
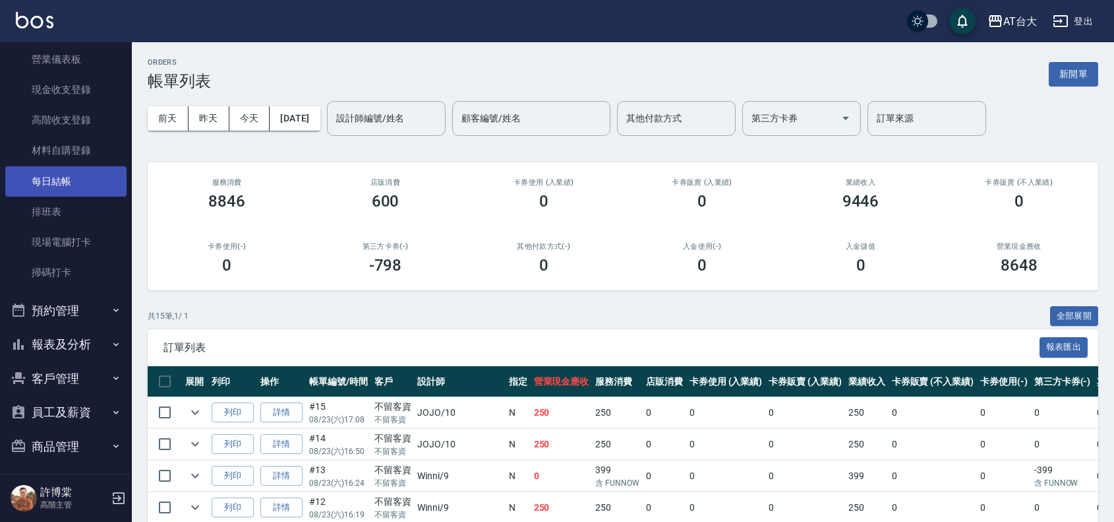
scroll to position [238, 0]
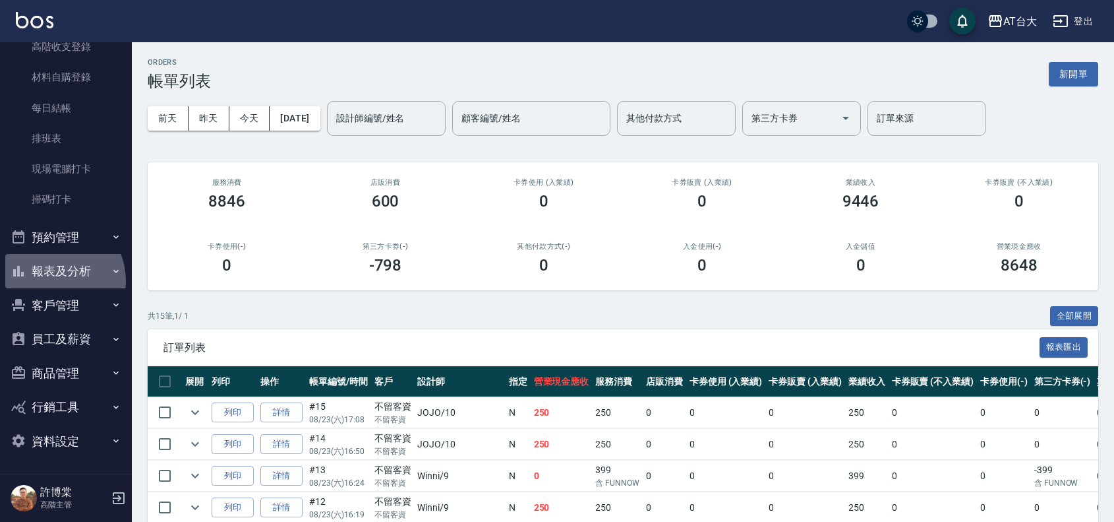
click at [50, 281] on button "報表及分析" at bounding box center [65, 271] width 121 height 34
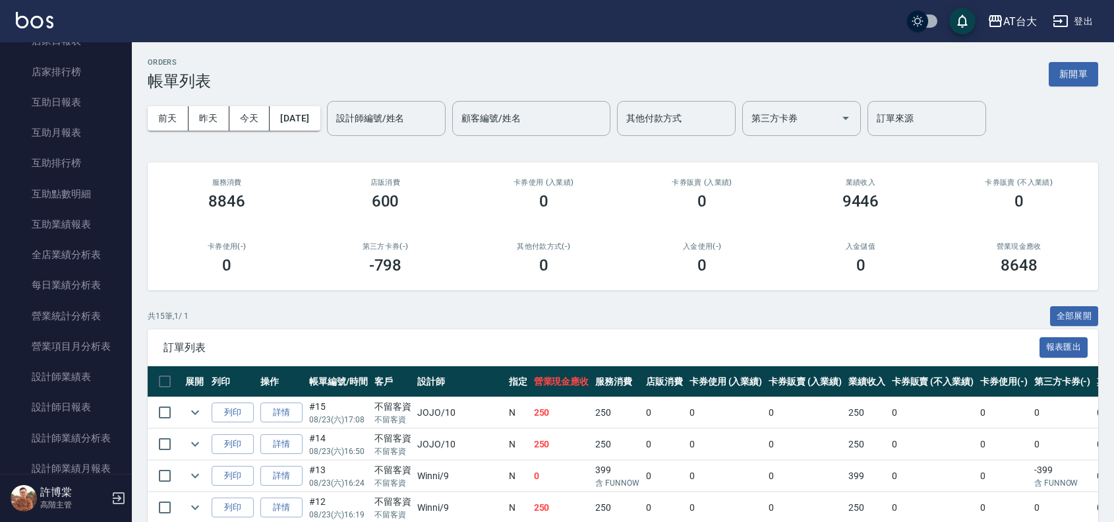
scroll to position [733, 0]
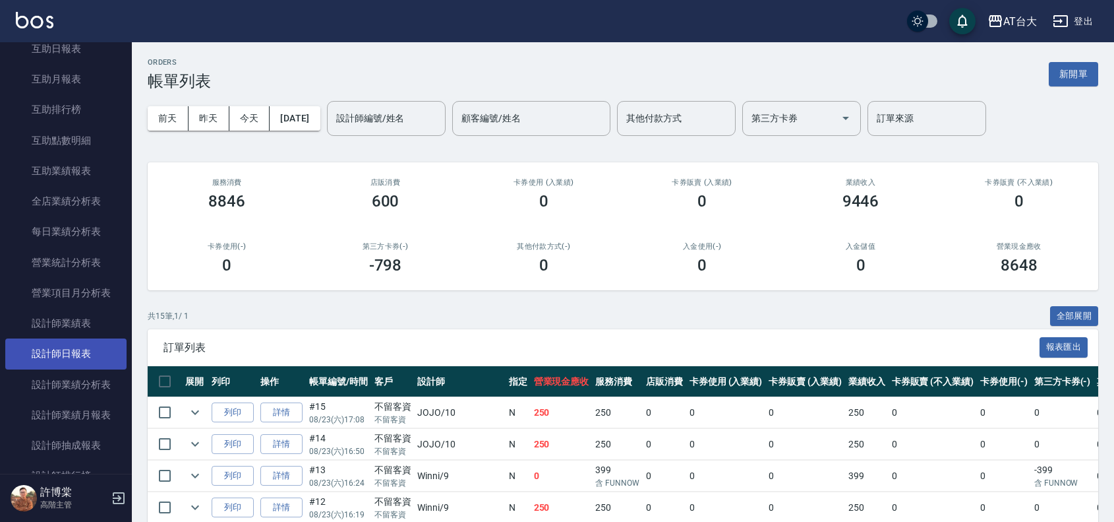
click at [76, 354] on link "設計師日報表" at bounding box center [65, 353] width 121 height 30
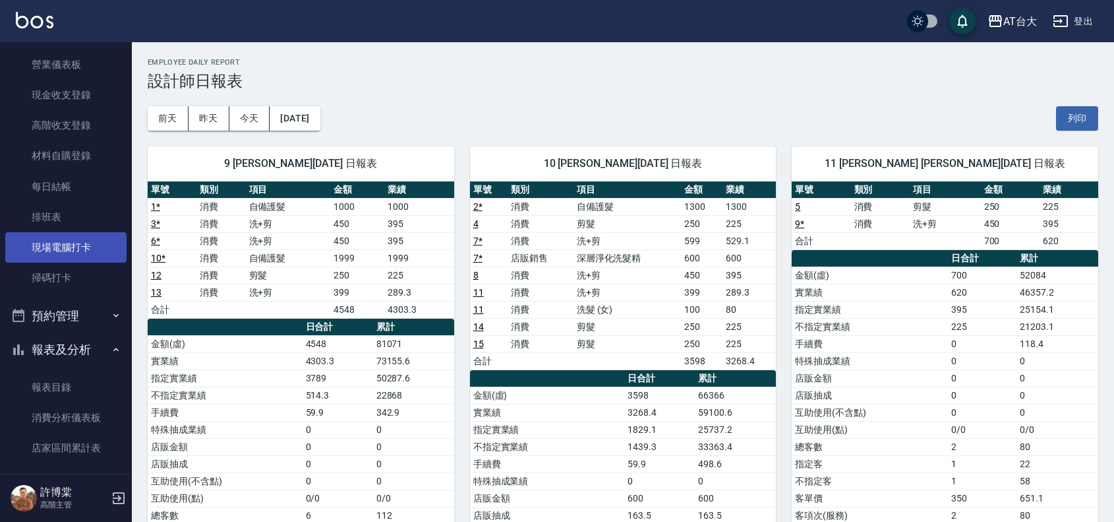
scroll to position [247, 0]
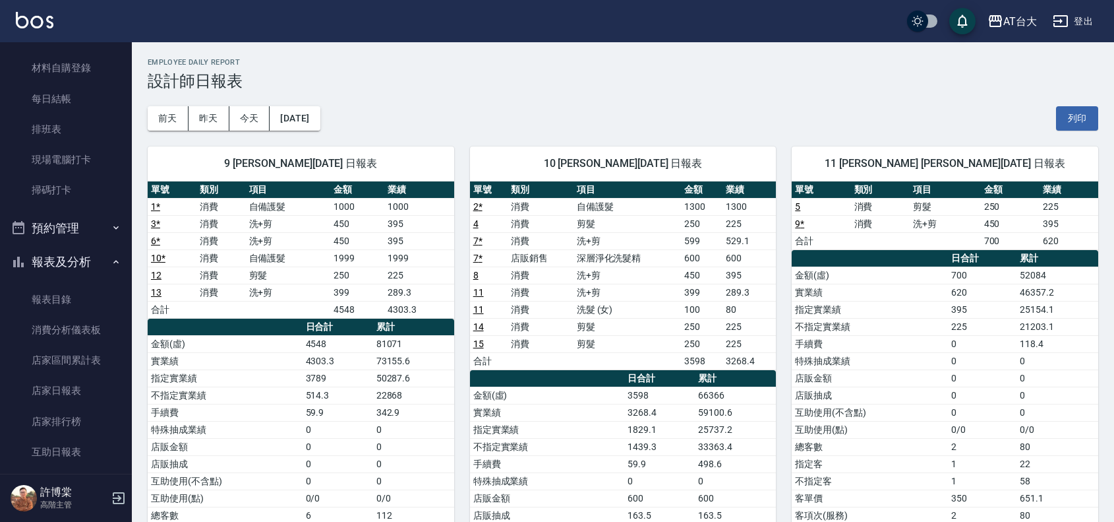
click at [61, 265] on button "報表及分析" at bounding box center [65, 262] width 121 height 34
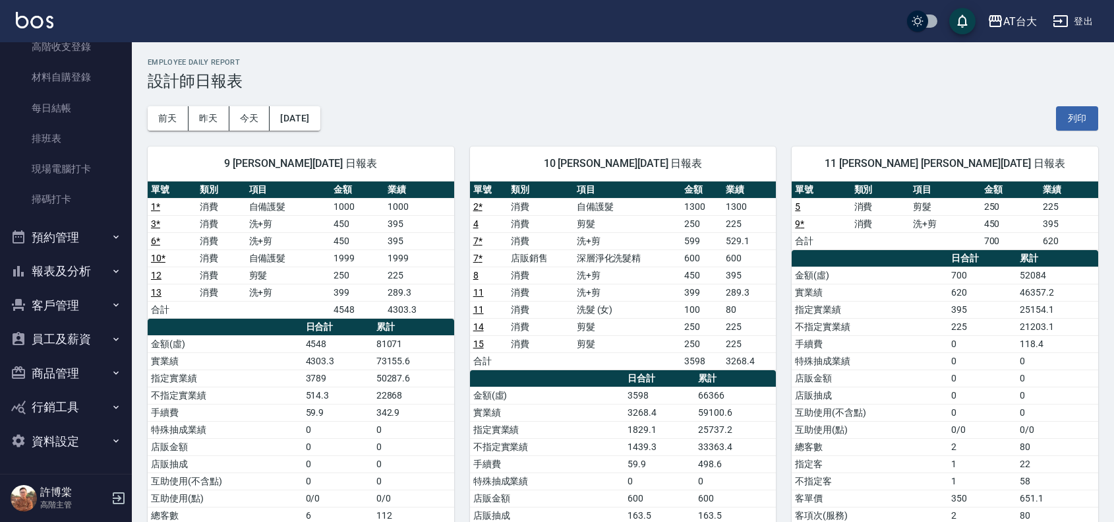
scroll to position [0, 0]
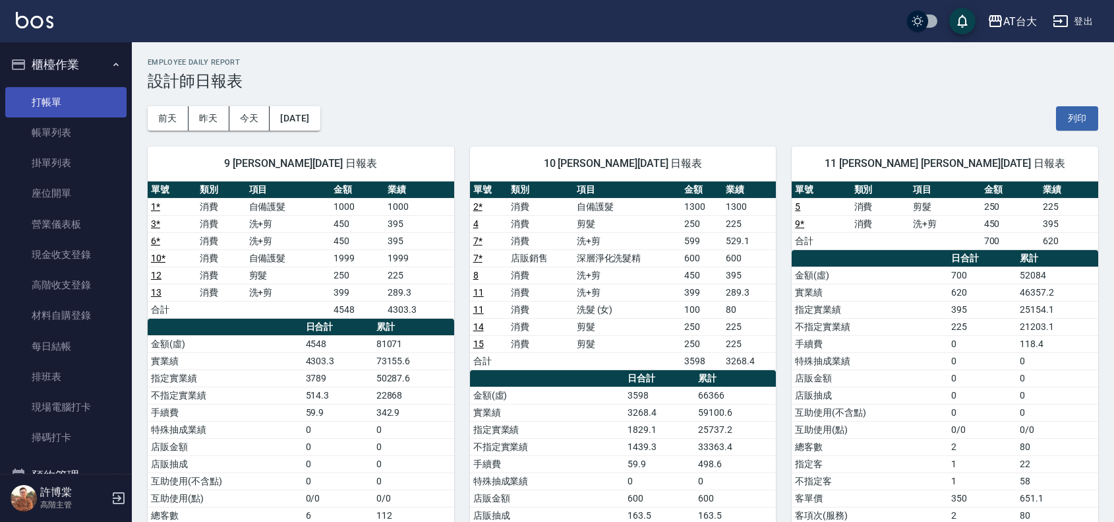
click at [86, 102] on link "打帳單" at bounding box center [65, 102] width 121 height 30
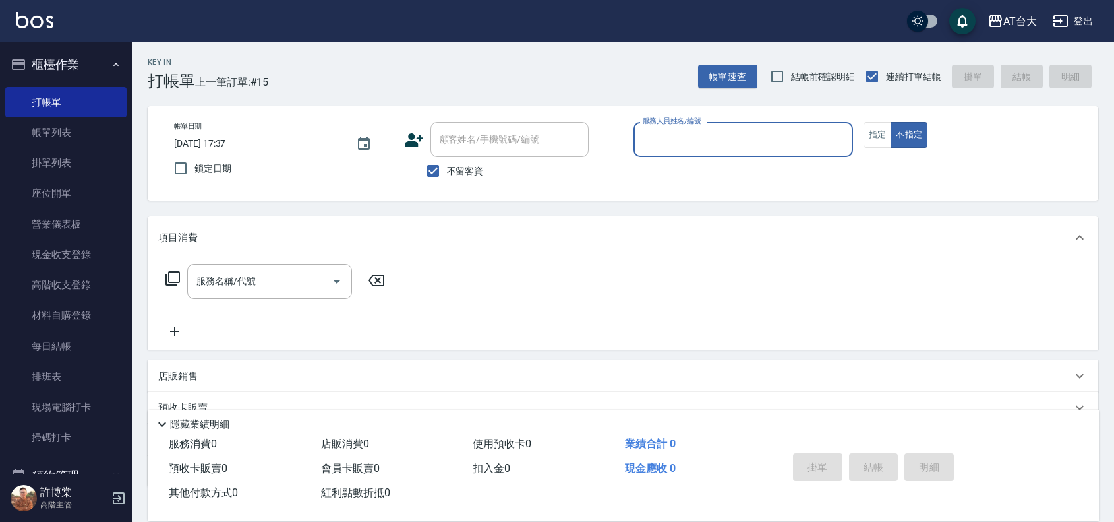
click at [757, 134] on input "服務人員姓名/編號" at bounding box center [744, 139] width 208 height 23
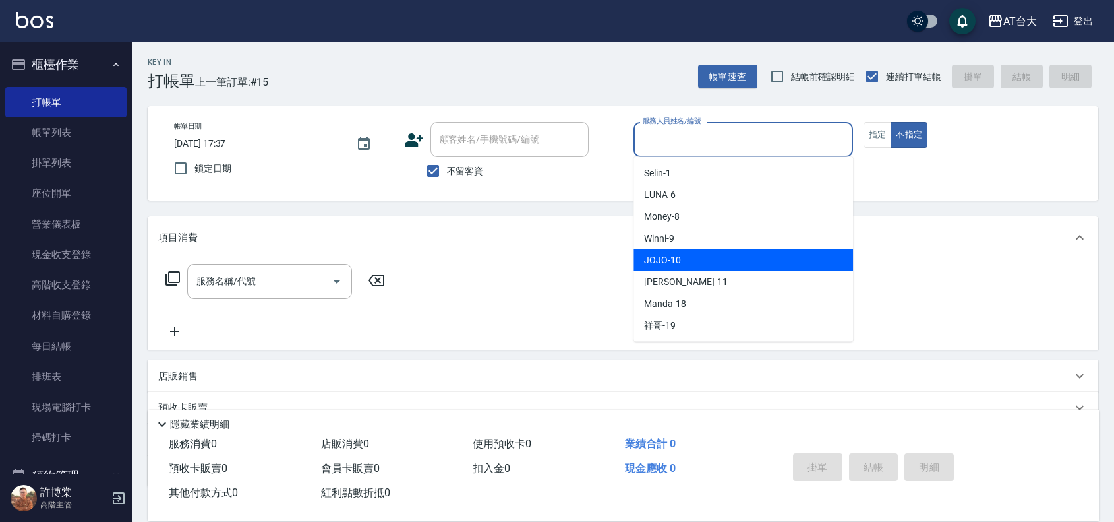
click at [726, 258] on div "JOJO -10" at bounding box center [744, 260] width 220 height 22
type input "JOJO-10"
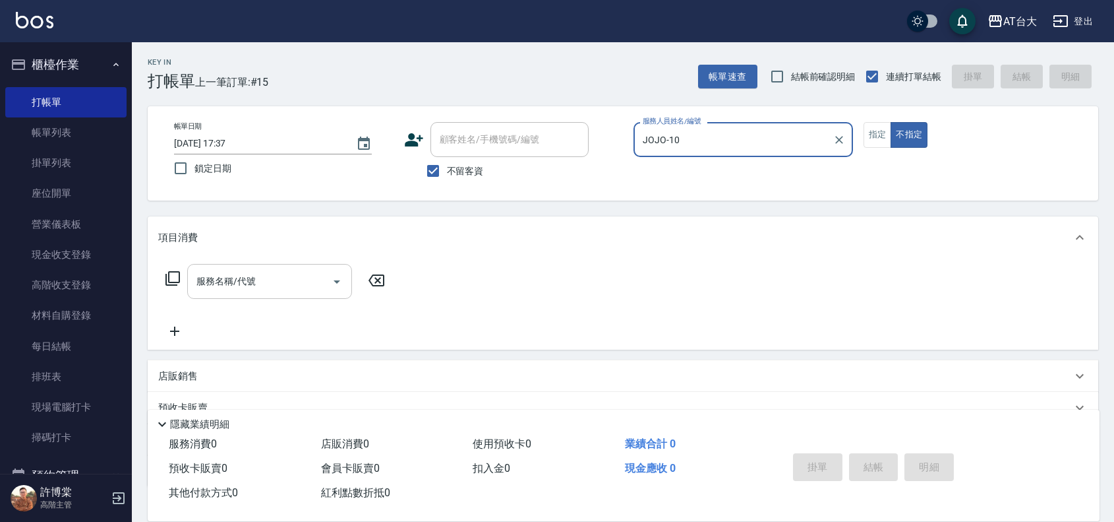
click at [243, 267] on div "服務名稱/代號" at bounding box center [269, 281] width 165 height 35
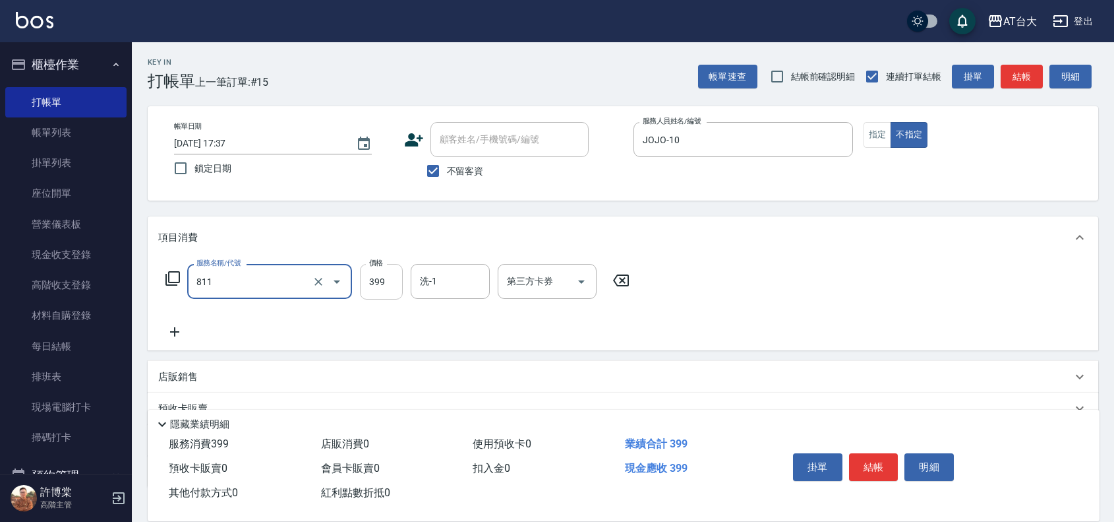
type input "洗+剪(811)"
click at [388, 288] on input "399" at bounding box center [381, 282] width 43 height 36
type input "450"
click at [874, 456] on button "結帳" at bounding box center [873, 467] width 49 height 28
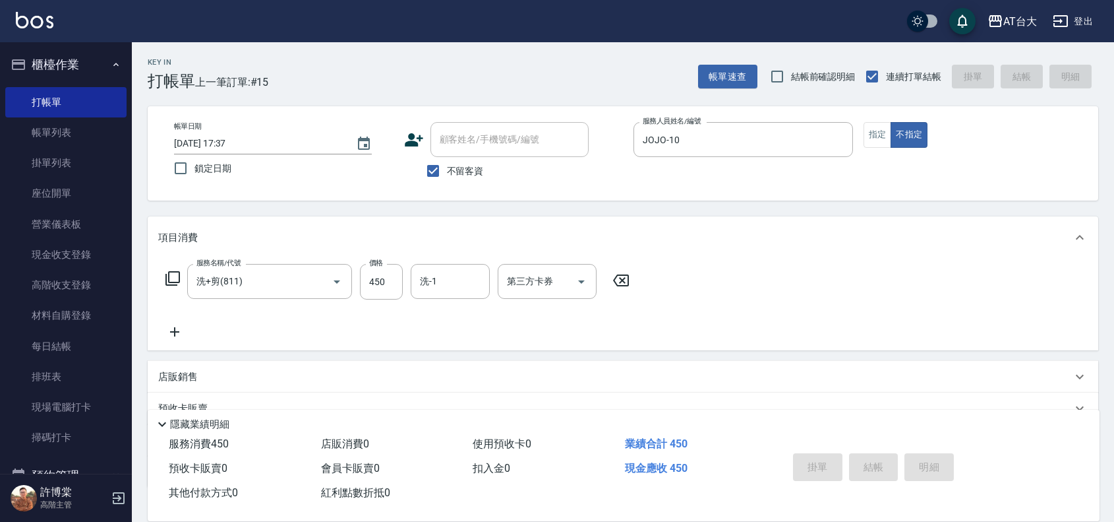
type input "[DATE] 17:39"
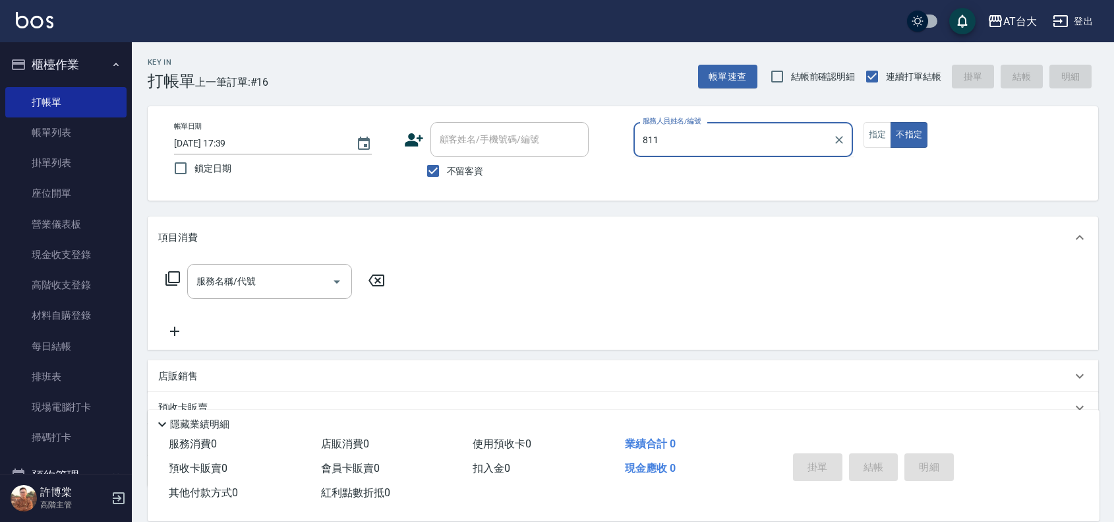
type input "811"
click at [891, 122] on button "不指定" at bounding box center [909, 135] width 37 height 26
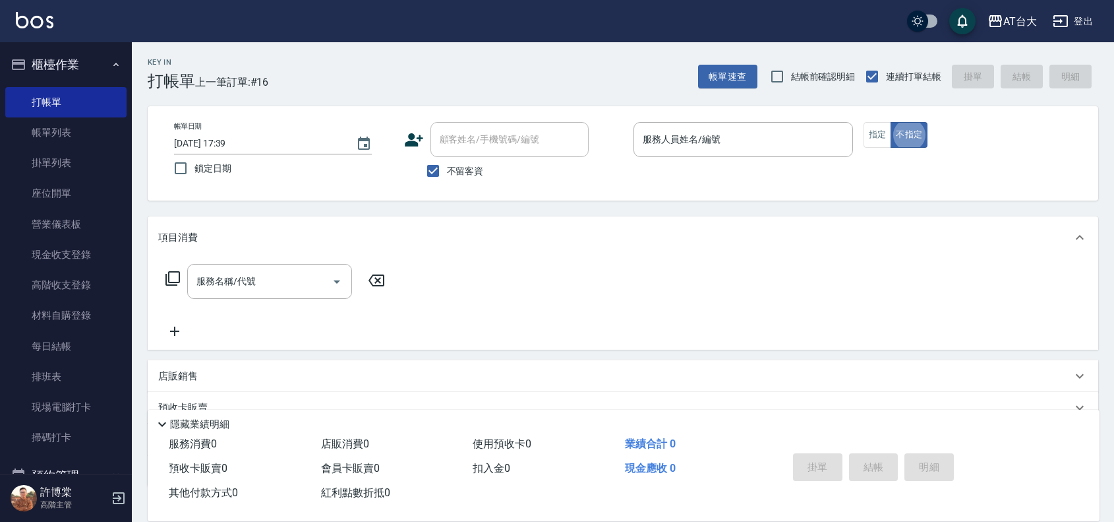
type button "false"
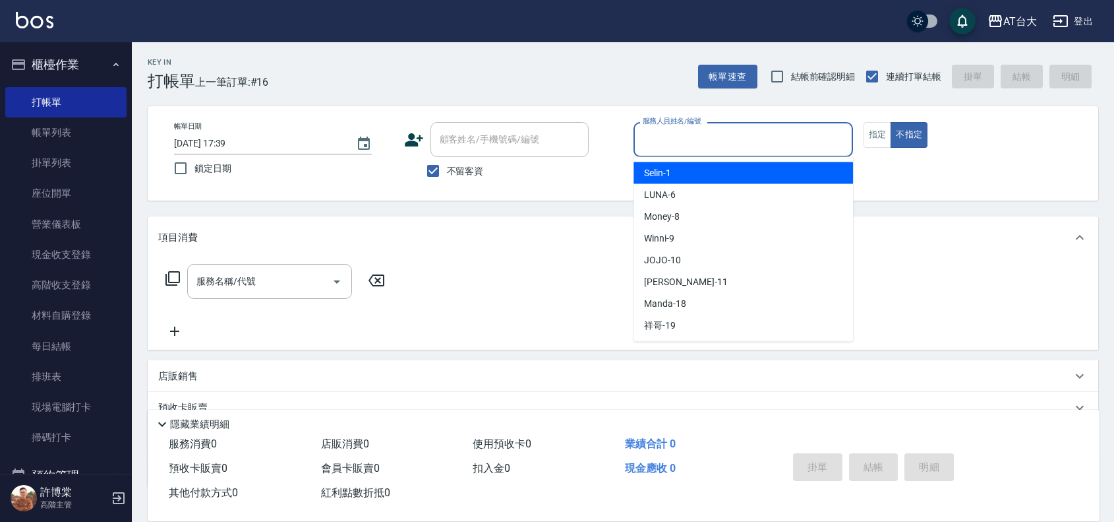
click at [799, 138] on input "服務人員姓名/編號" at bounding box center [744, 139] width 208 height 23
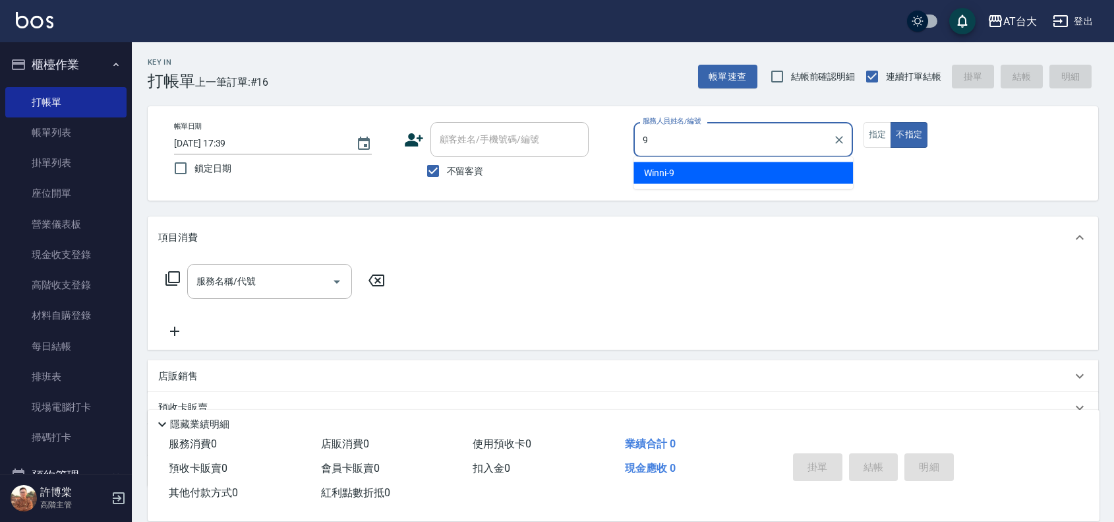
type input "Winni-9"
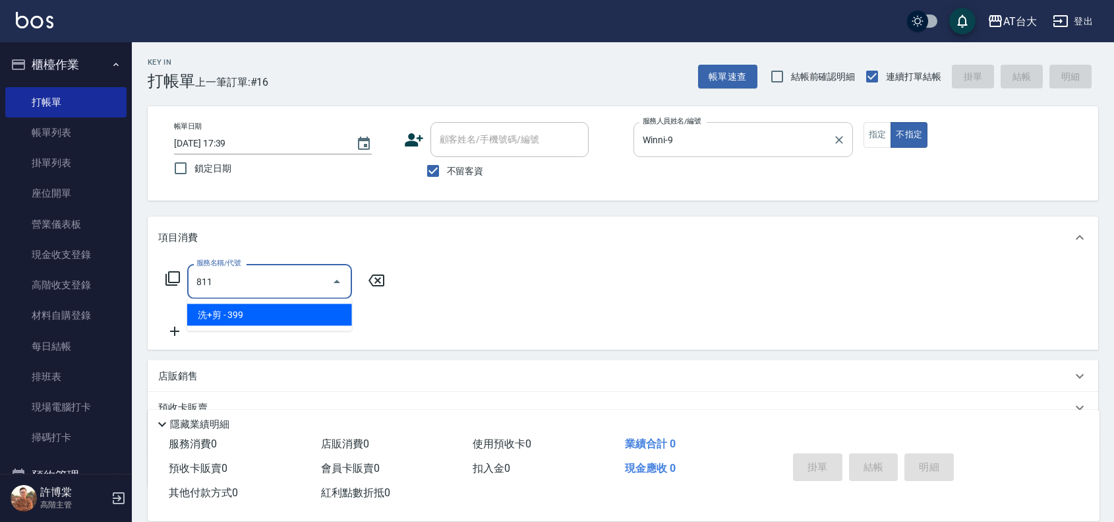
type input "洗+剪(811)"
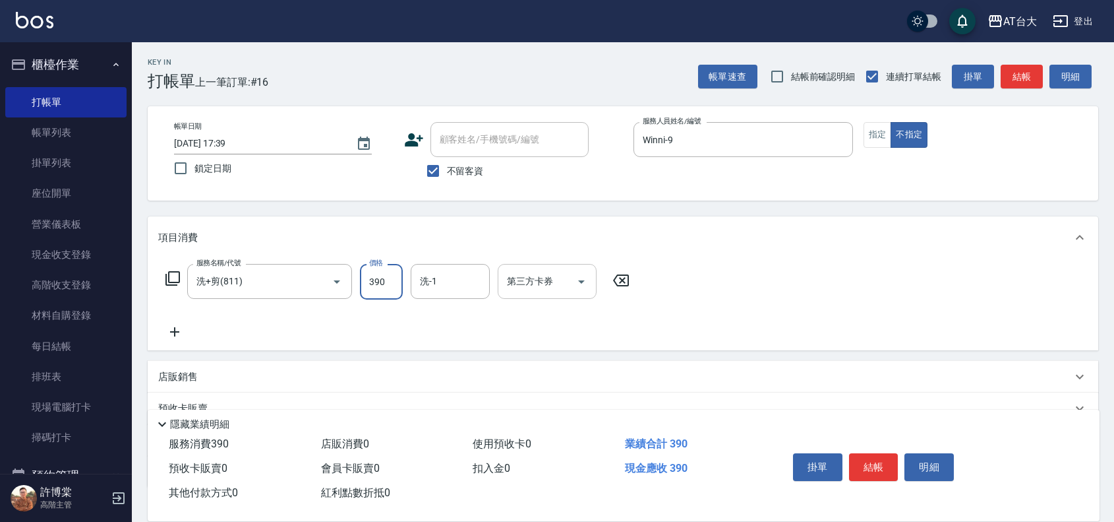
click at [571, 279] on div at bounding box center [581, 281] width 20 height 35
type input "390"
click at [582, 284] on icon "Open" at bounding box center [582, 282] width 16 height 16
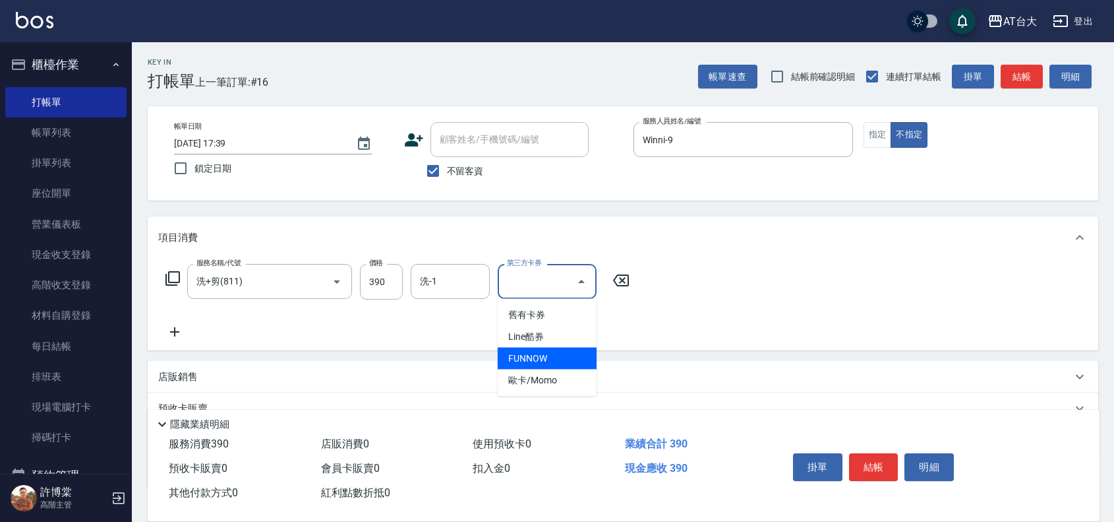
click at [548, 351] on span "FUNNOW" at bounding box center [547, 358] width 99 height 22
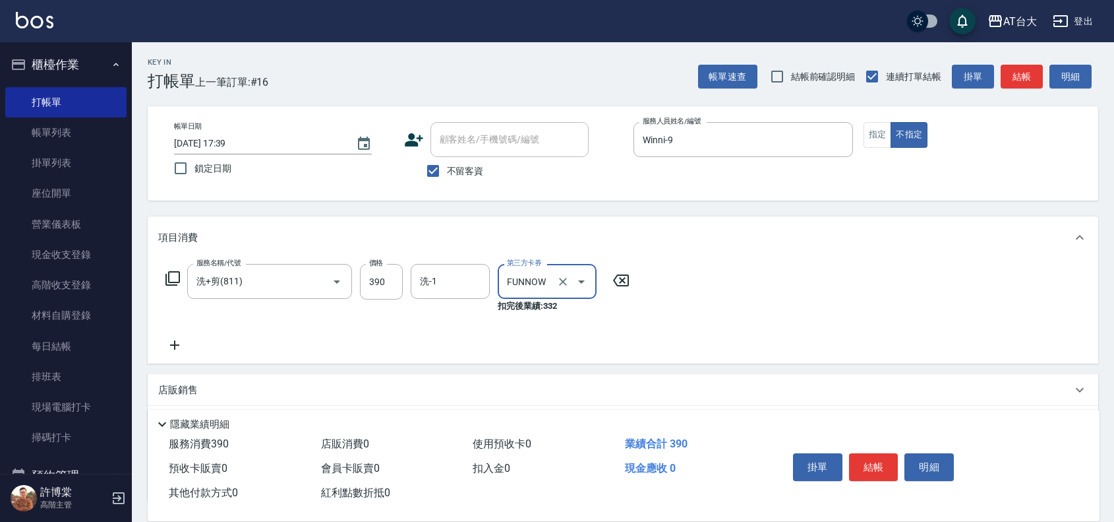
type input "FUNNOW"
click at [877, 456] on button "結帳" at bounding box center [873, 467] width 49 height 28
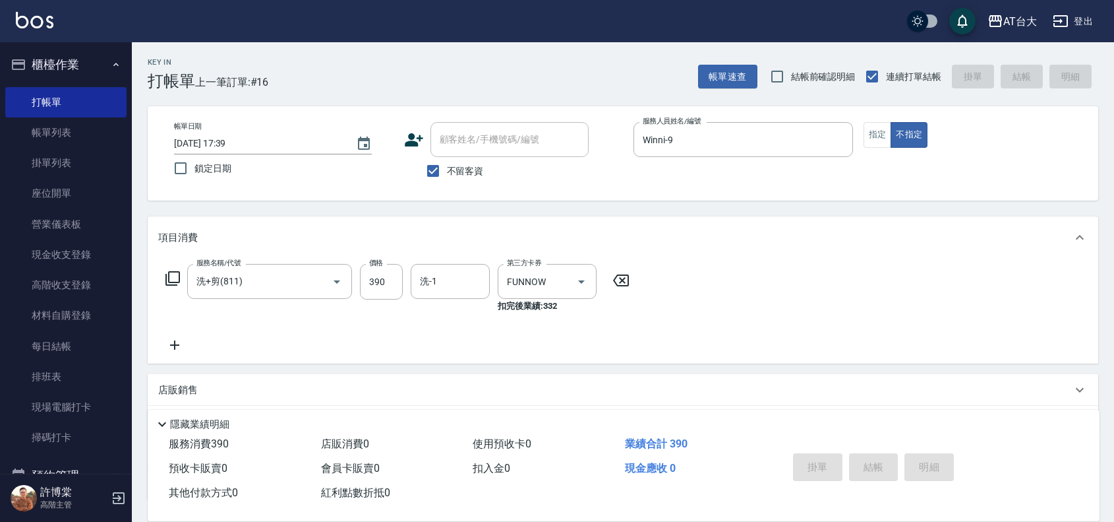
type input "[DATE] 17:46"
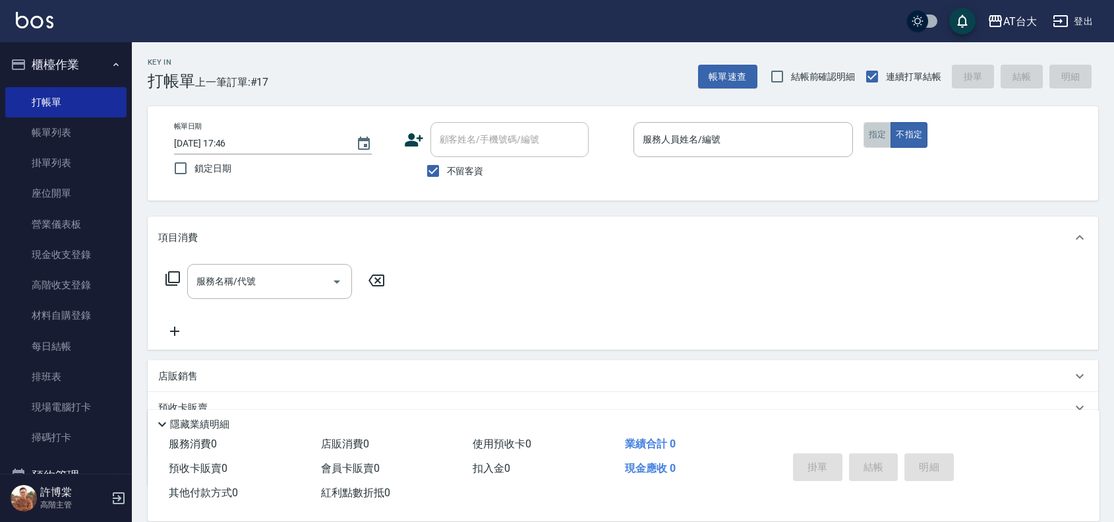
click at [872, 130] on button "指定" at bounding box center [878, 135] width 28 height 26
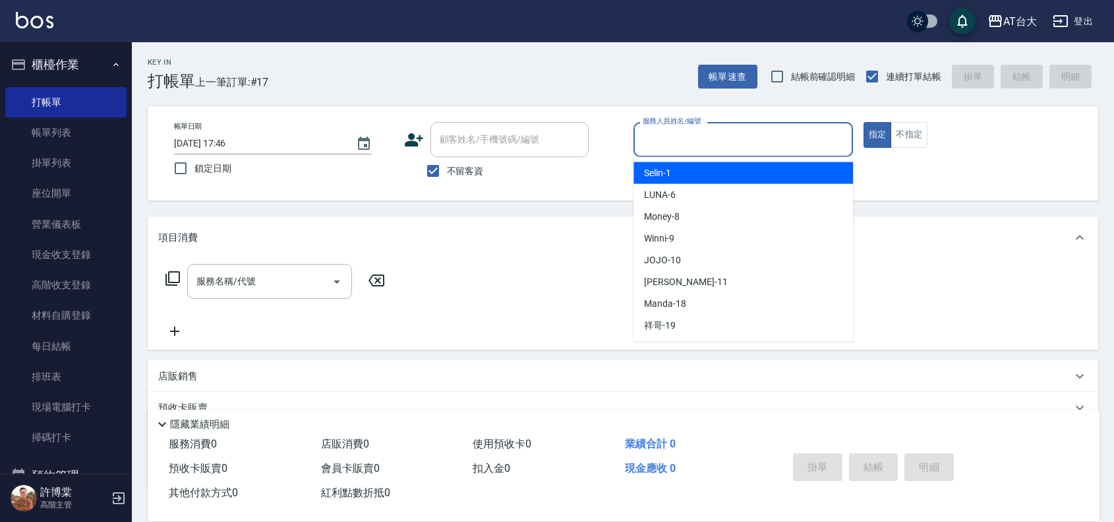
click at [772, 138] on input "服務人員姓名/編號" at bounding box center [744, 139] width 208 height 23
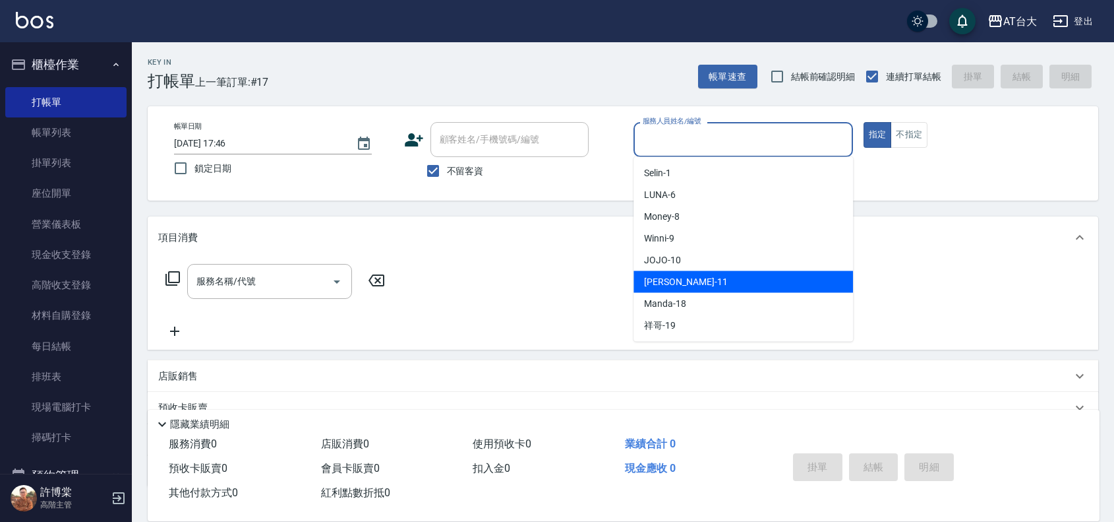
click at [735, 284] on div "[PERSON_NAME] -11" at bounding box center [744, 282] width 220 height 22
type input "[PERSON_NAME]-11"
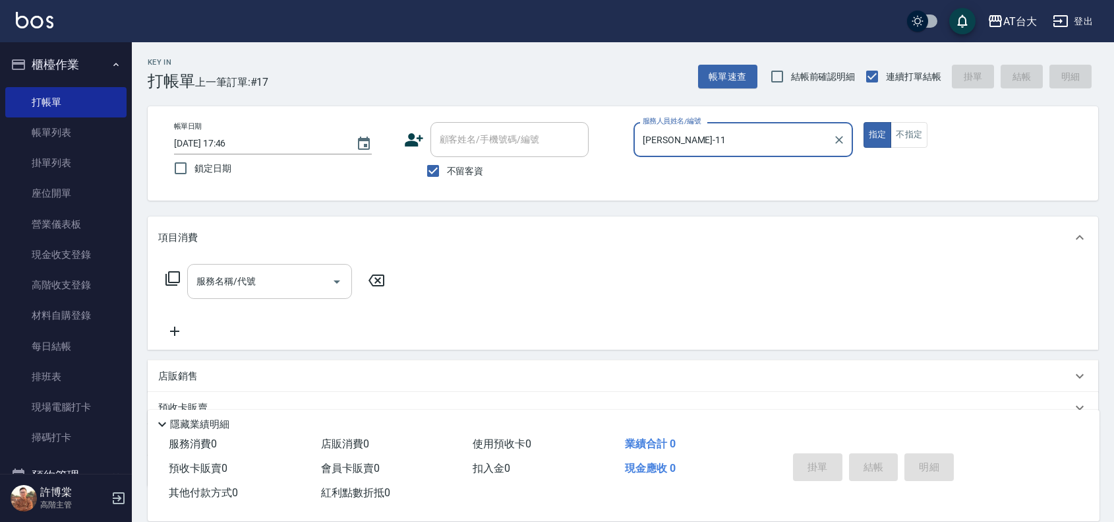
click at [268, 276] on input "服務名稱/代號" at bounding box center [259, 281] width 133 height 23
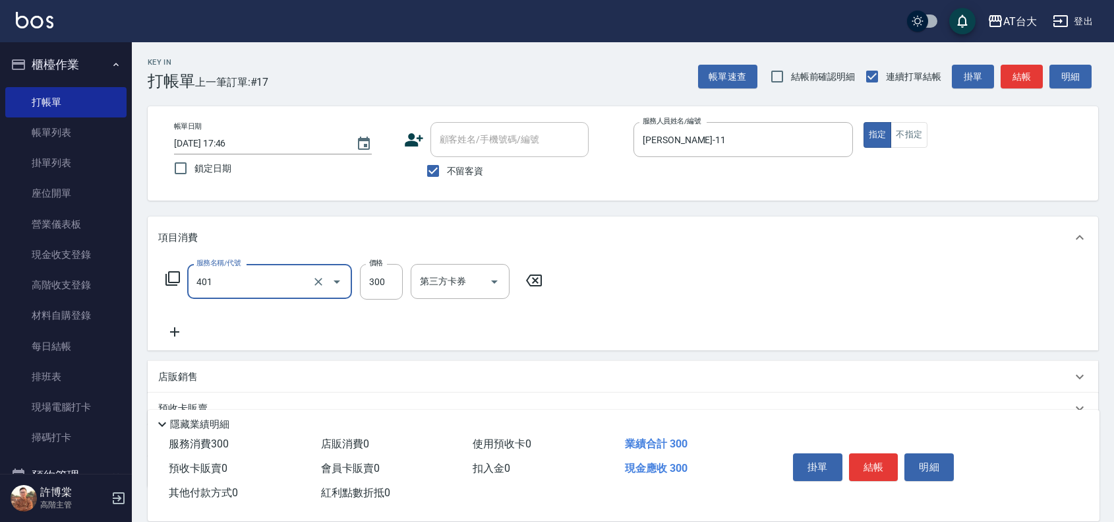
type input "自備護髮(401)"
type input "1049"
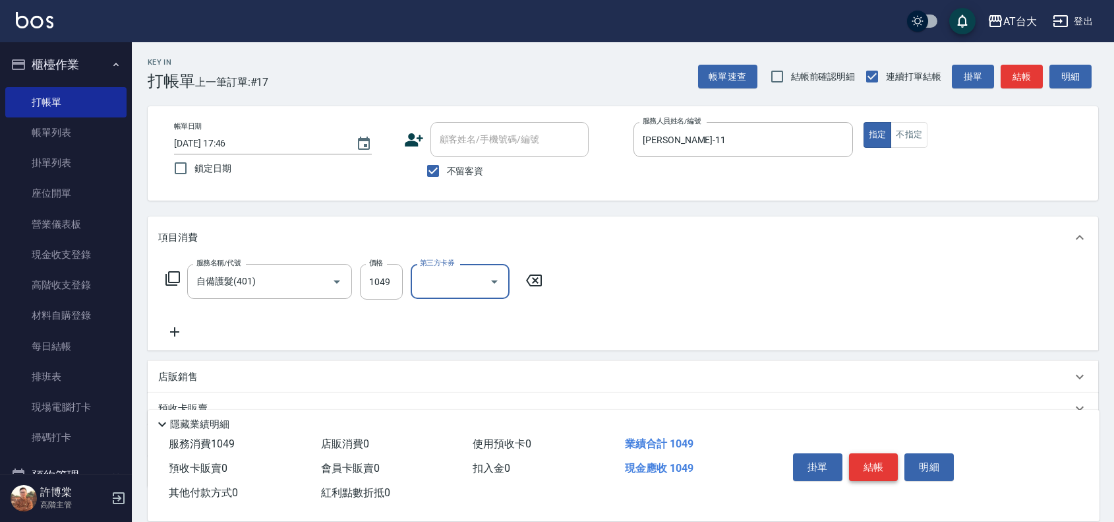
click at [868, 466] on button "結帳" at bounding box center [873, 467] width 49 height 28
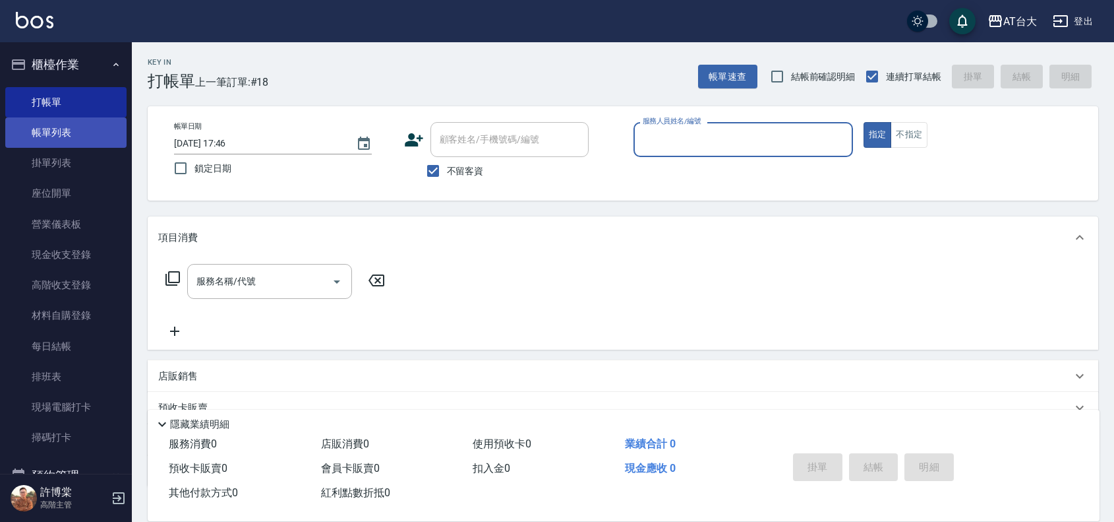
click at [71, 129] on link "帳單列表" at bounding box center [65, 132] width 121 height 30
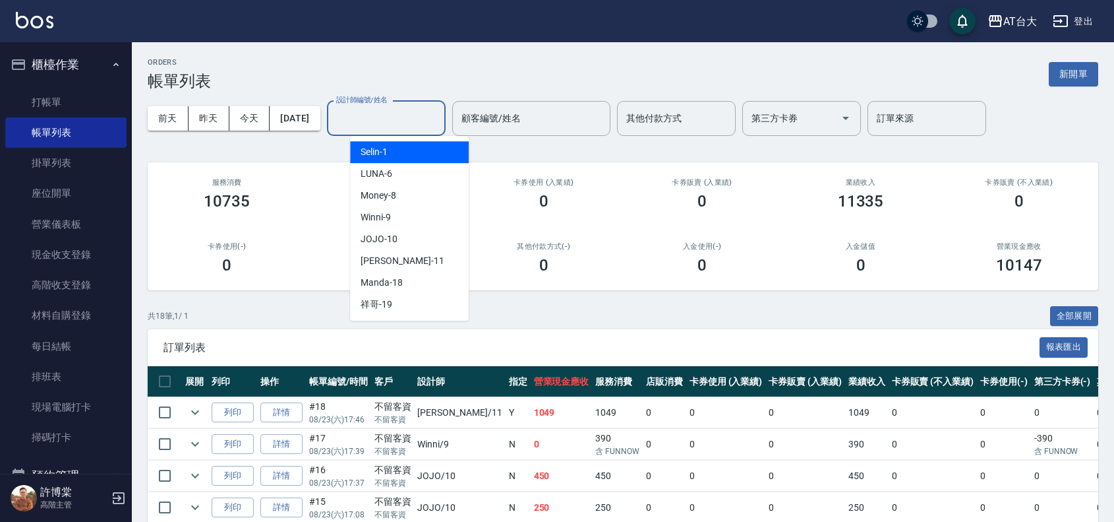
click at [380, 119] on input "設計師編號/姓名" at bounding box center [386, 118] width 107 height 23
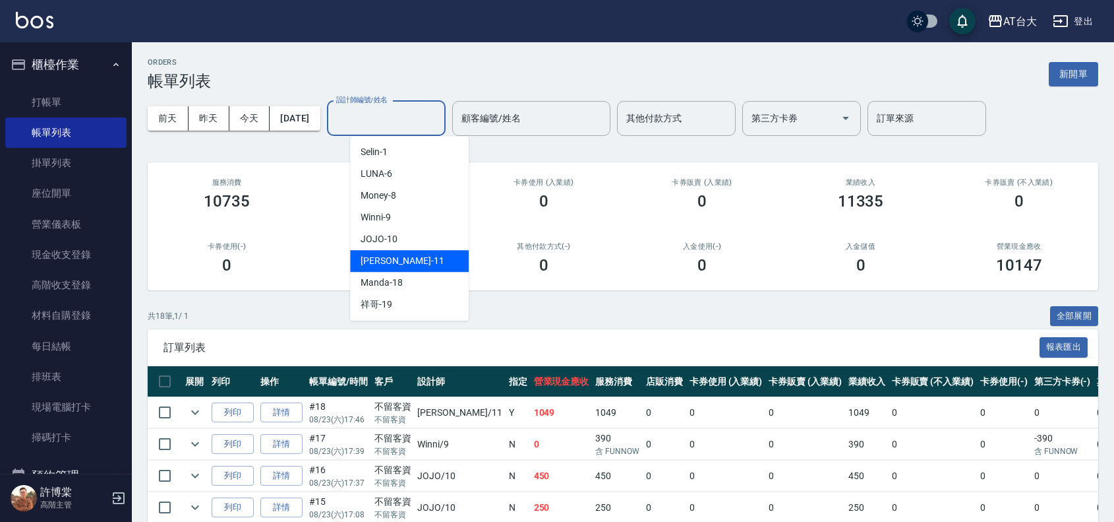
click at [396, 269] on div "[PERSON_NAME] -11" at bounding box center [409, 261] width 119 height 22
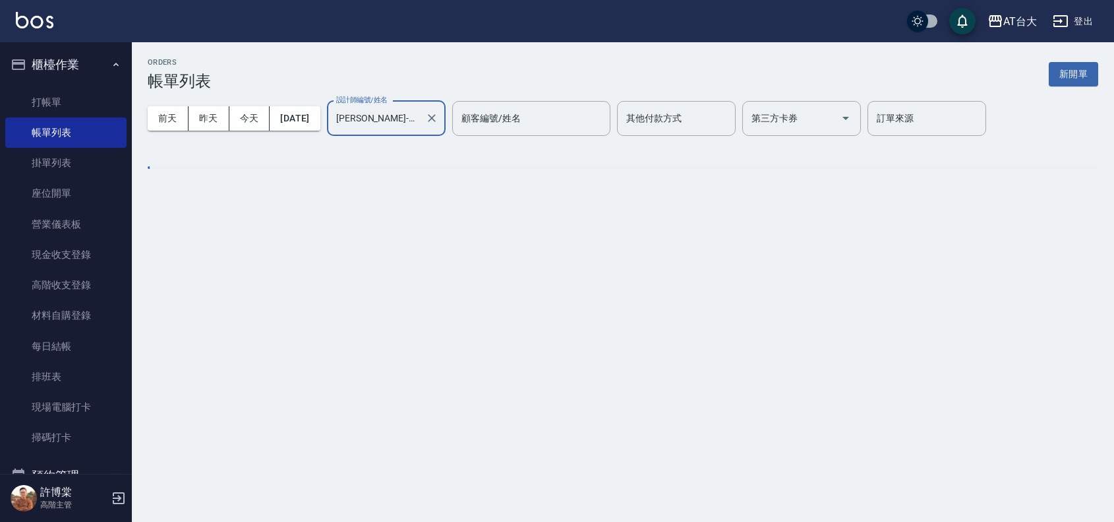
type input "[PERSON_NAME]-11"
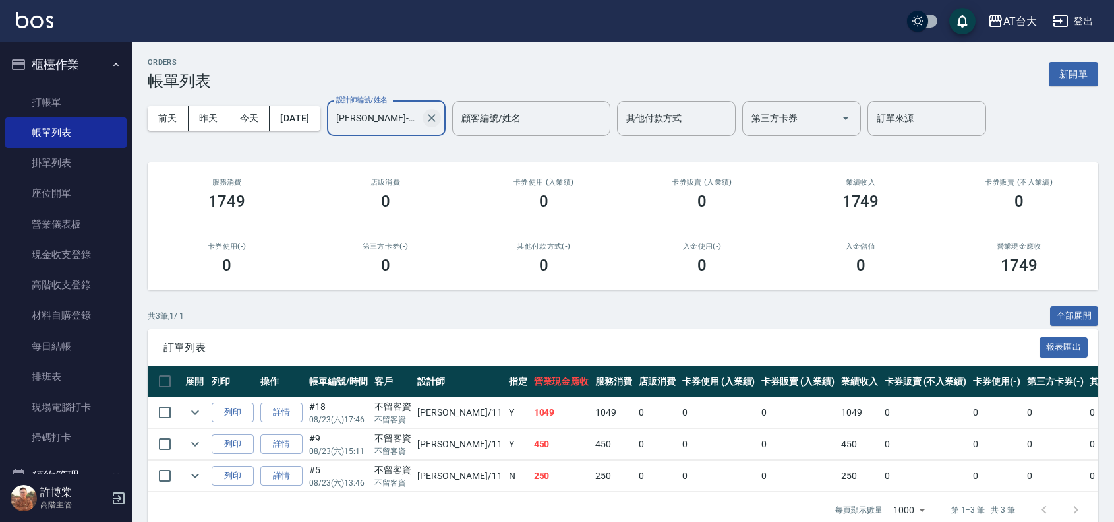
click at [438, 121] on icon "Clear" at bounding box center [431, 117] width 13 height 13
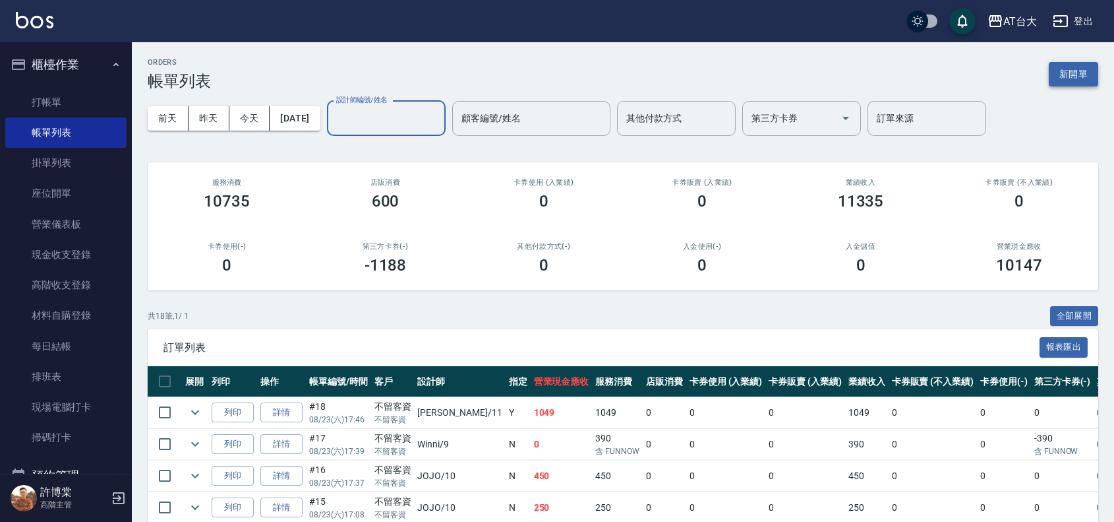
click at [1082, 73] on button "新開單" at bounding box center [1073, 74] width 49 height 24
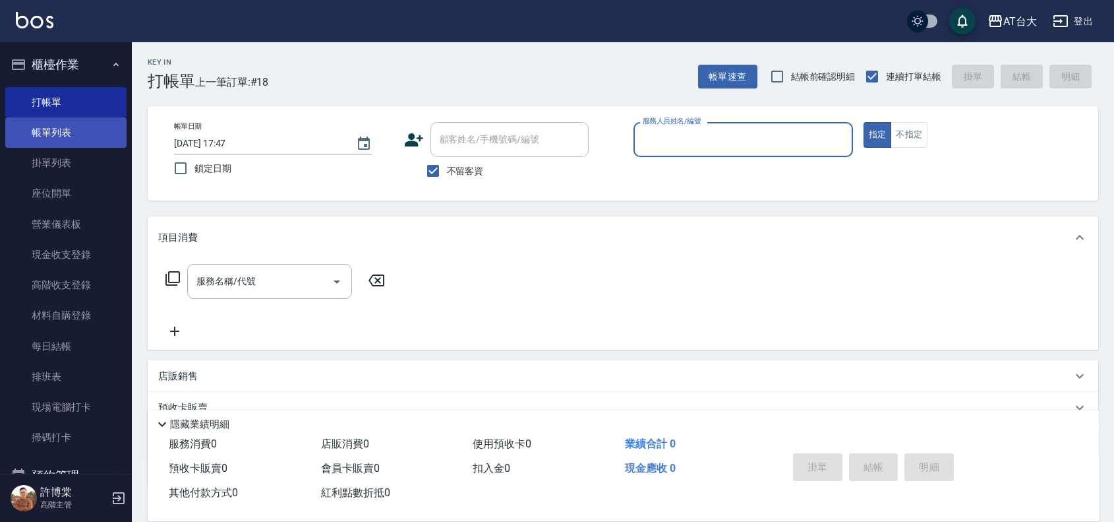
click at [80, 140] on link "帳單列表" at bounding box center [65, 132] width 121 height 30
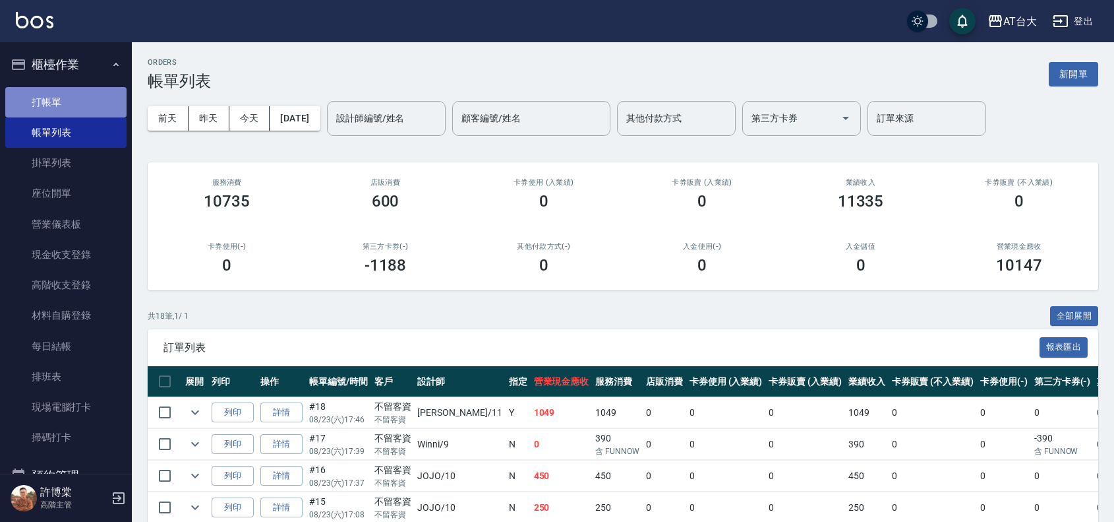
click at [82, 90] on link "打帳單" at bounding box center [65, 102] width 121 height 30
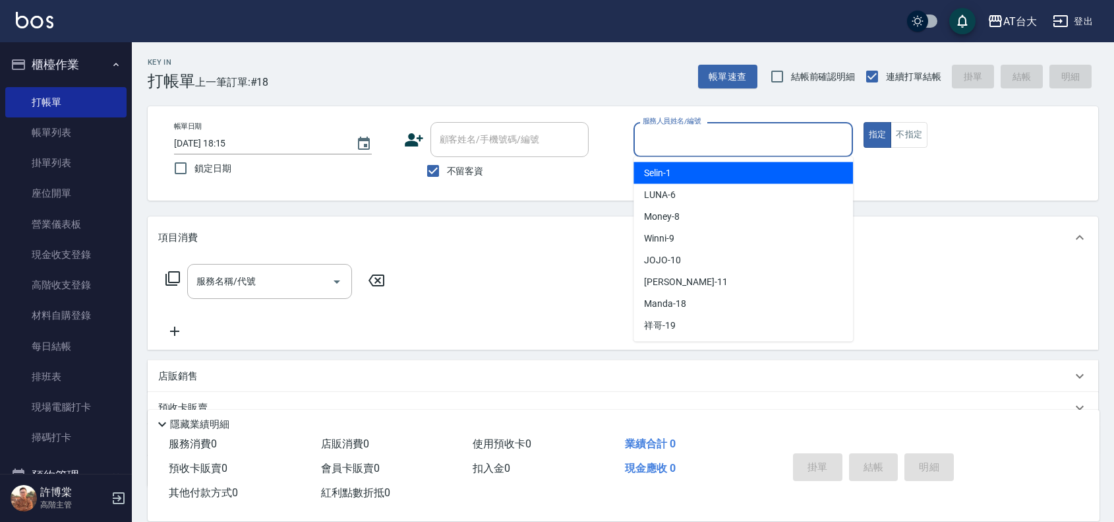
click at [762, 150] on input "服務人員姓名/編號" at bounding box center [744, 139] width 208 height 23
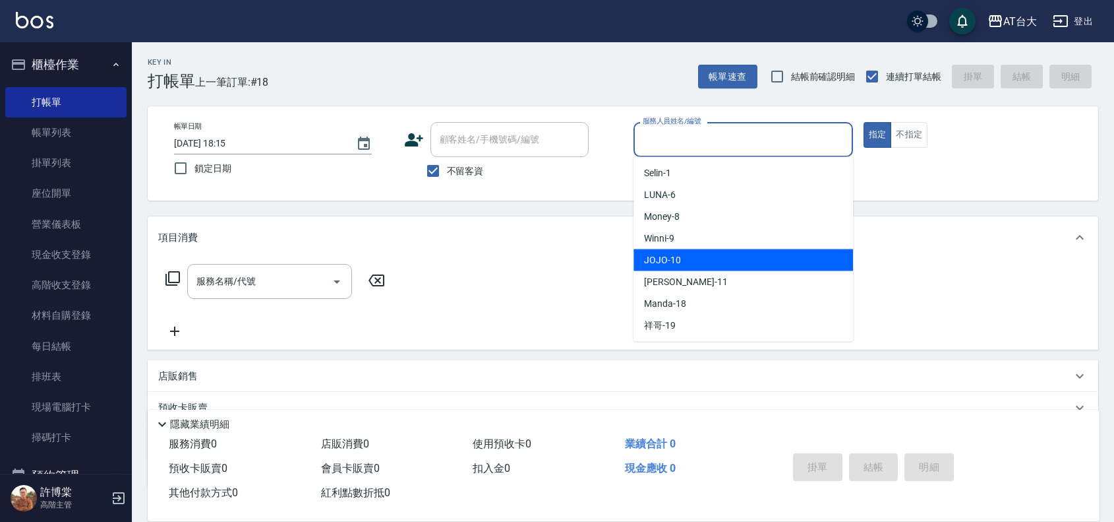
click at [726, 262] on div "JOJO -10" at bounding box center [744, 260] width 220 height 22
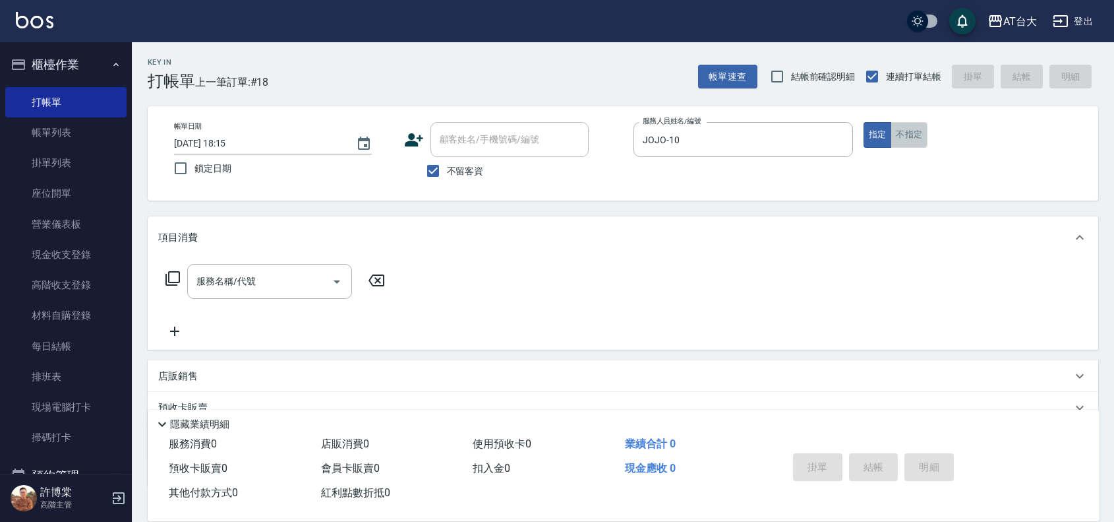
click at [924, 134] on button "不指定" at bounding box center [909, 135] width 37 height 26
click at [713, 162] on p at bounding box center [744, 164] width 220 height 14
click at [713, 153] on div "JOJO-10 服務人員姓名/編號" at bounding box center [744, 139] width 220 height 35
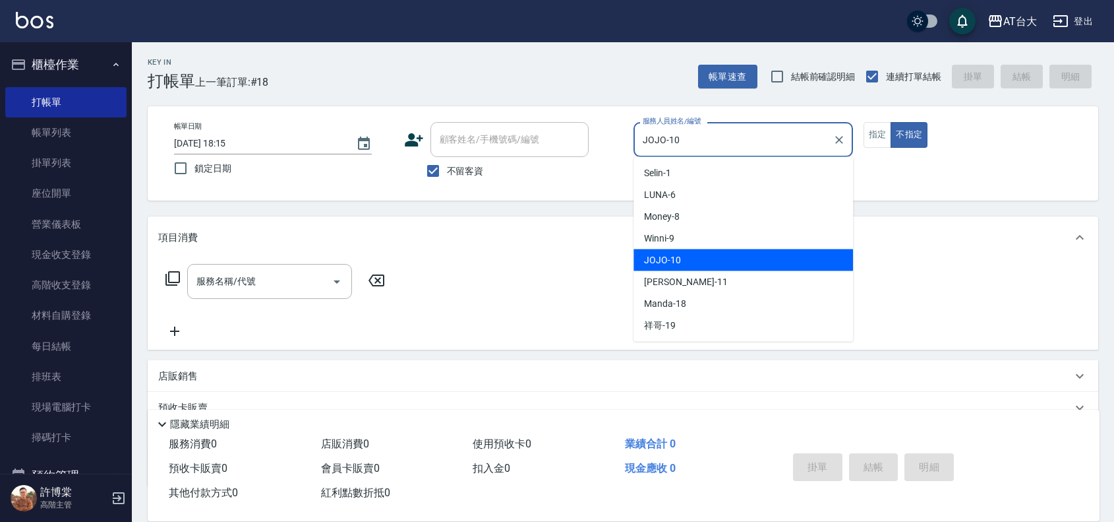
click at [711, 269] on div "JOJO -10" at bounding box center [744, 260] width 220 height 22
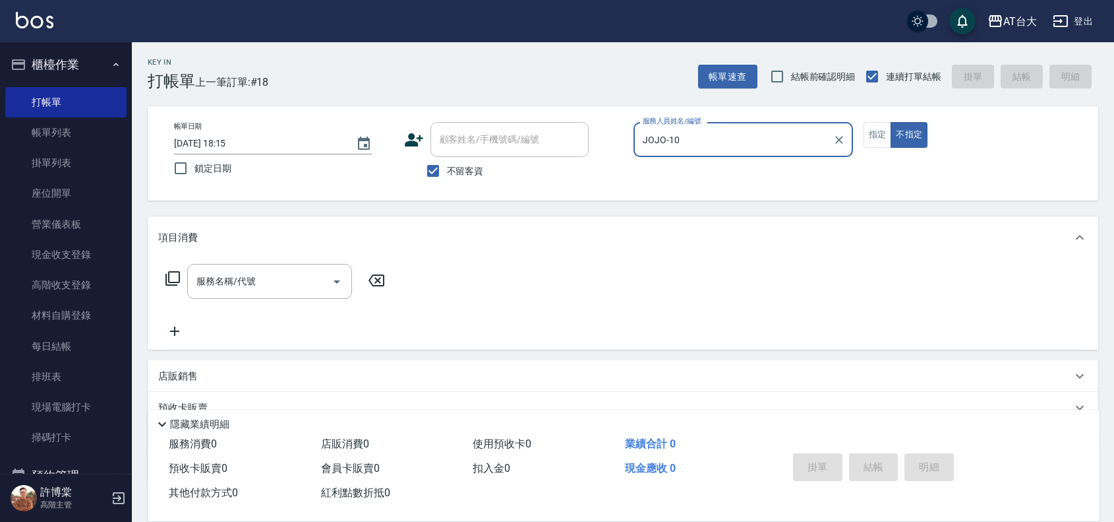
click at [706, 143] on input "JOJO-10" at bounding box center [734, 139] width 188 height 23
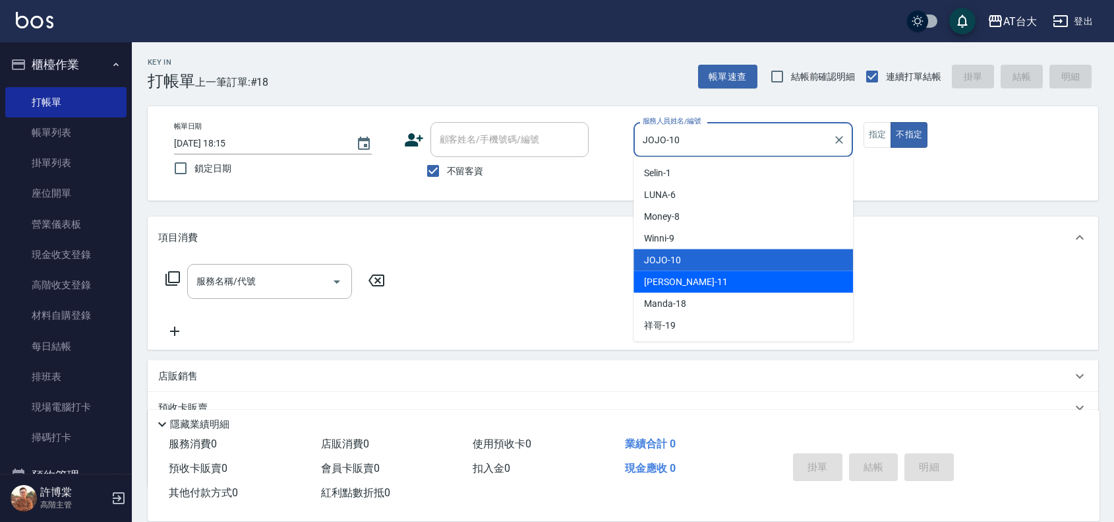
click at [702, 280] on div "[PERSON_NAME] -11" at bounding box center [744, 282] width 220 height 22
type input "[PERSON_NAME]-11"
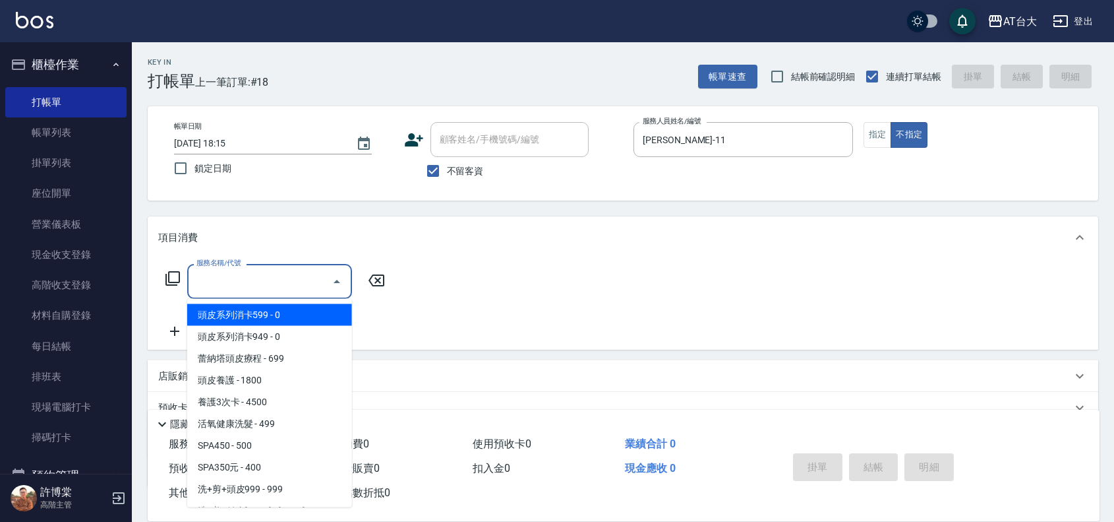
click at [301, 275] on input "服務名稱/代號" at bounding box center [259, 281] width 133 height 23
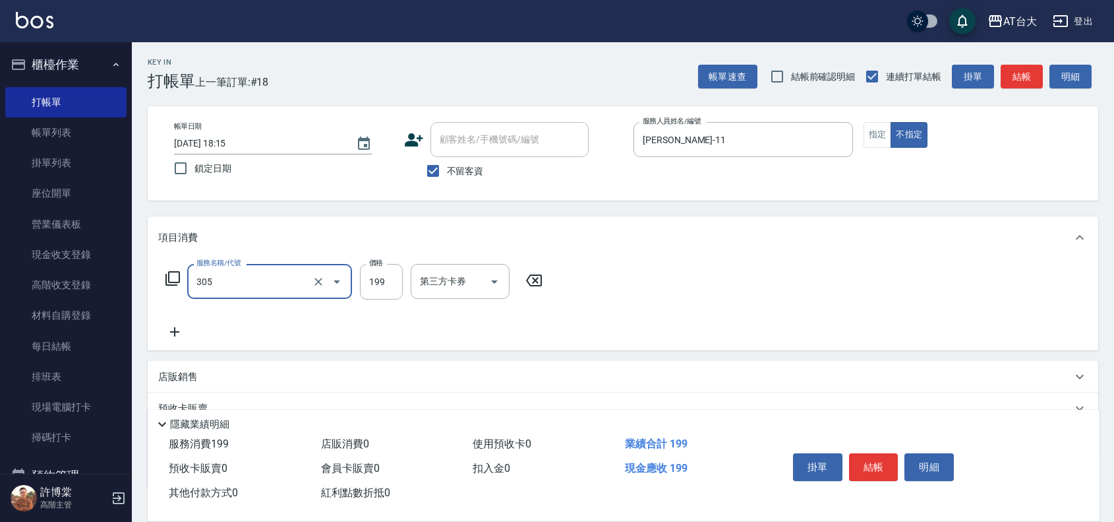
type input "剪髮(305)"
type input "250"
click at [886, 458] on button "結帳" at bounding box center [873, 467] width 49 height 28
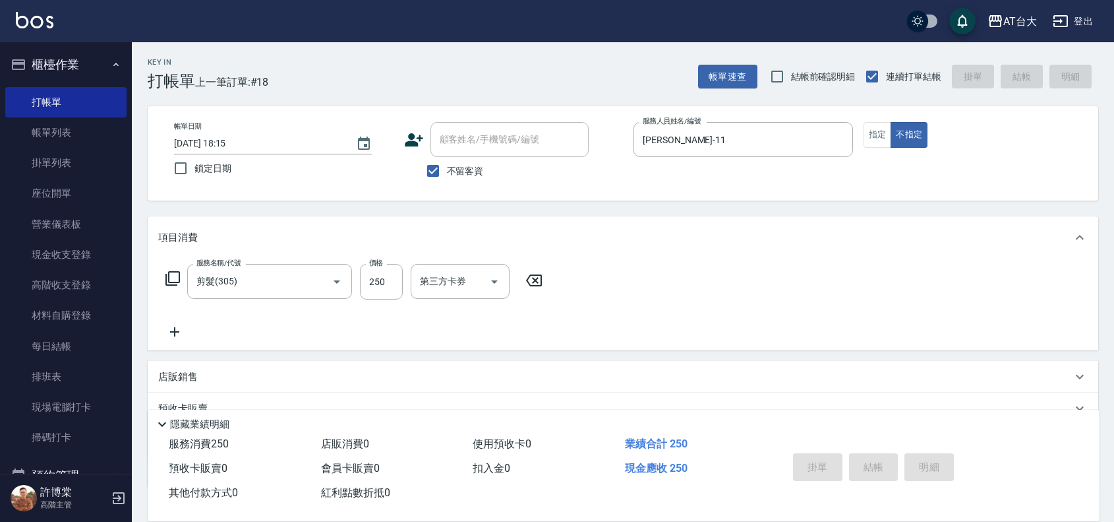
type input "[DATE] 18:27"
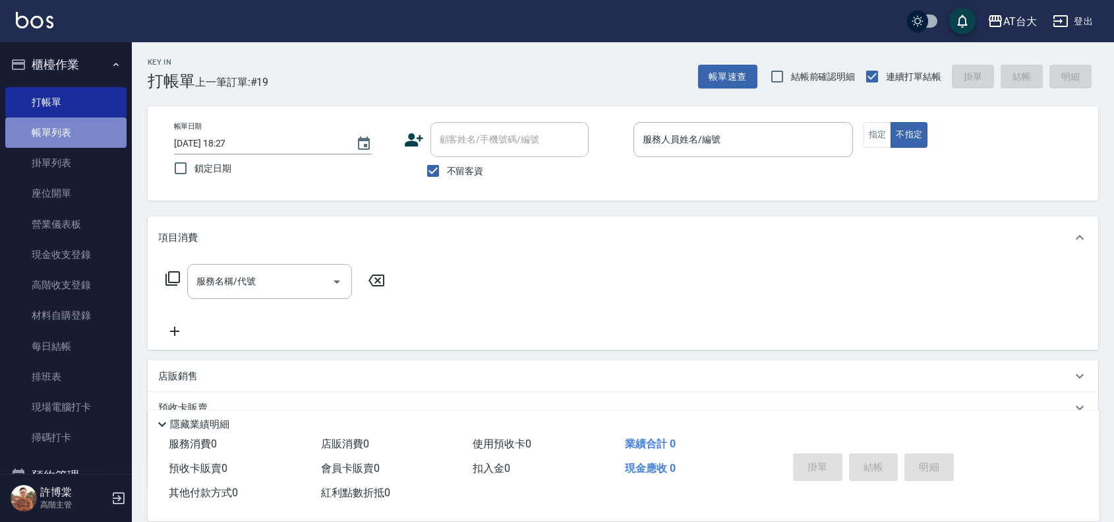
click at [79, 127] on link "帳單列表" at bounding box center [65, 132] width 121 height 30
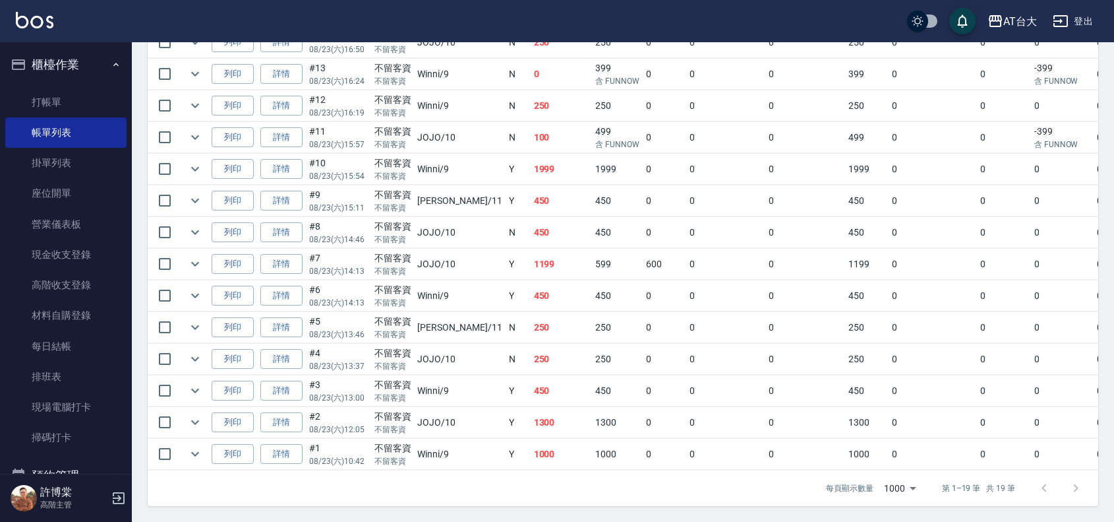
scroll to position [134, 0]
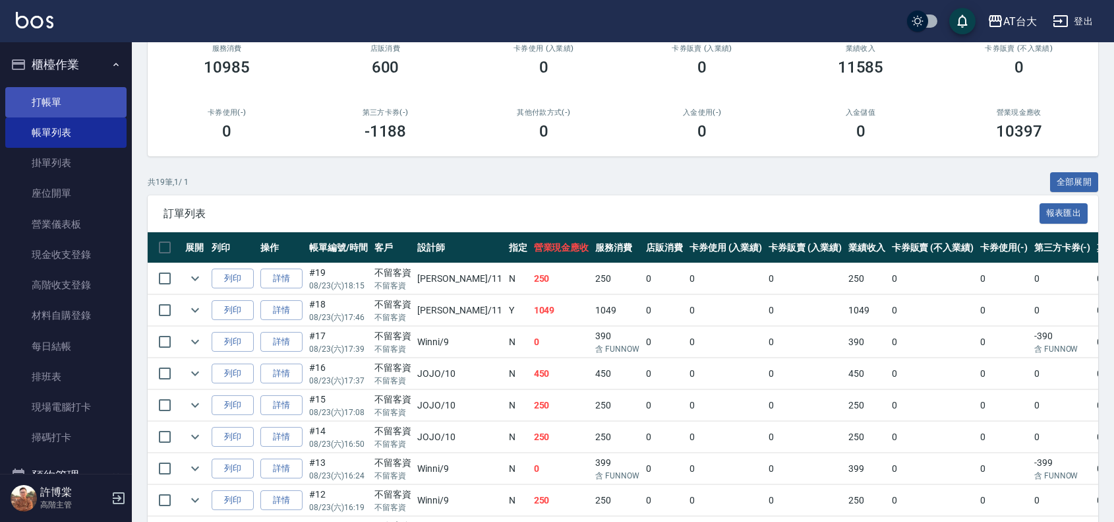
click at [89, 93] on link "打帳單" at bounding box center [65, 102] width 121 height 30
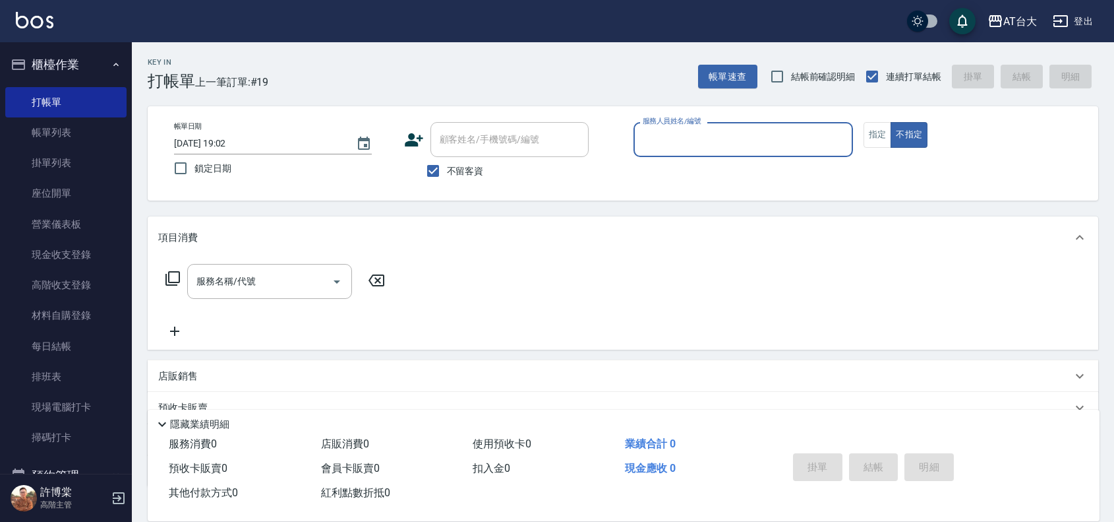
click at [730, 130] on input "服務人員姓名/編號" at bounding box center [744, 139] width 208 height 23
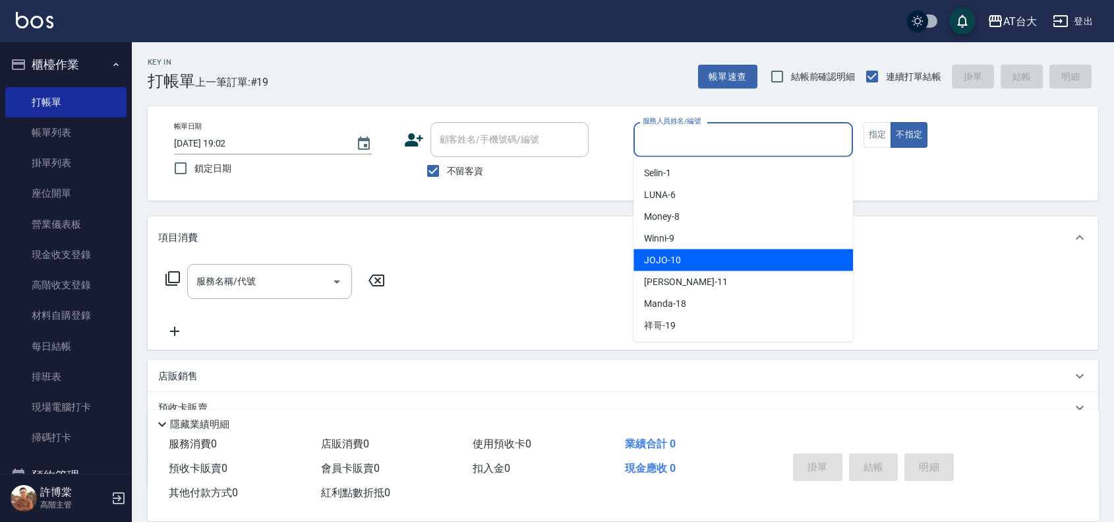
click at [717, 253] on div "JOJO -10" at bounding box center [744, 260] width 220 height 22
type input "JOJO-10"
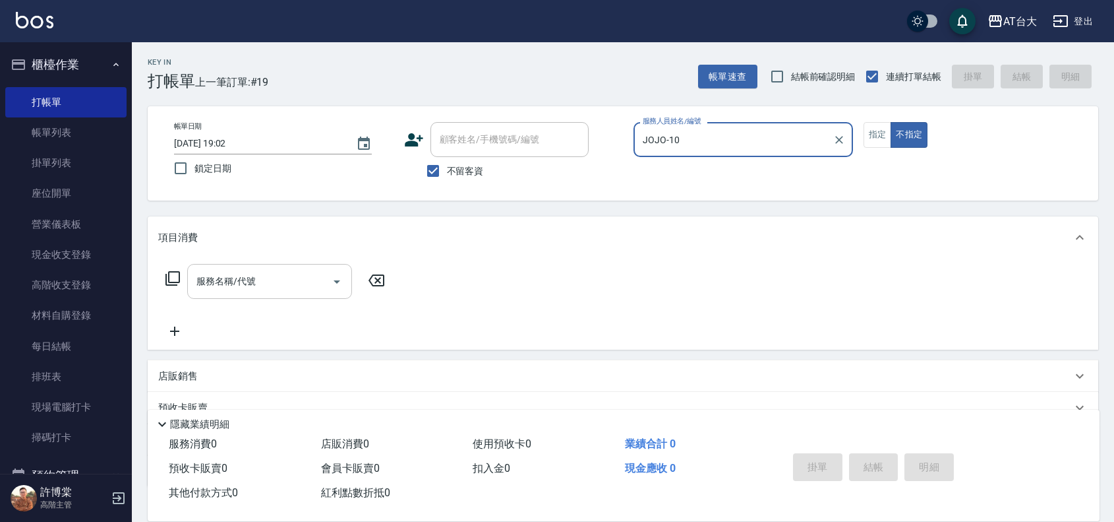
click at [231, 285] on input "服務名稱/代號" at bounding box center [259, 281] width 133 height 23
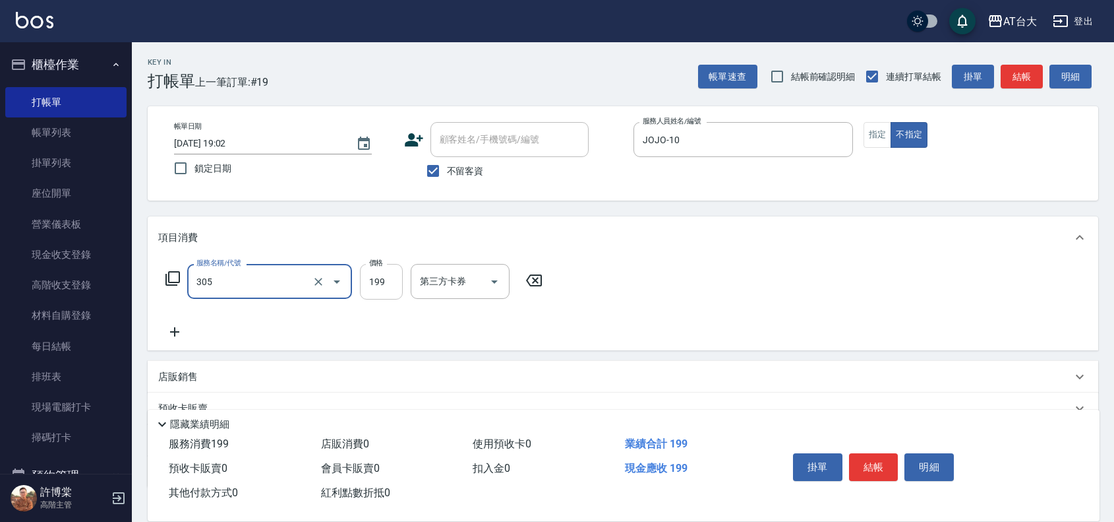
type input "剪髮(305)"
click at [377, 280] on input "199" at bounding box center [381, 282] width 43 height 36
type input "250"
click at [879, 466] on button "結帳" at bounding box center [873, 467] width 49 height 28
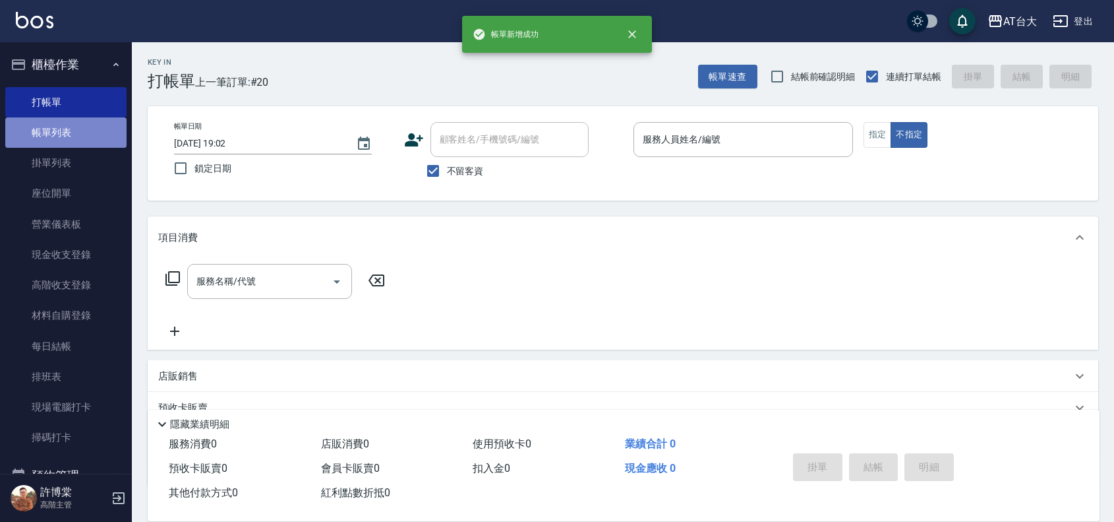
click at [88, 139] on link "帳單列表" at bounding box center [65, 132] width 121 height 30
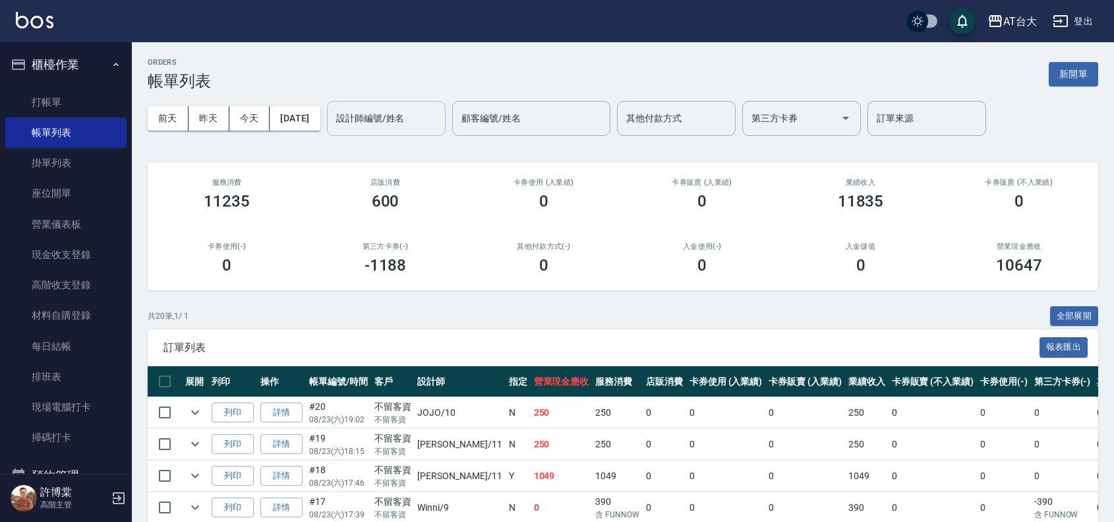
click at [413, 122] on input "設計師編號/姓名" at bounding box center [386, 118] width 107 height 23
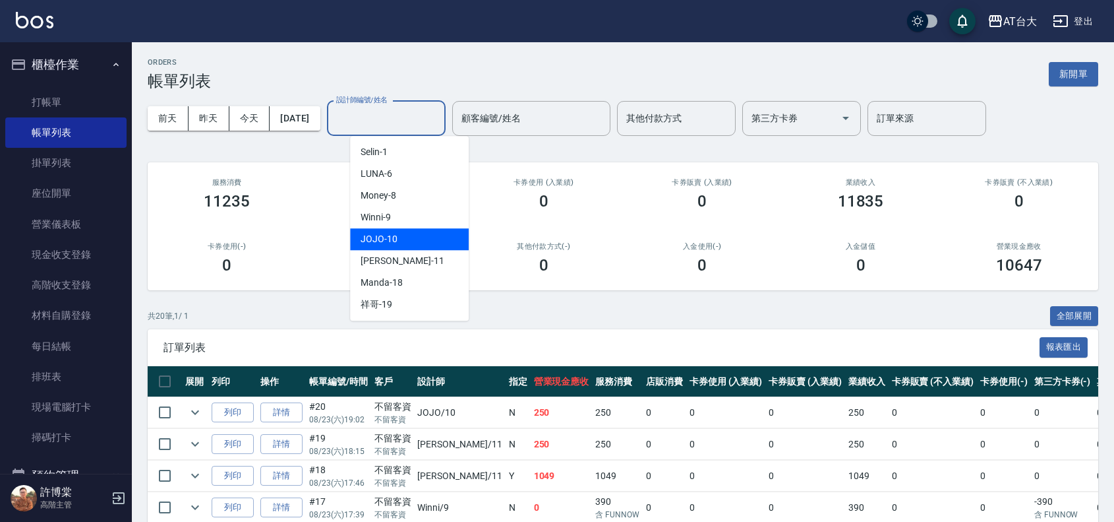
click at [389, 241] on span "JOJO -10" at bounding box center [379, 239] width 37 height 14
type input "JOJO-10"
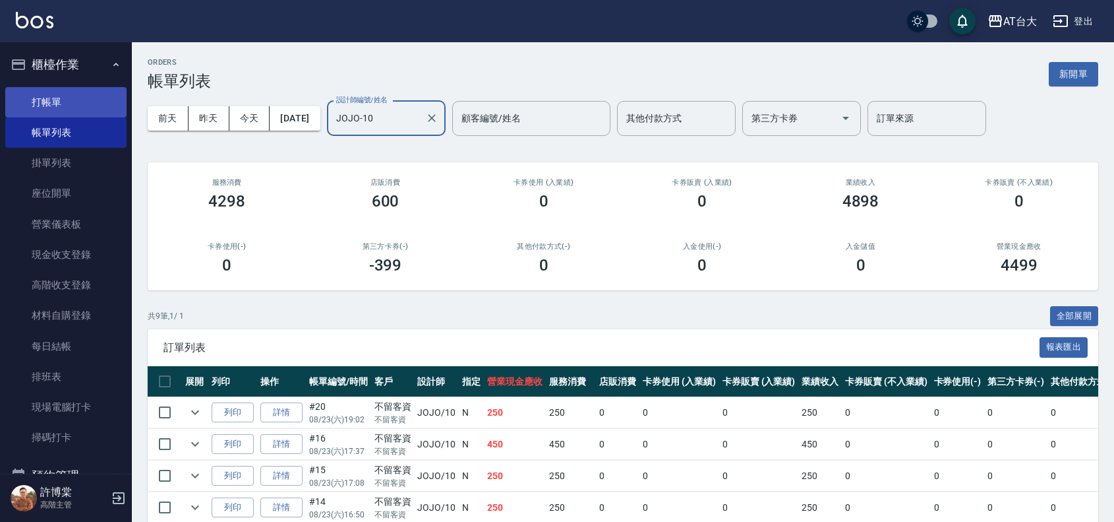
click at [67, 109] on link "打帳單" at bounding box center [65, 102] width 121 height 30
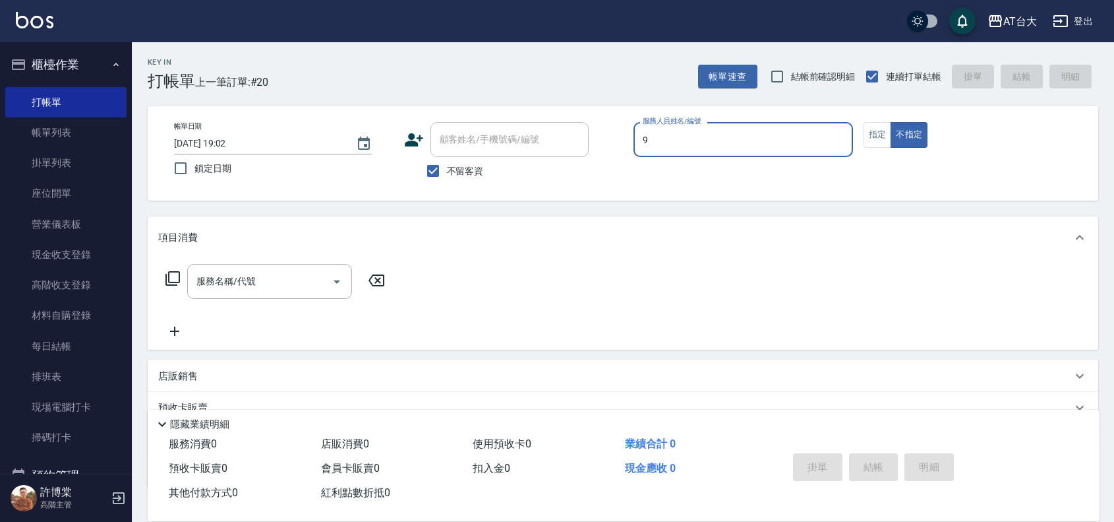
type input "Winni-9"
type button "false"
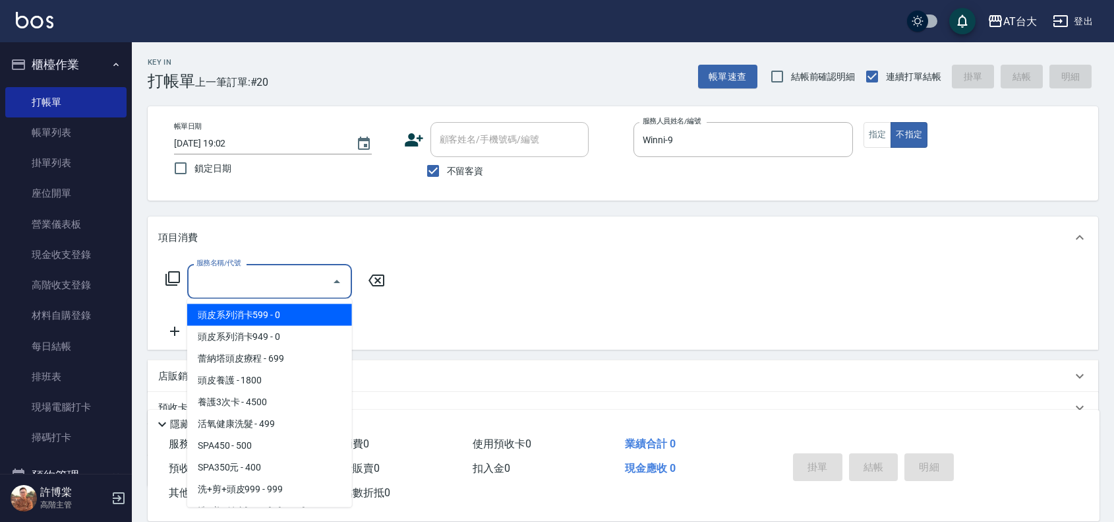
click at [226, 291] on input "服務名稱/代號" at bounding box center [259, 281] width 133 height 23
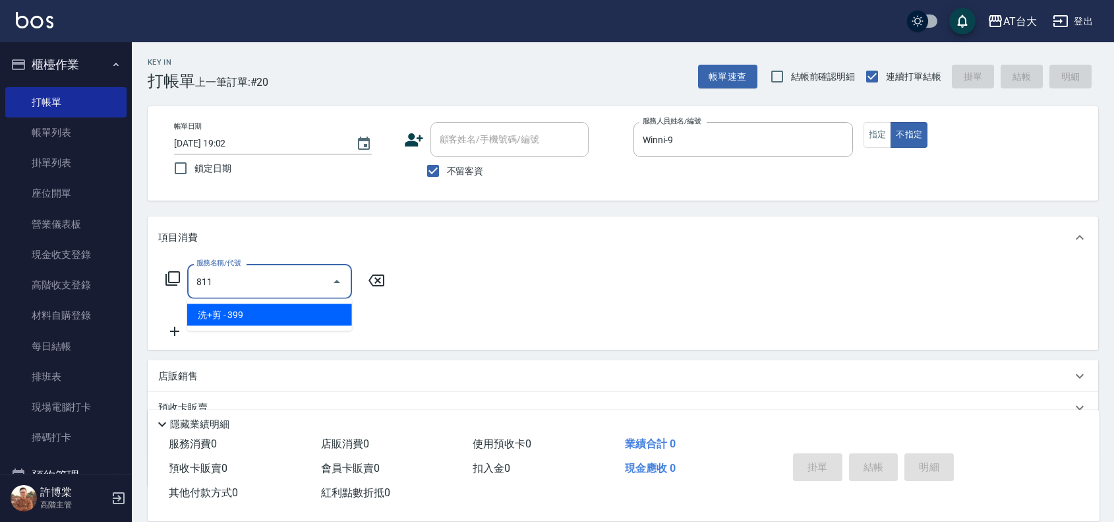
type input "洗+剪(811)"
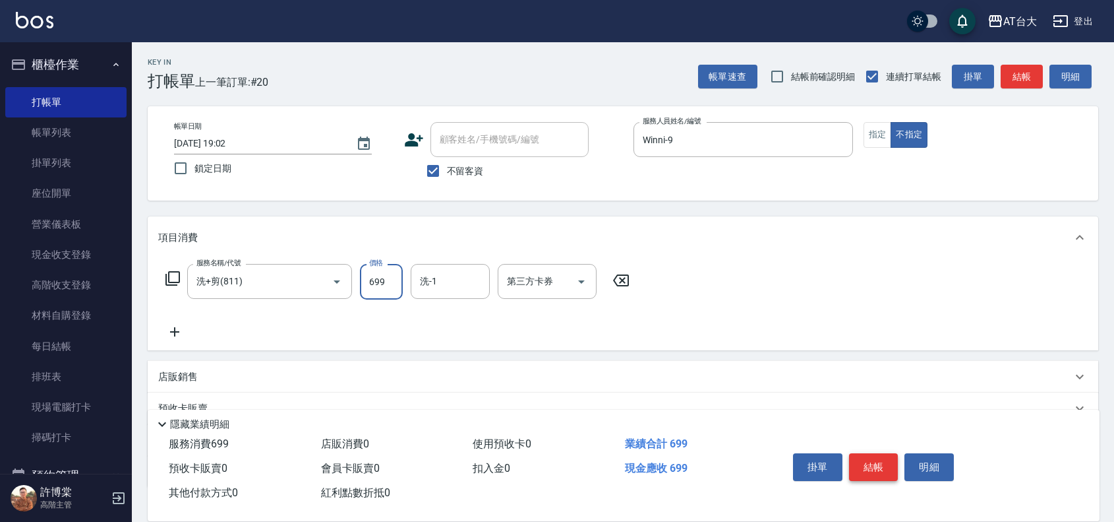
type input "699"
click at [878, 466] on button "結帳" at bounding box center [873, 467] width 49 height 28
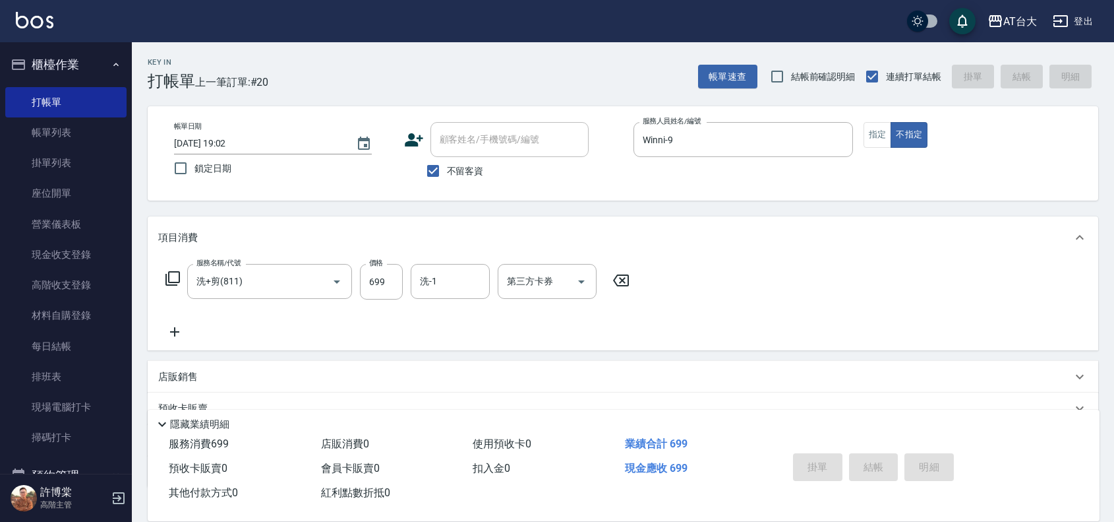
type input "[DATE] 19:04"
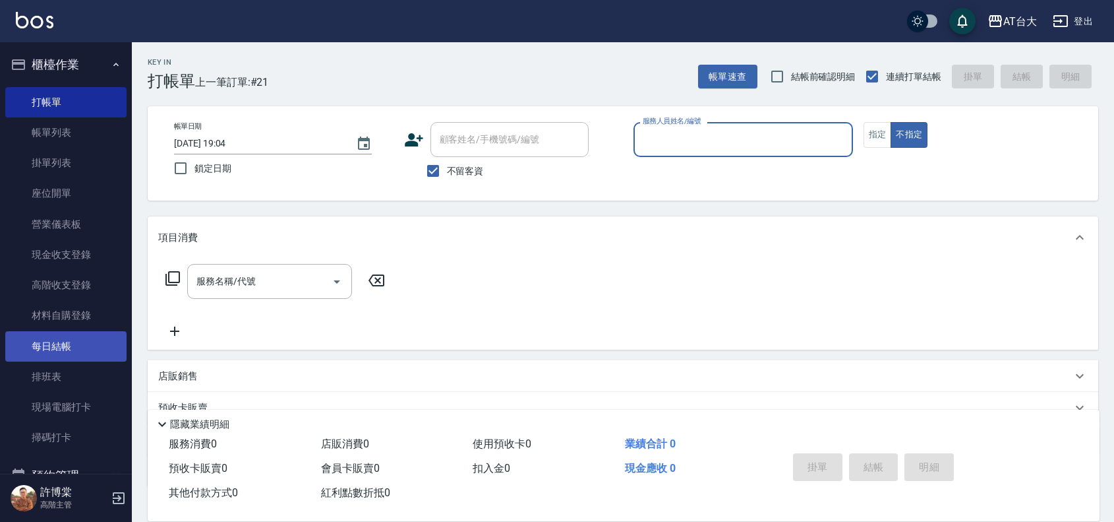
scroll to position [165, 0]
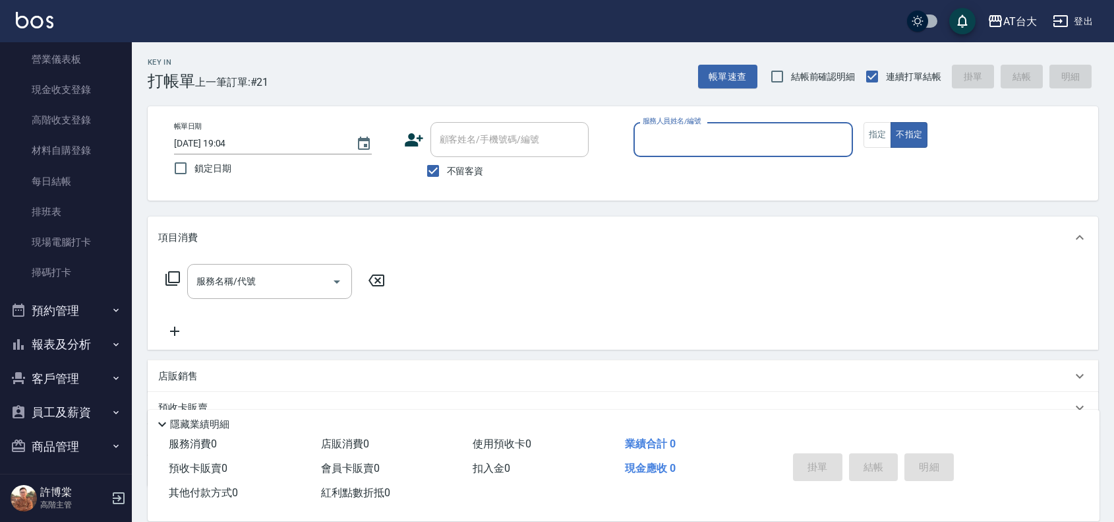
click at [34, 348] on button "報表及分析" at bounding box center [65, 344] width 121 height 34
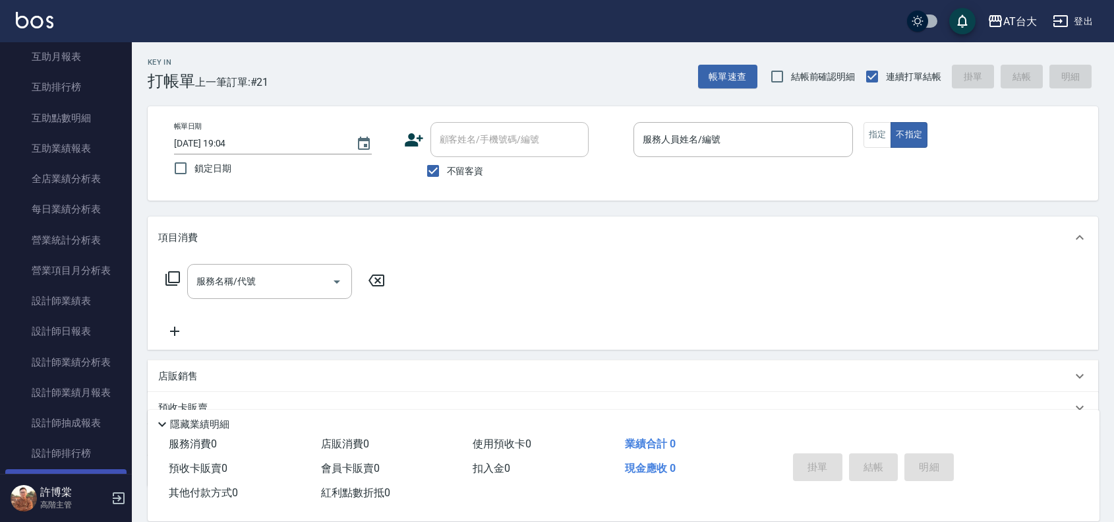
scroll to position [659, 0]
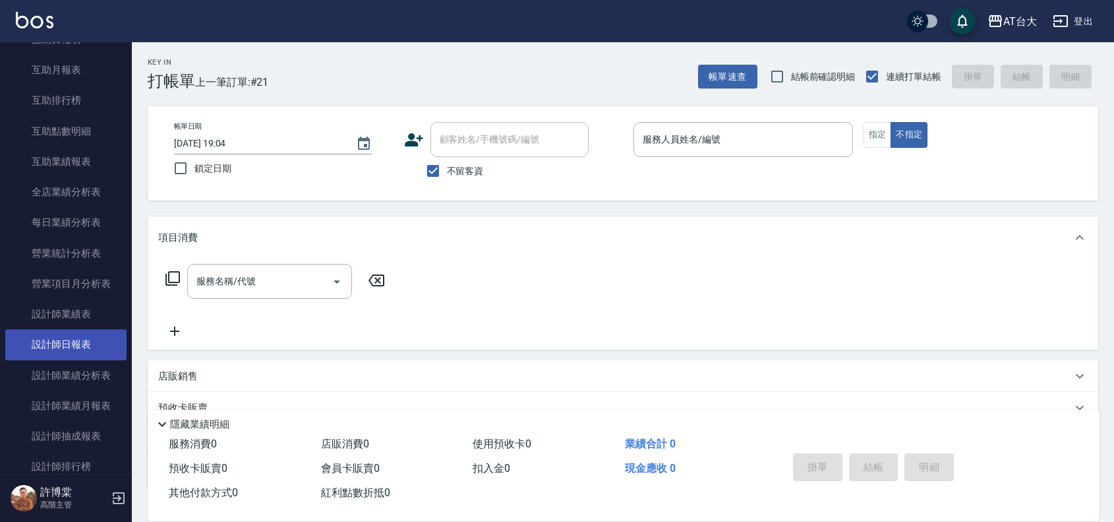
click at [80, 347] on link "設計師日報表" at bounding box center [65, 344] width 121 height 30
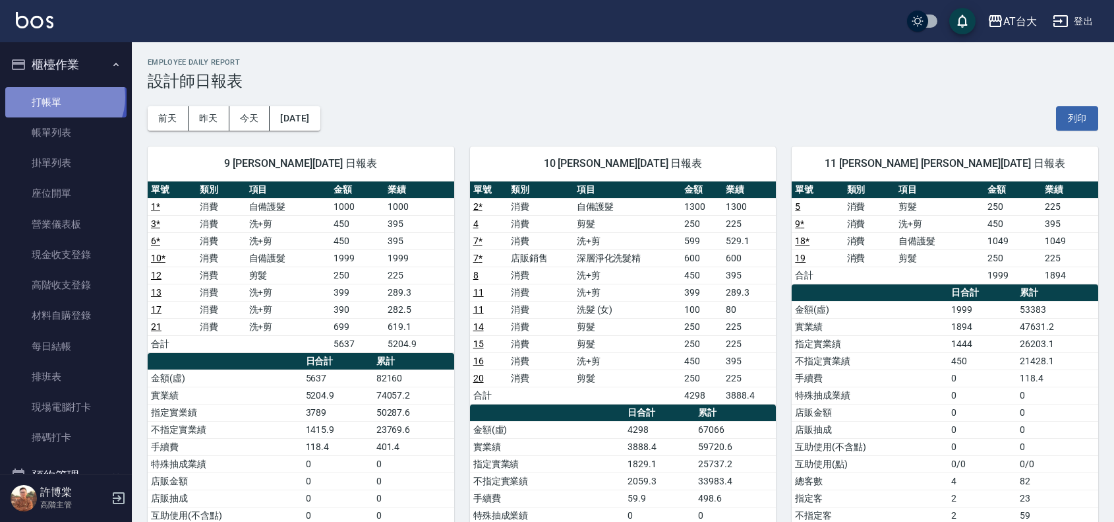
click at [63, 97] on link "打帳單" at bounding box center [65, 102] width 121 height 30
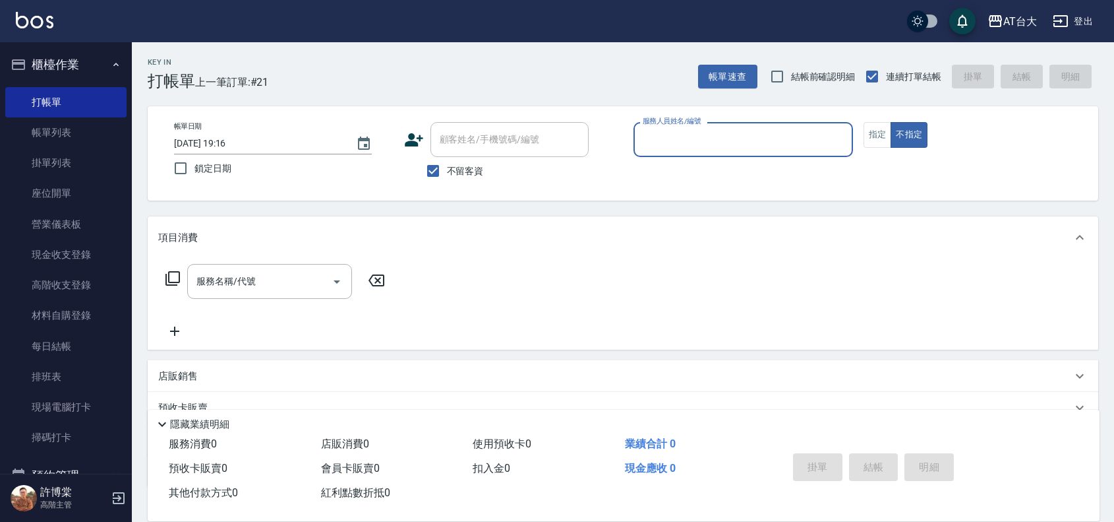
click at [753, 140] on input "服務人員姓名/編號" at bounding box center [744, 139] width 208 height 23
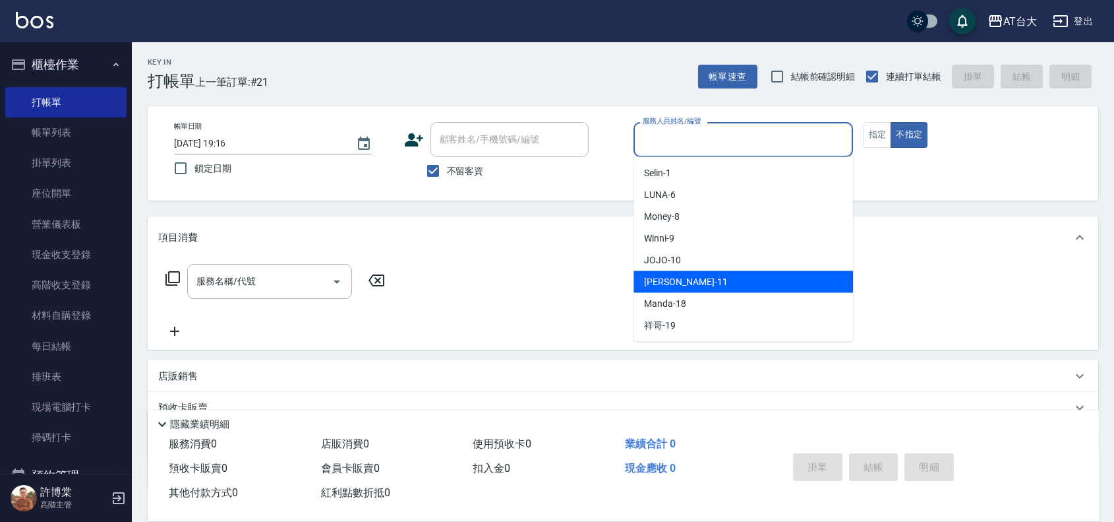
click at [712, 280] on div "[PERSON_NAME] -11" at bounding box center [744, 282] width 220 height 22
type input "[PERSON_NAME]-11"
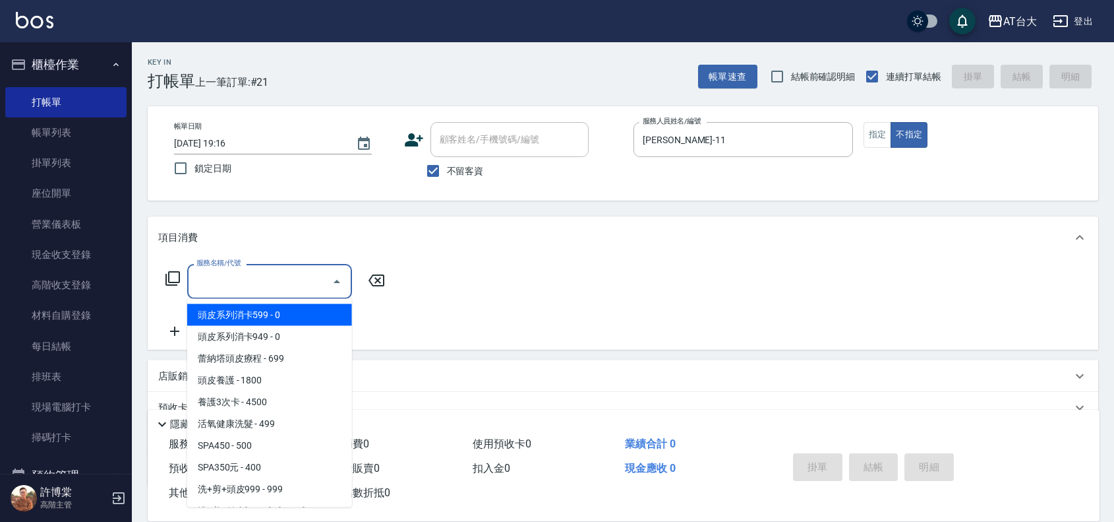
click at [235, 272] on div "服務名稱/代號 服務名稱/代號" at bounding box center [269, 281] width 165 height 35
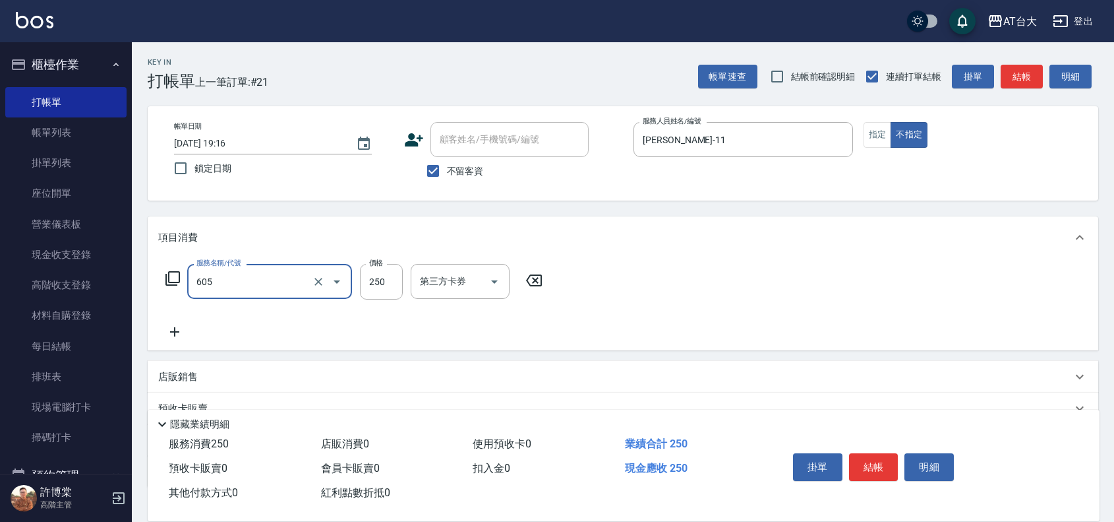
type input "洗髮 (女)(605)"
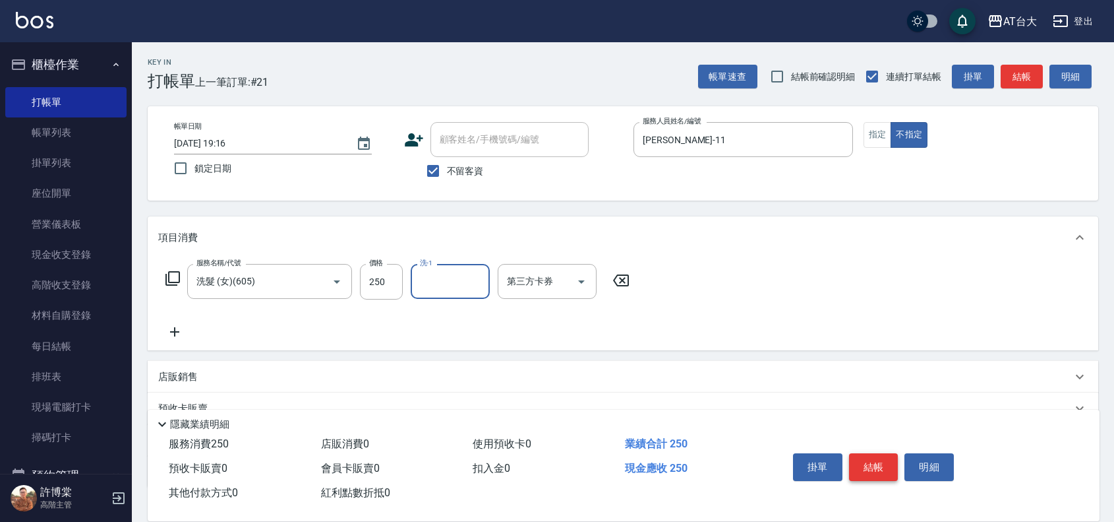
click at [866, 465] on button "結帳" at bounding box center [873, 467] width 49 height 28
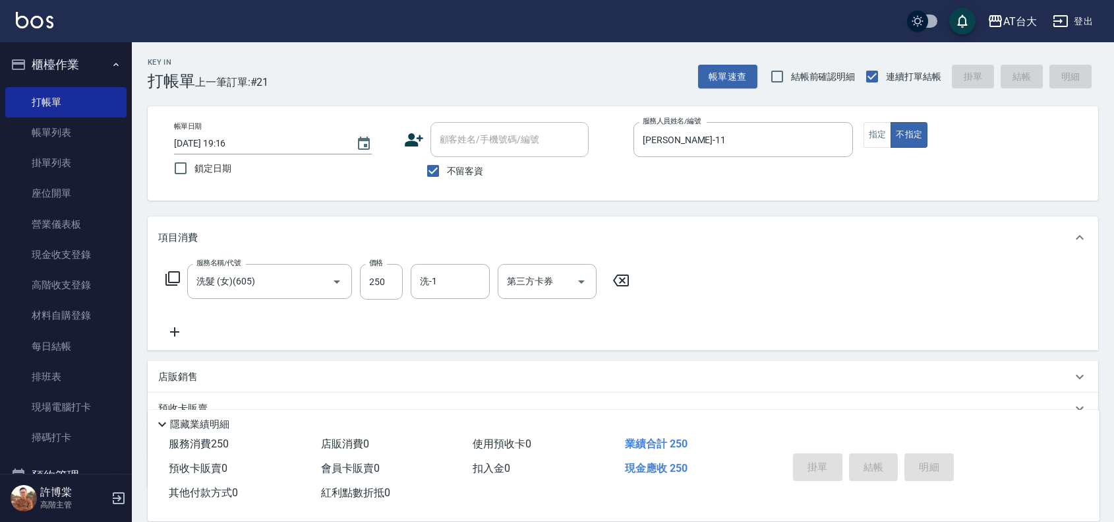
type input "[DATE] 19:19"
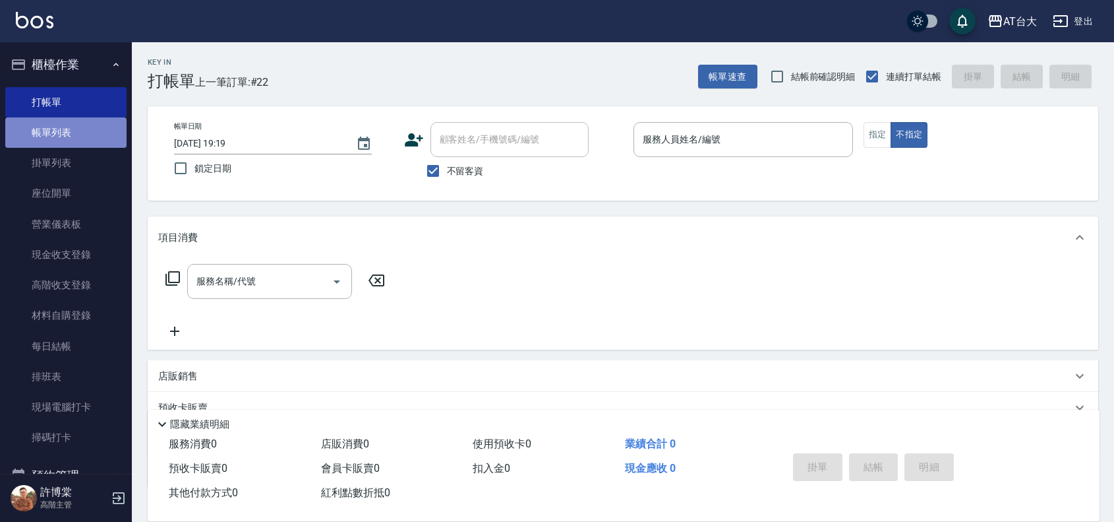
click at [75, 133] on link "帳單列表" at bounding box center [65, 132] width 121 height 30
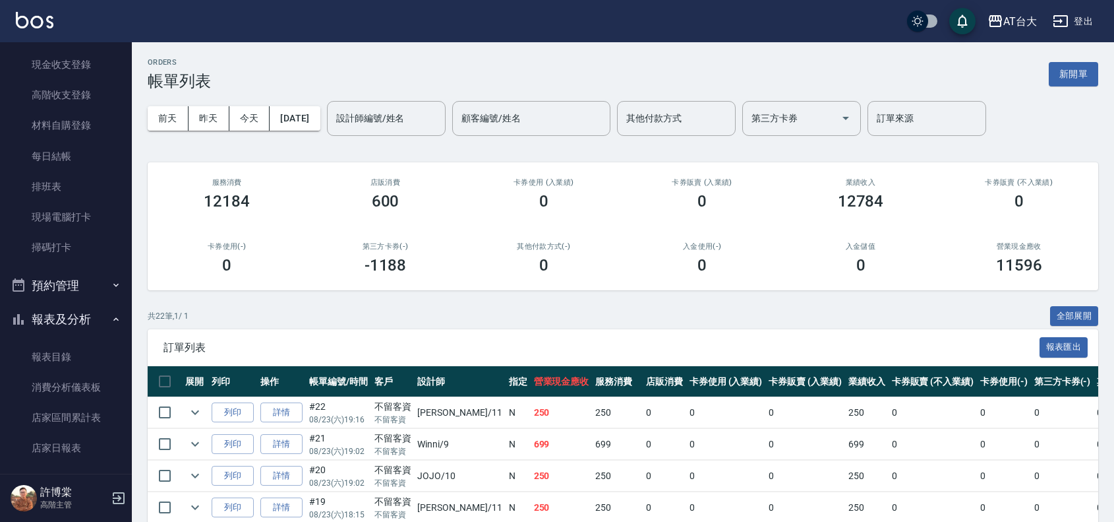
scroll to position [495, 0]
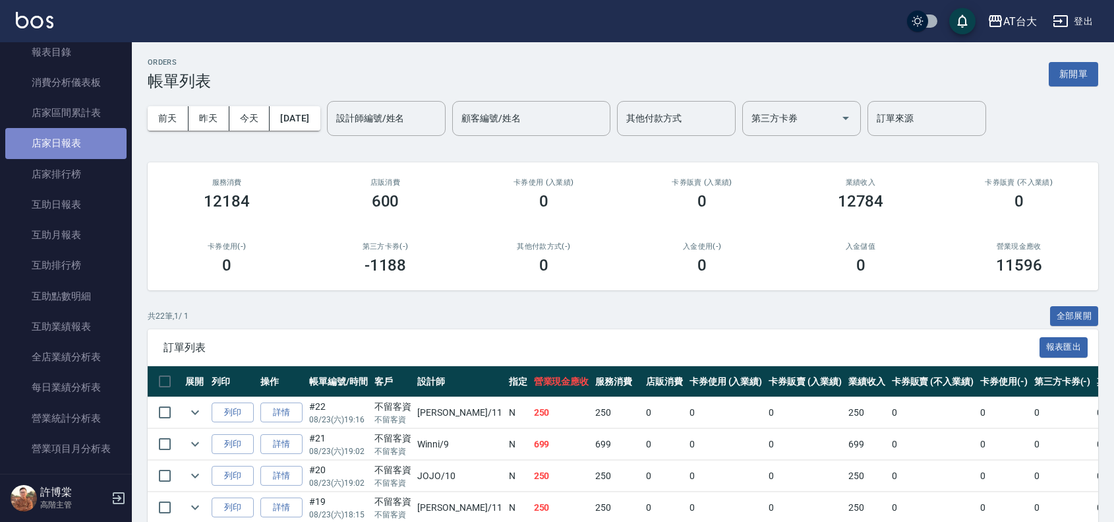
click at [82, 145] on link "店家日報表" at bounding box center [65, 143] width 121 height 30
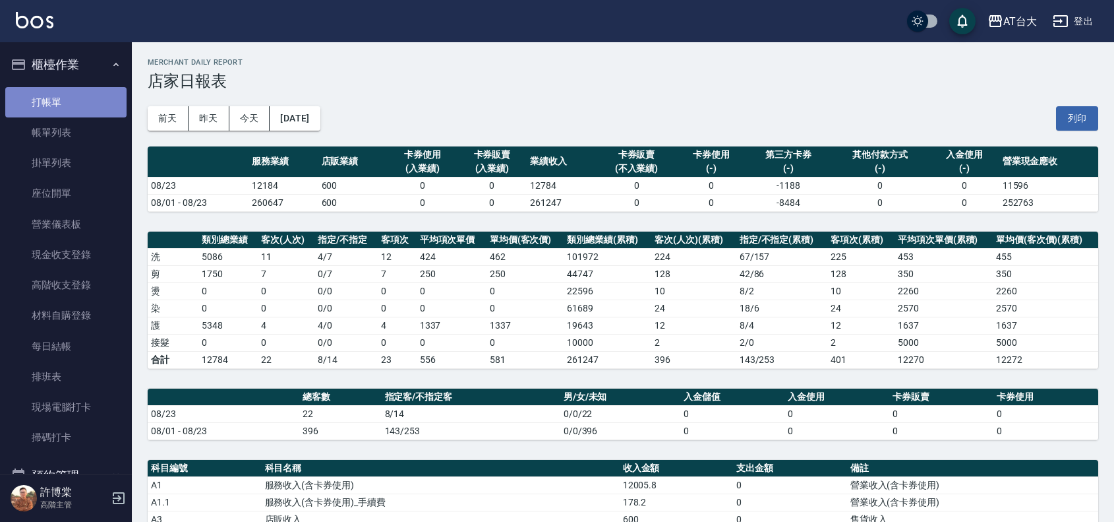
click at [78, 100] on link "打帳單" at bounding box center [65, 102] width 121 height 30
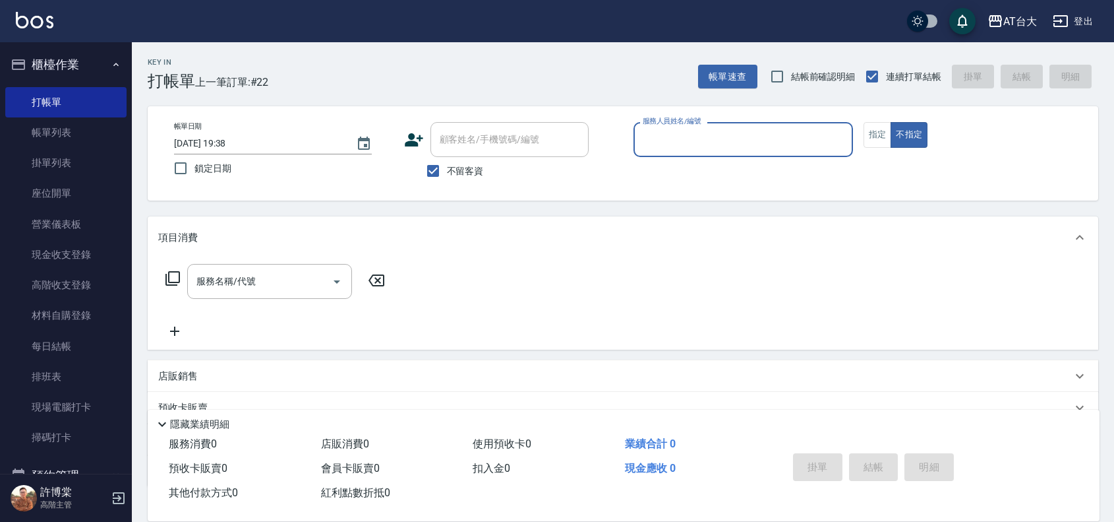
click at [770, 137] on input "服務人員姓名/編號" at bounding box center [744, 139] width 208 height 23
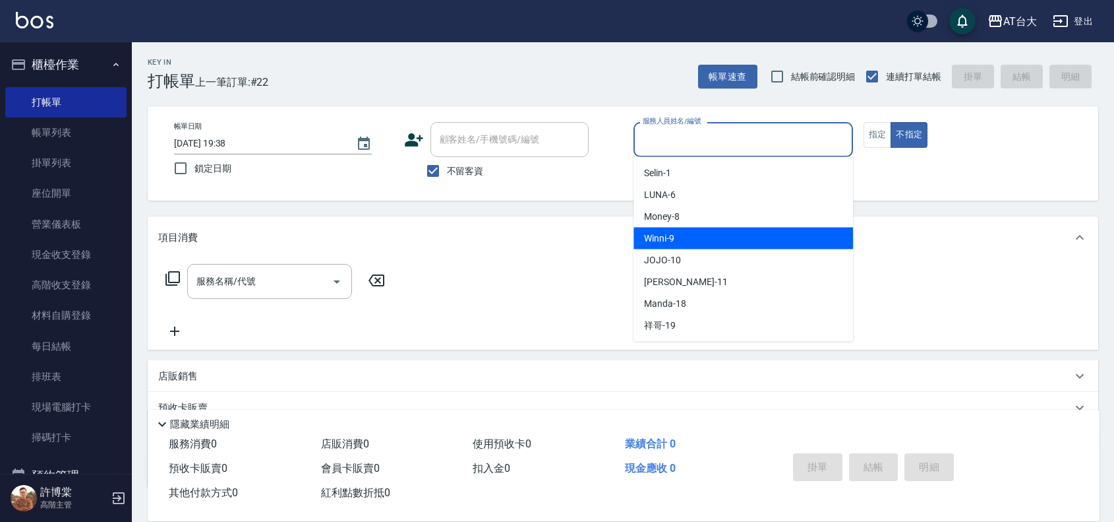
click at [823, 234] on div "Winni -9" at bounding box center [744, 238] width 220 height 22
type input "Winni-9"
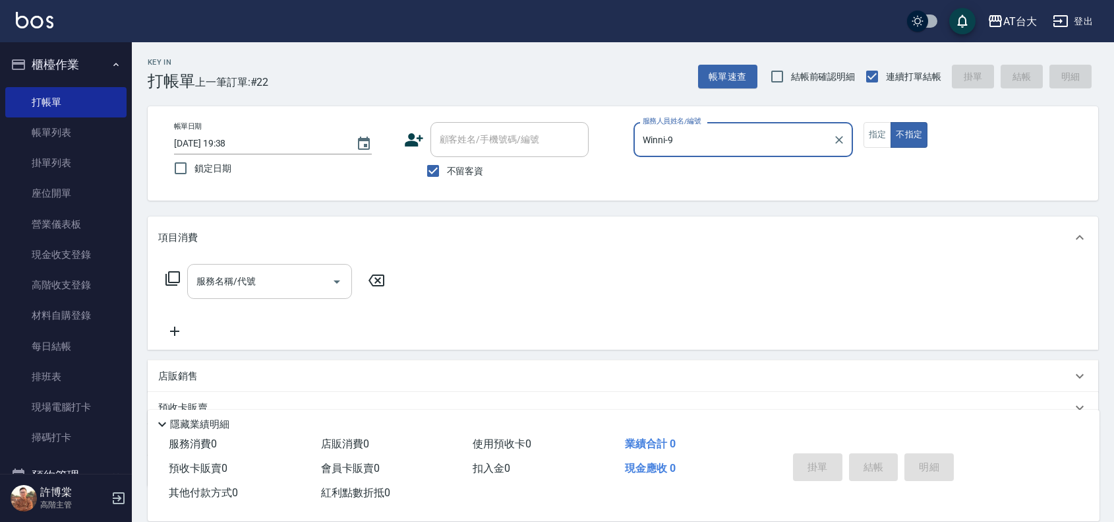
click at [274, 281] on input "服務名稱/代號" at bounding box center [259, 281] width 133 height 23
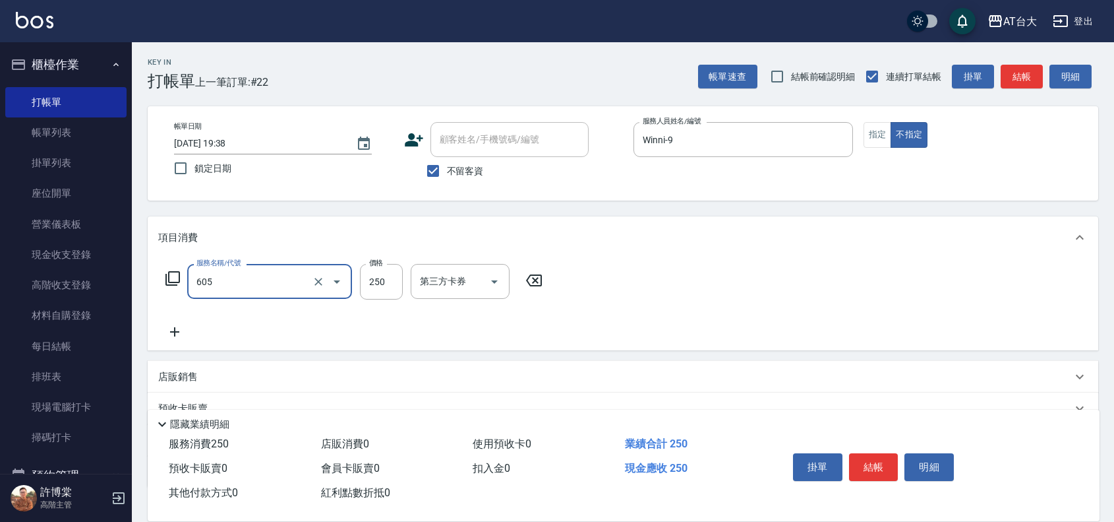
type input "洗髮 (女)(605)"
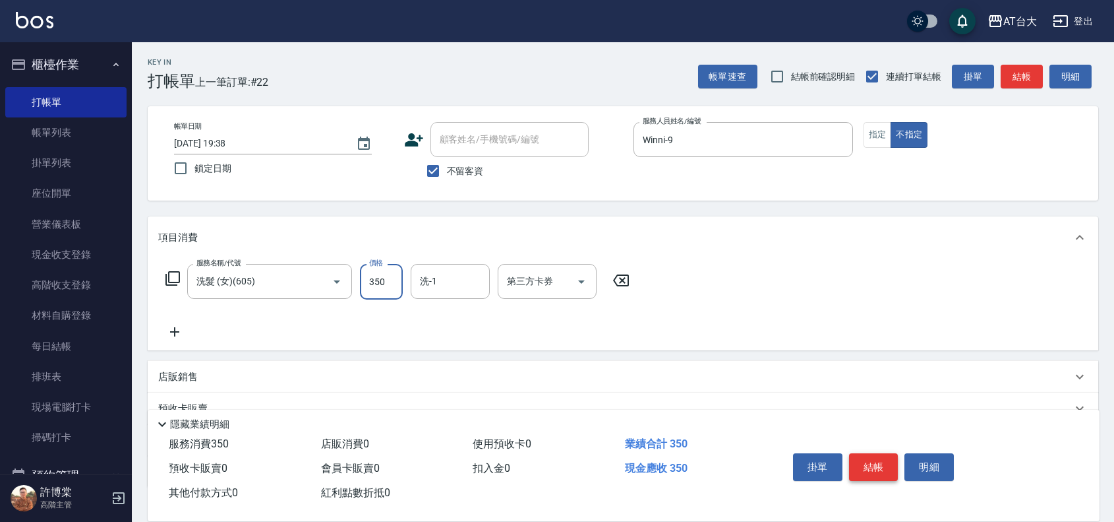
type input "350"
click at [866, 453] on button "結帳" at bounding box center [873, 467] width 49 height 28
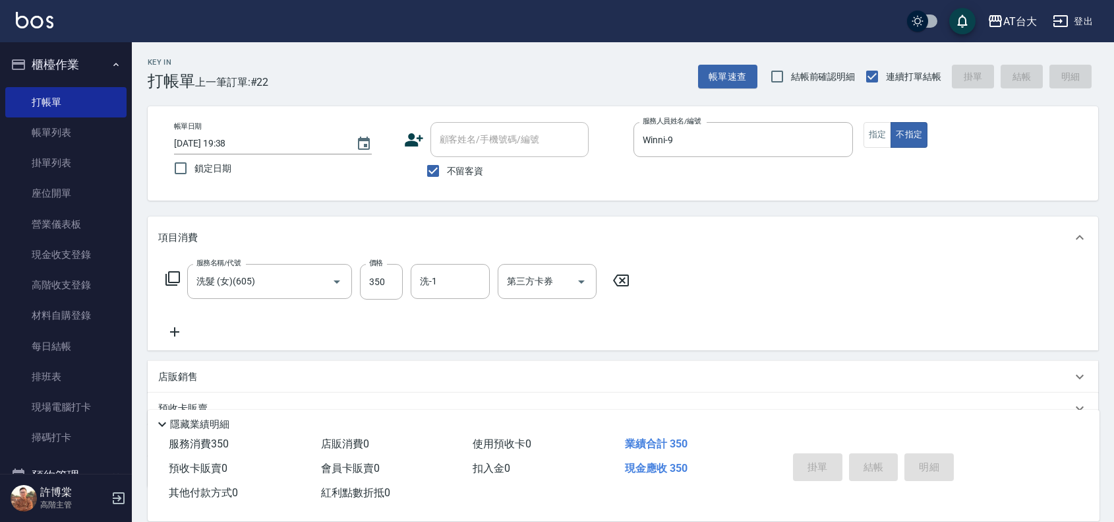
type input "[DATE] 20:02"
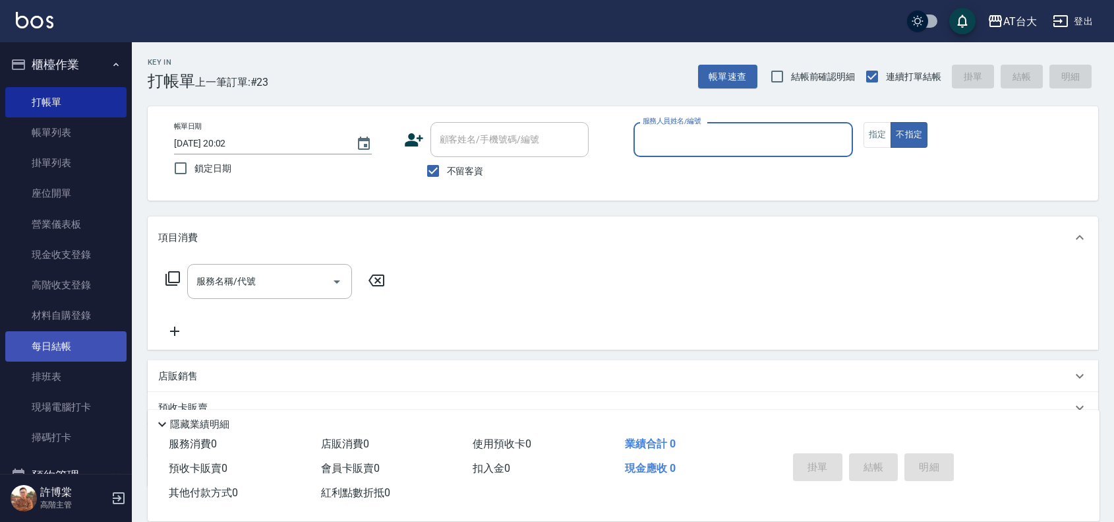
click at [32, 348] on link "每日結帳" at bounding box center [65, 346] width 121 height 30
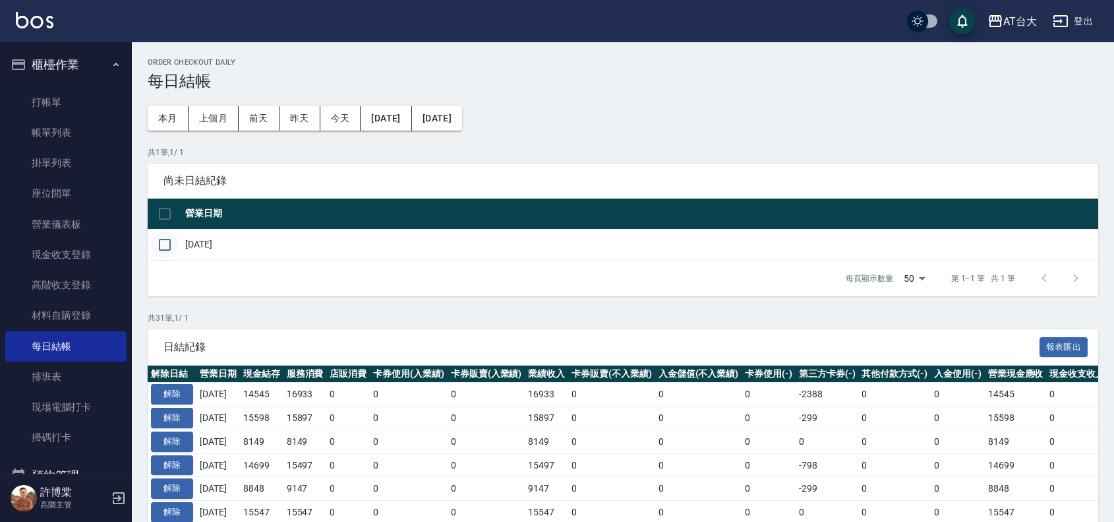
click at [165, 253] on input "checkbox" at bounding box center [165, 245] width 28 height 28
checkbox input "true"
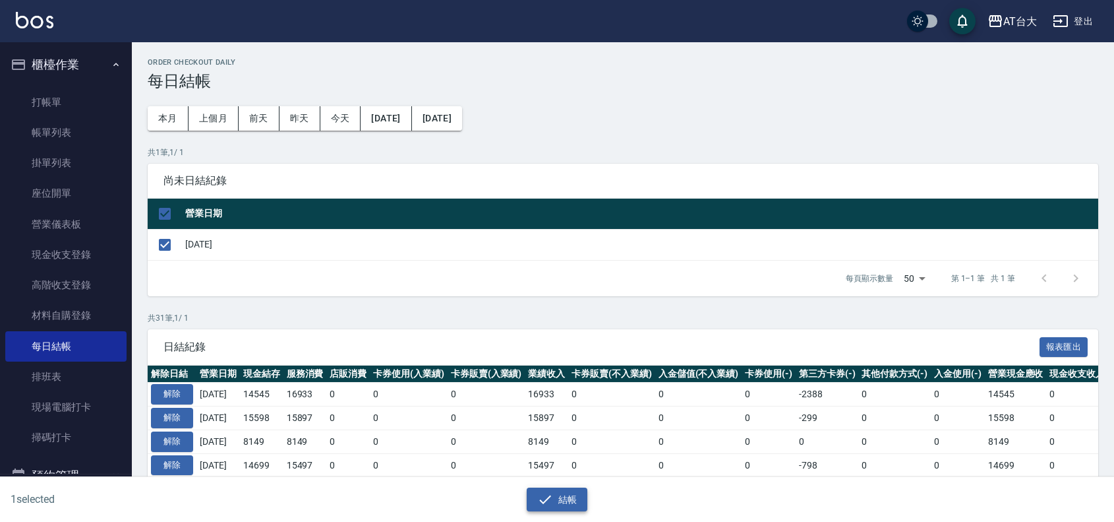
click at [554, 500] on button "結帳" at bounding box center [557, 499] width 61 height 24
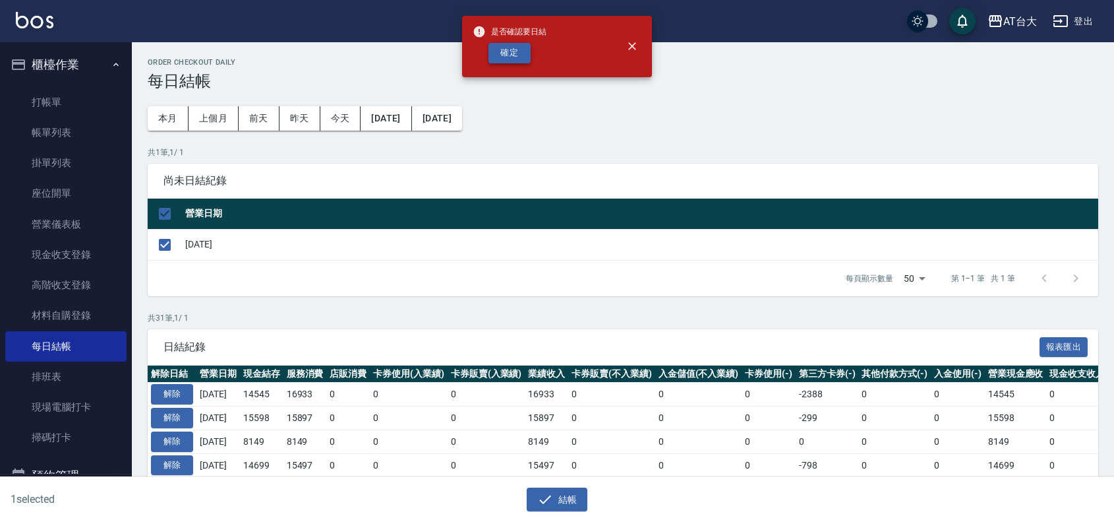
click at [522, 51] on button "確定" at bounding box center [510, 53] width 42 height 20
checkbox input "false"
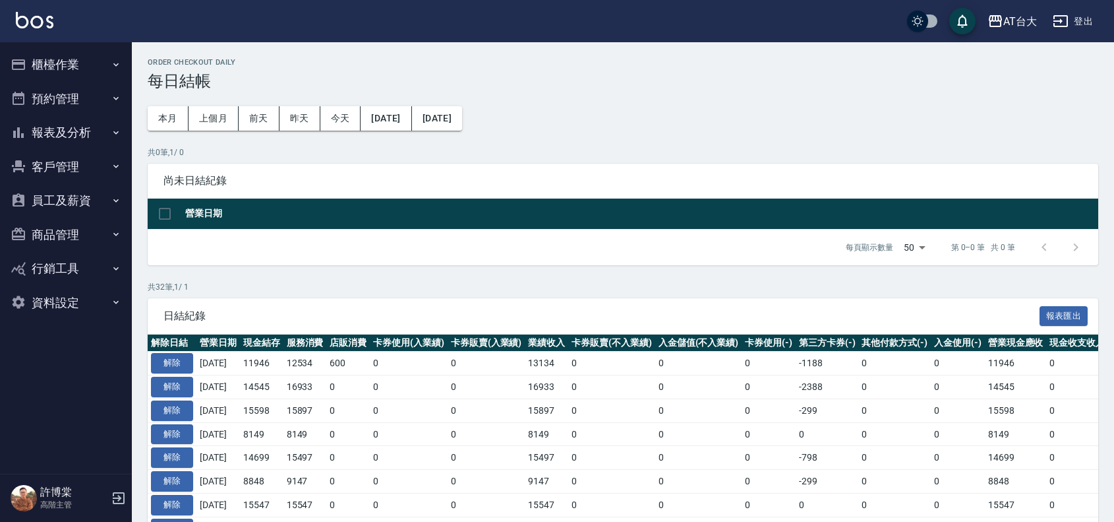
click at [71, 140] on button "報表及分析" at bounding box center [65, 132] width 121 height 34
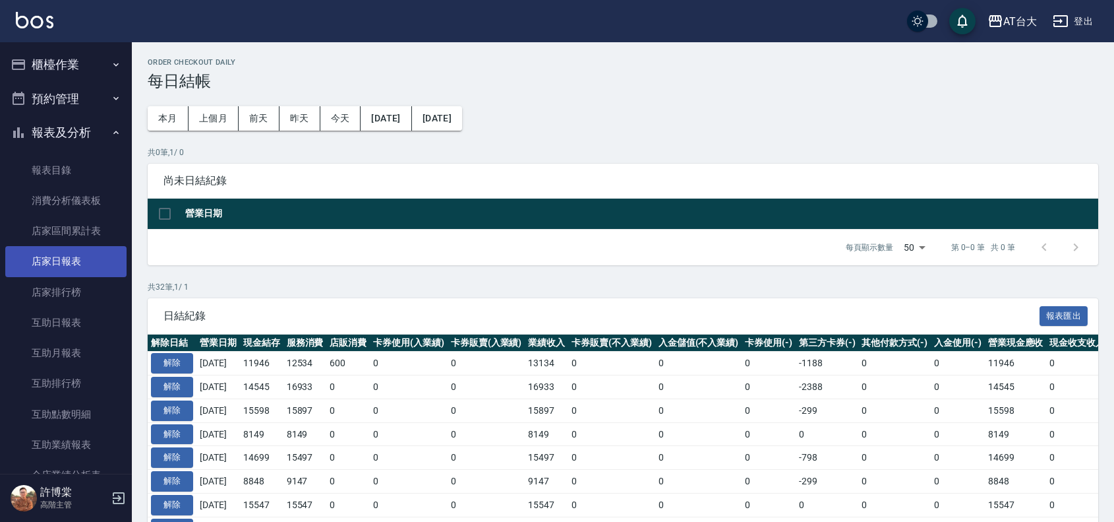
click at [84, 258] on link "店家日報表" at bounding box center [65, 261] width 121 height 30
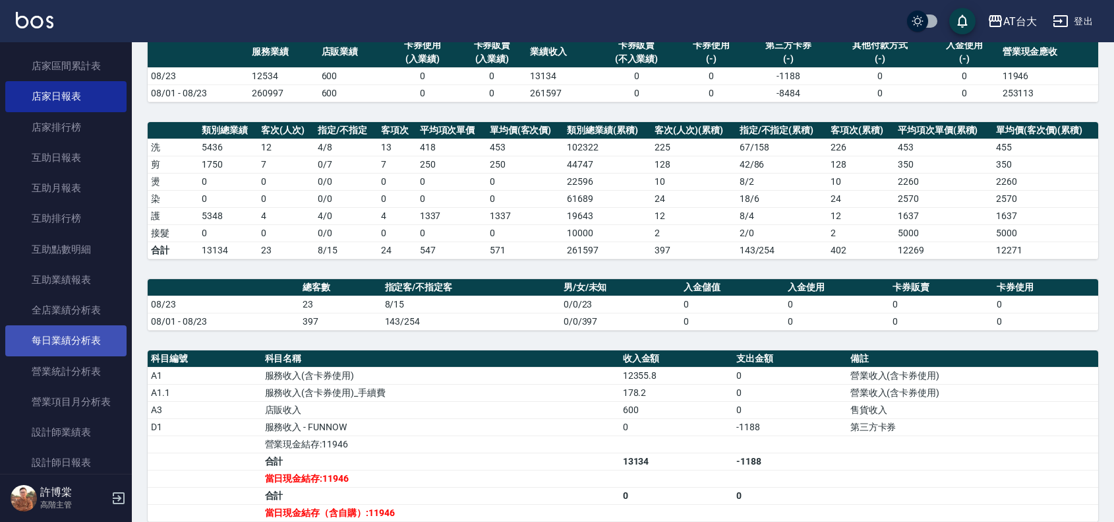
scroll to position [247, 0]
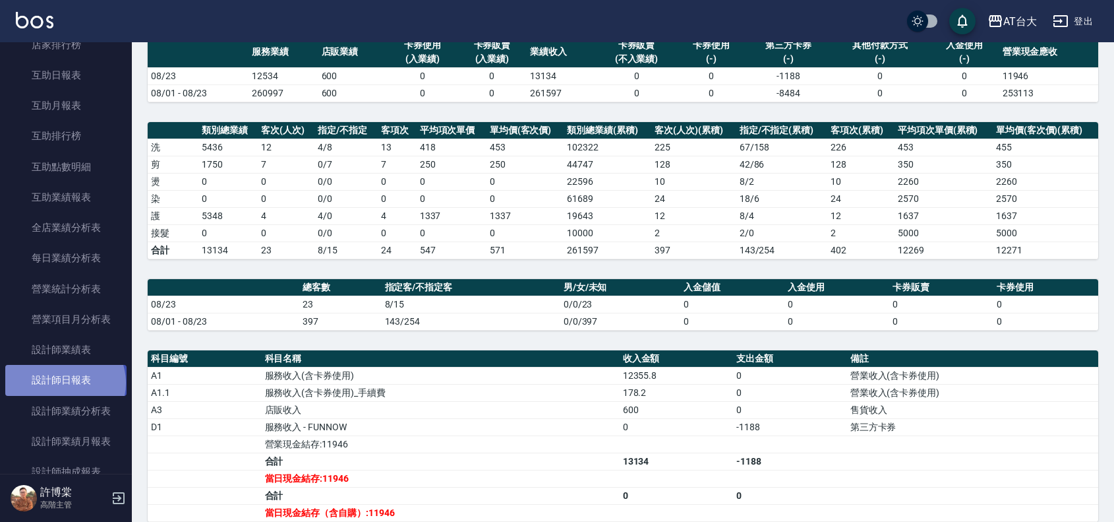
click at [64, 382] on link "設計師日報表" at bounding box center [65, 380] width 121 height 30
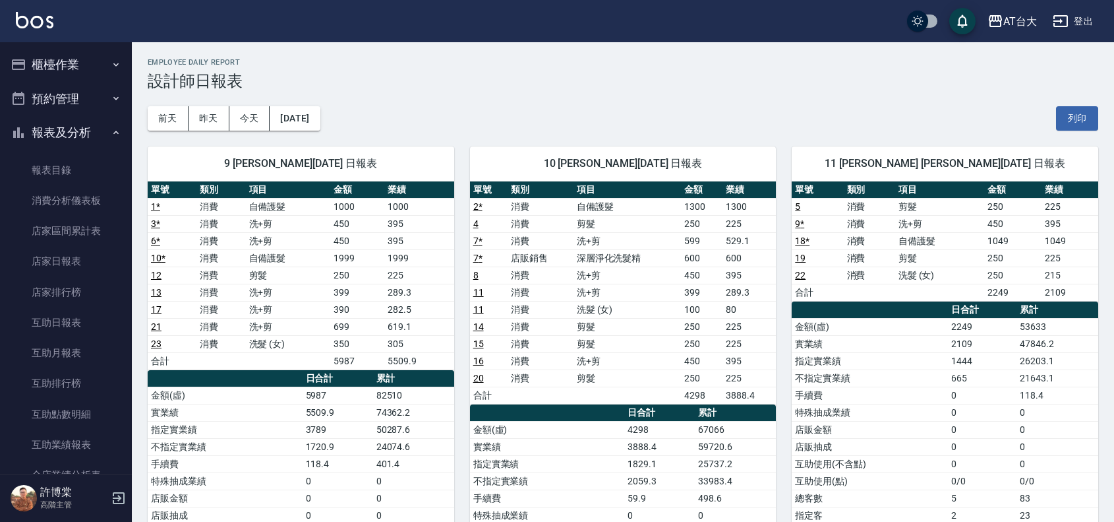
click at [70, 67] on button "櫃檯作業" at bounding box center [65, 64] width 121 height 34
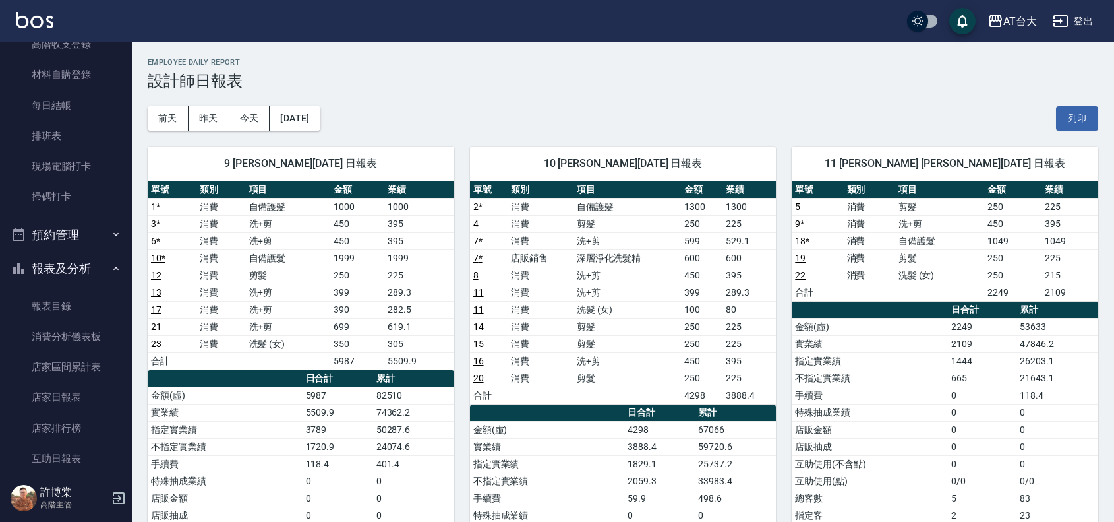
scroll to position [247, 0]
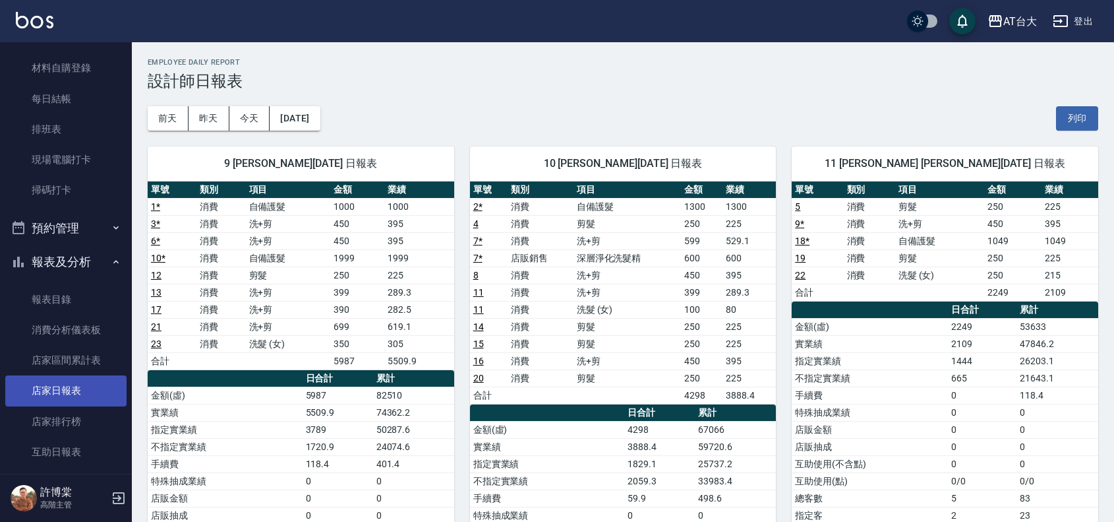
click at [109, 386] on link "店家日報表" at bounding box center [65, 390] width 121 height 30
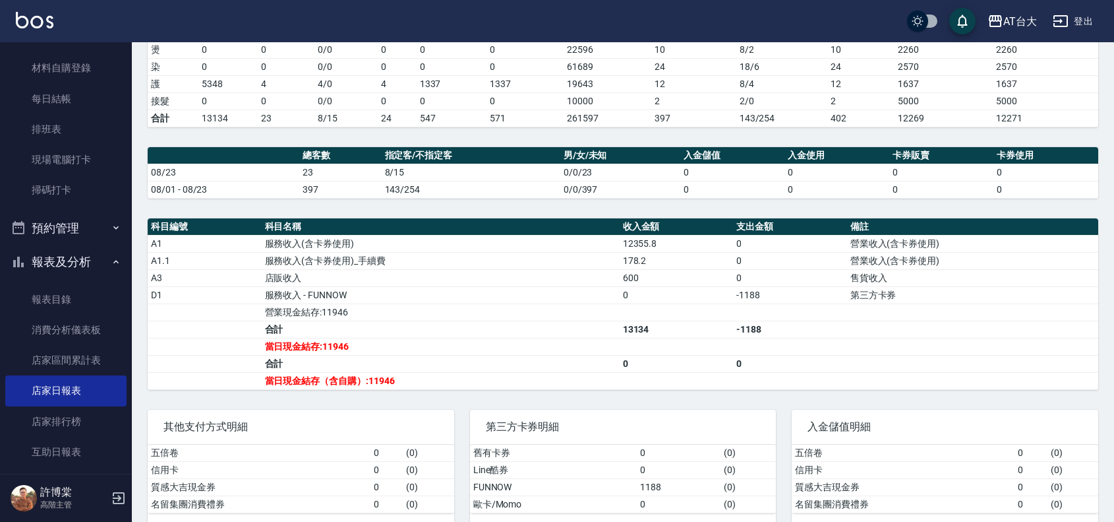
scroll to position [247, 0]
